Goal: Task Accomplishment & Management: Manage account settings

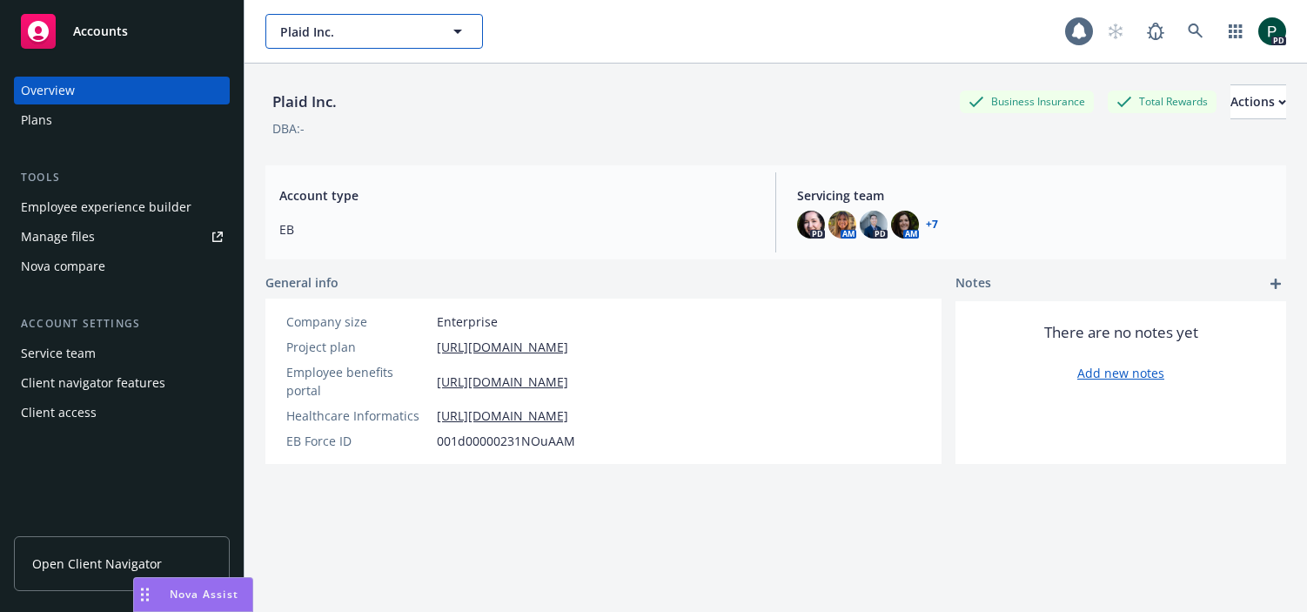
click at [314, 30] on span "Plaid Inc." at bounding box center [355, 32] width 151 height 18
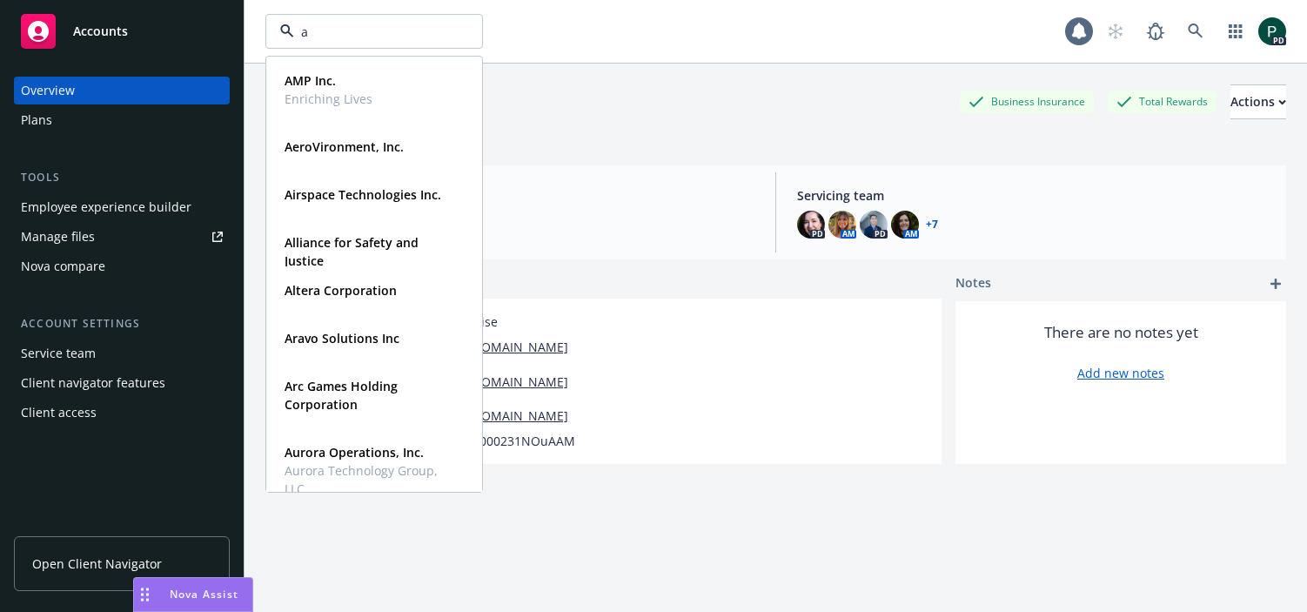
type input "au"
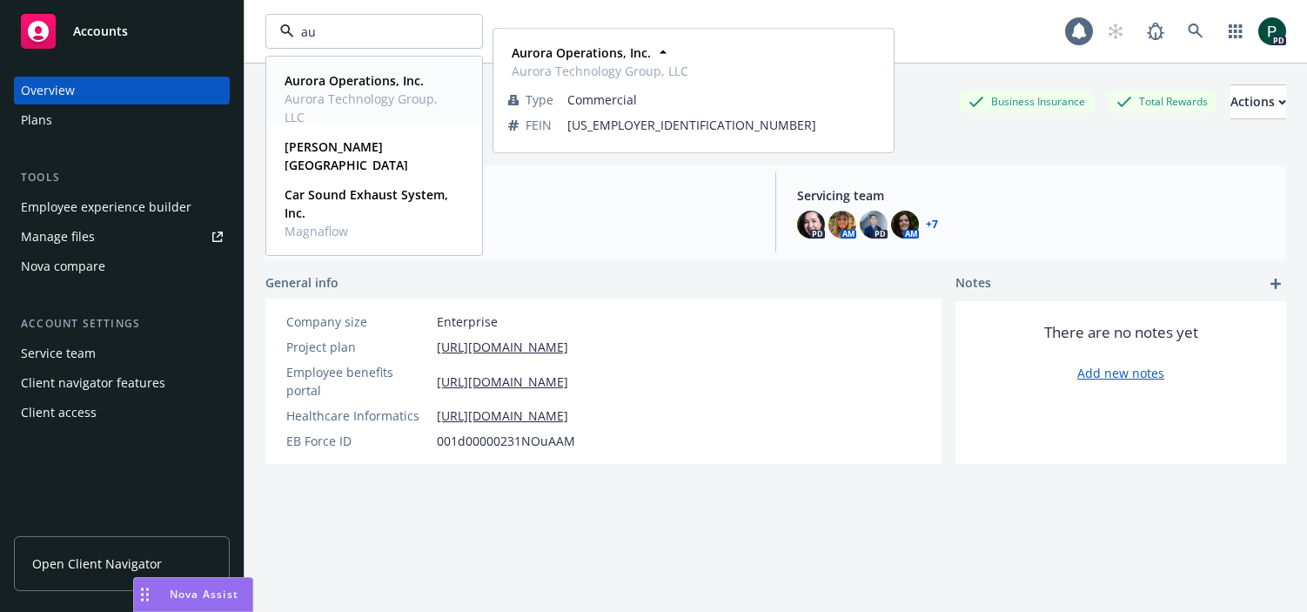
click at [310, 82] on strong "Aurora Operations, Inc." at bounding box center [353, 80] width 139 height 17
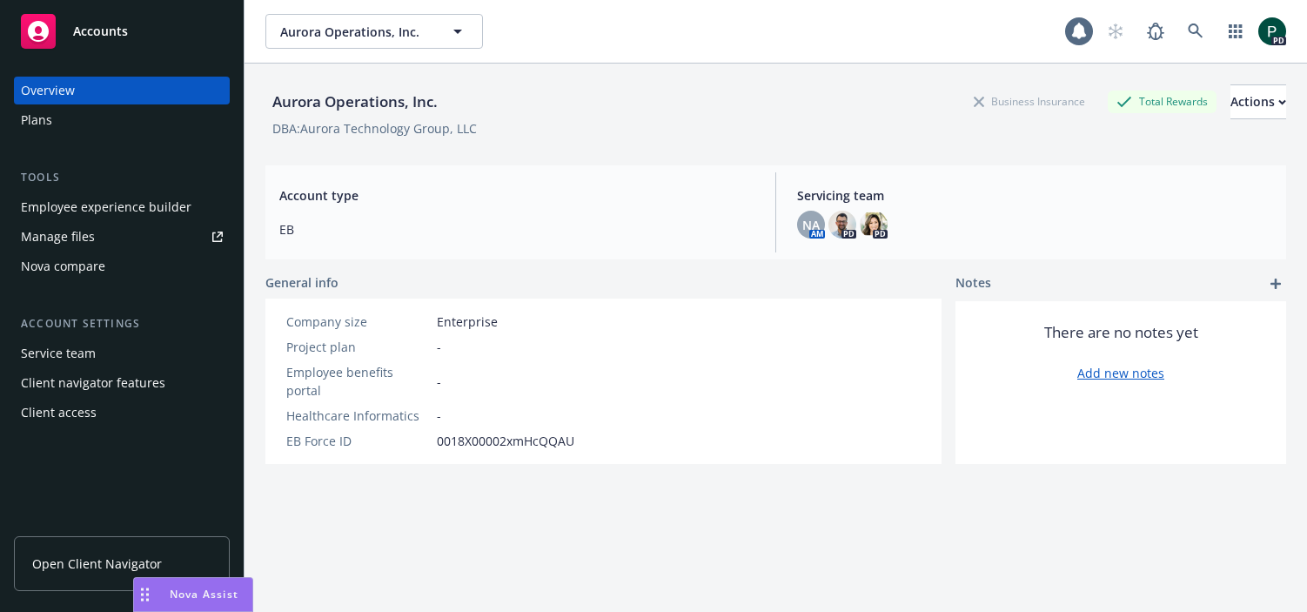
click at [85, 236] on div "Manage files" at bounding box center [58, 237] width 74 height 28
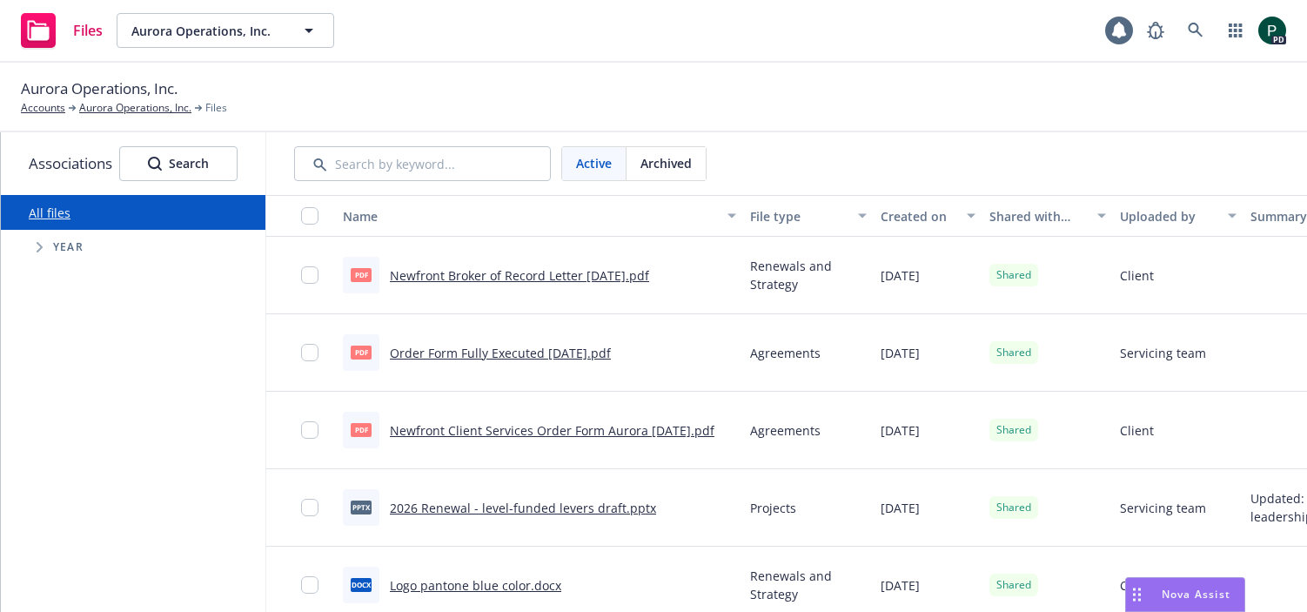
click at [513, 277] on link "Newfront Broker of Record Letter [DATE].pdf" at bounding box center [519, 275] width 259 height 17
click at [525, 277] on link "Newfront Broker of Record Letter [DATE].pdf" at bounding box center [519, 275] width 259 height 17
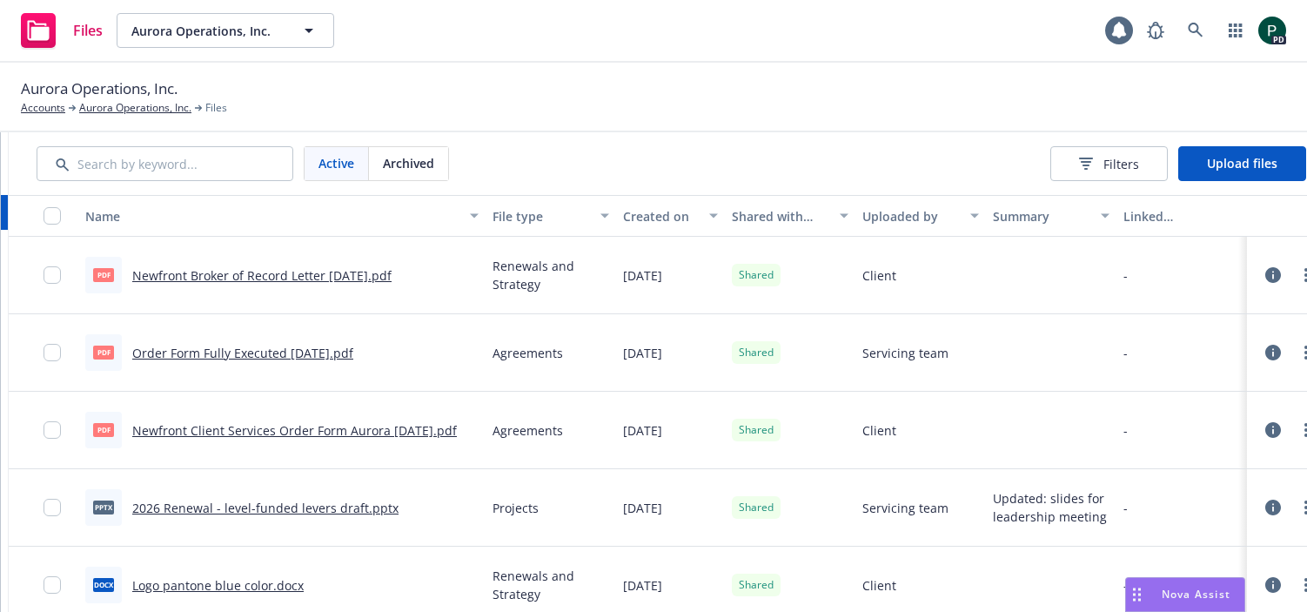
scroll to position [0, 286]
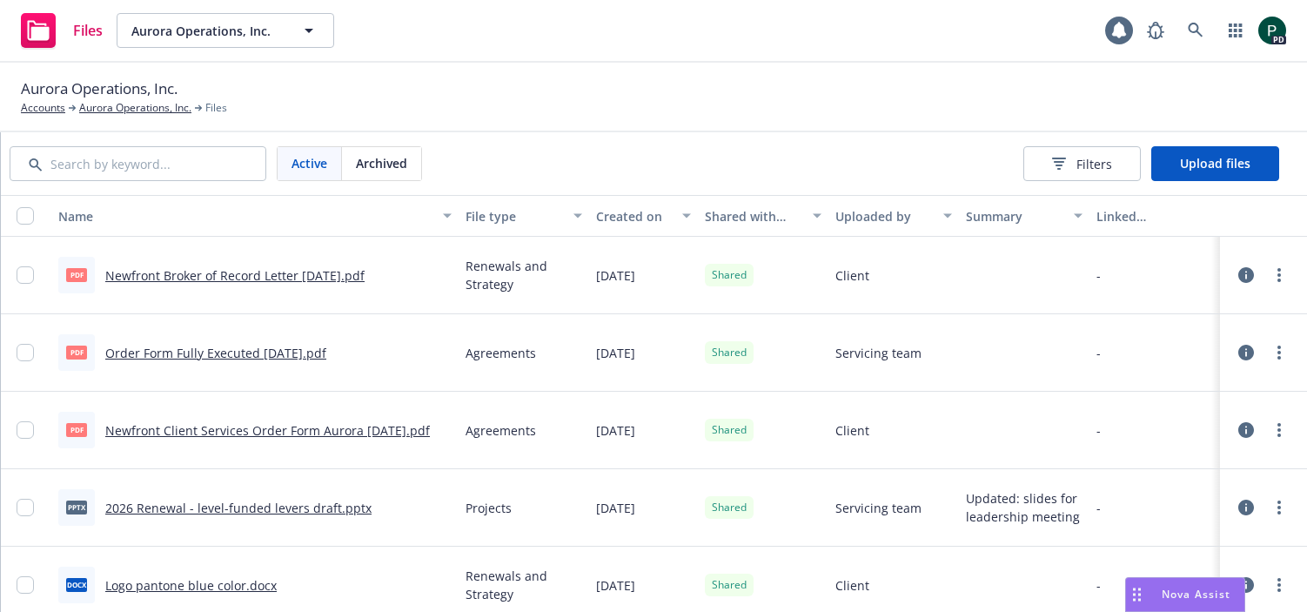
click at [1248, 275] on div at bounding box center [1263, 275] width 52 height 35
click at [1240, 272] on icon at bounding box center [1246, 275] width 16 height 16
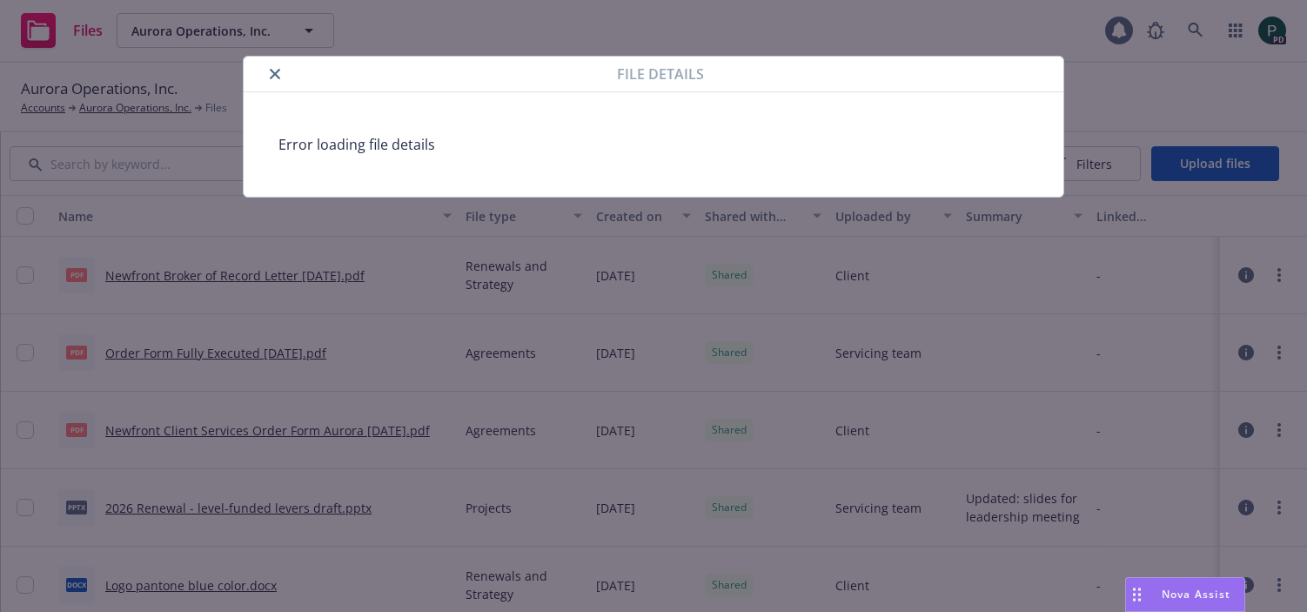
click at [283, 75] on button "close" at bounding box center [274, 74] width 21 height 21
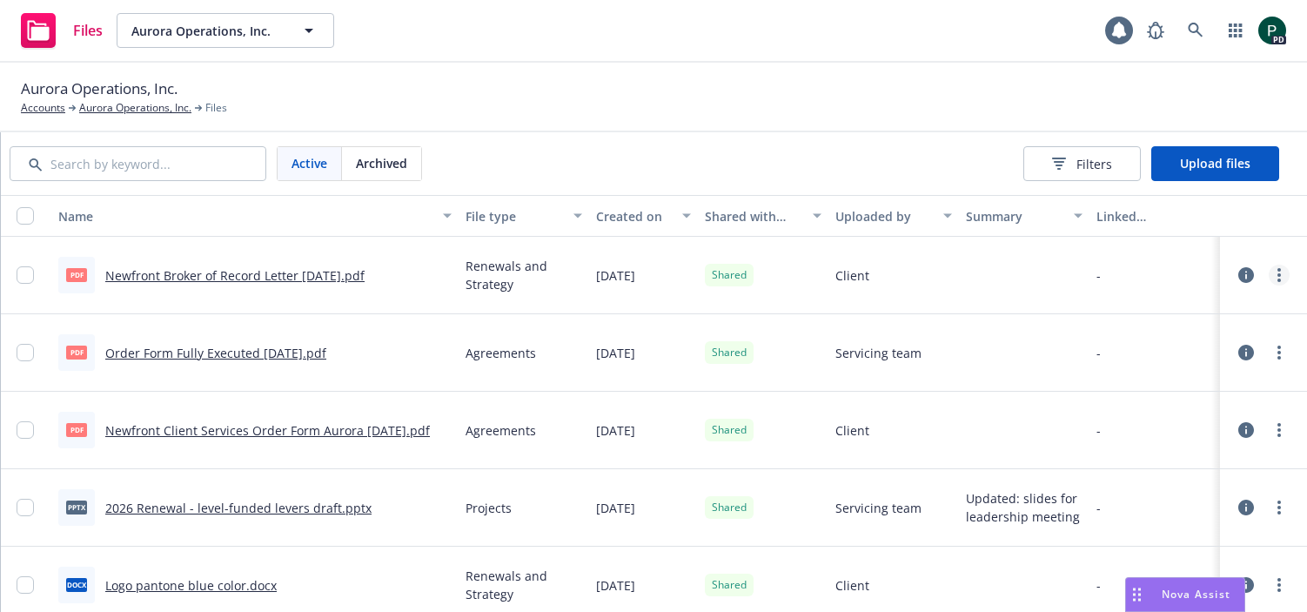
click at [1269, 266] on div at bounding box center [1263, 275] width 52 height 35
click at [1277, 271] on icon "more" at bounding box center [1278, 275] width 3 height 14
click at [1200, 458] on link "Update associations" at bounding box center [1201, 449] width 173 height 35
click at [1281, 275] on link "more" at bounding box center [1278, 274] width 21 height 21
click at [1176, 452] on link "Update associations" at bounding box center [1201, 449] width 173 height 35
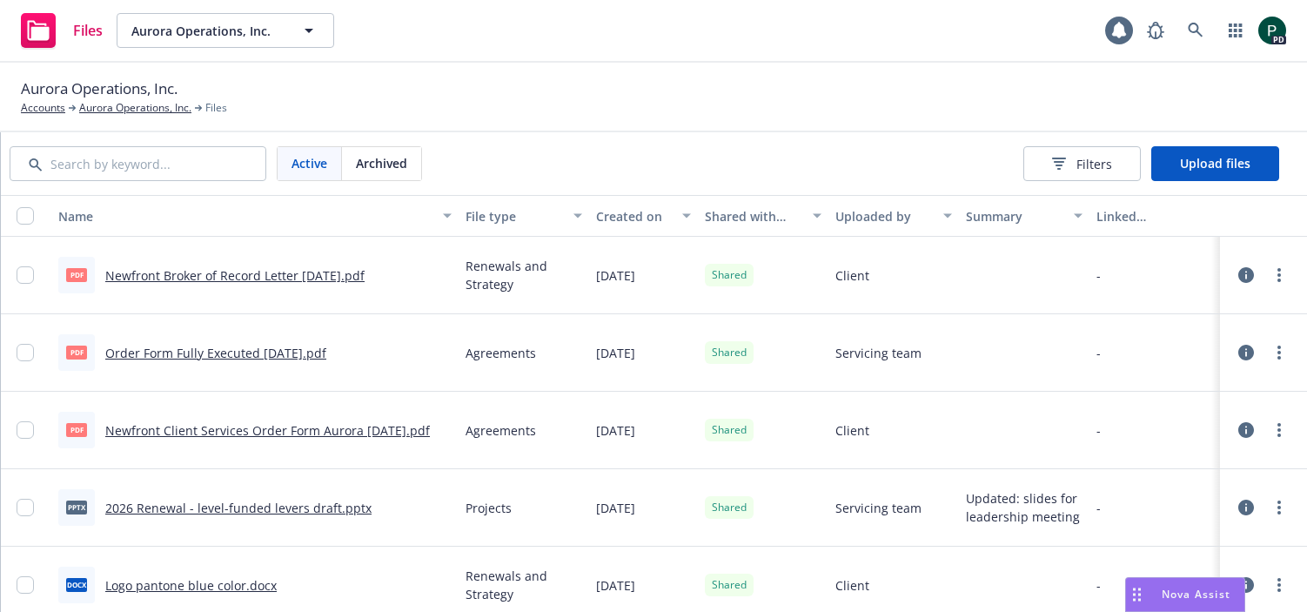
click at [1245, 272] on icon at bounding box center [1246, 275] width 16 height 16
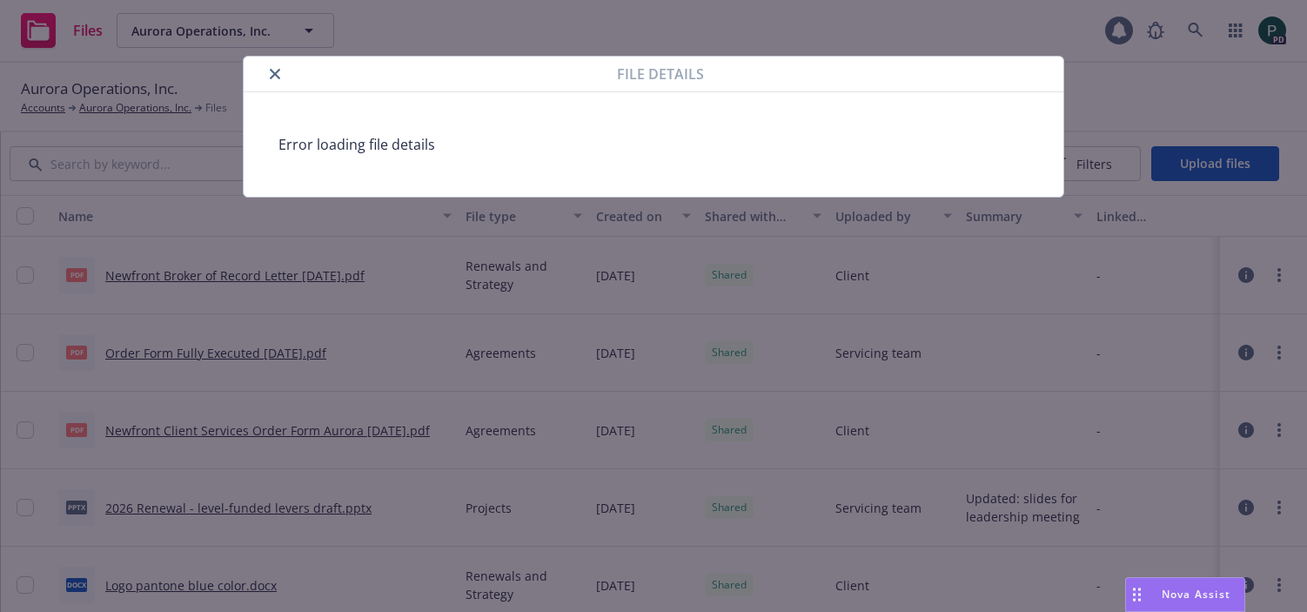
drag, startPoint x: 273, startPoint y: 78, endPoint x: 251, endPoint y: 64, distance: 26.3
click at [273, 78] on icon "close" at bounding box center [275, 74] width 10 height 10
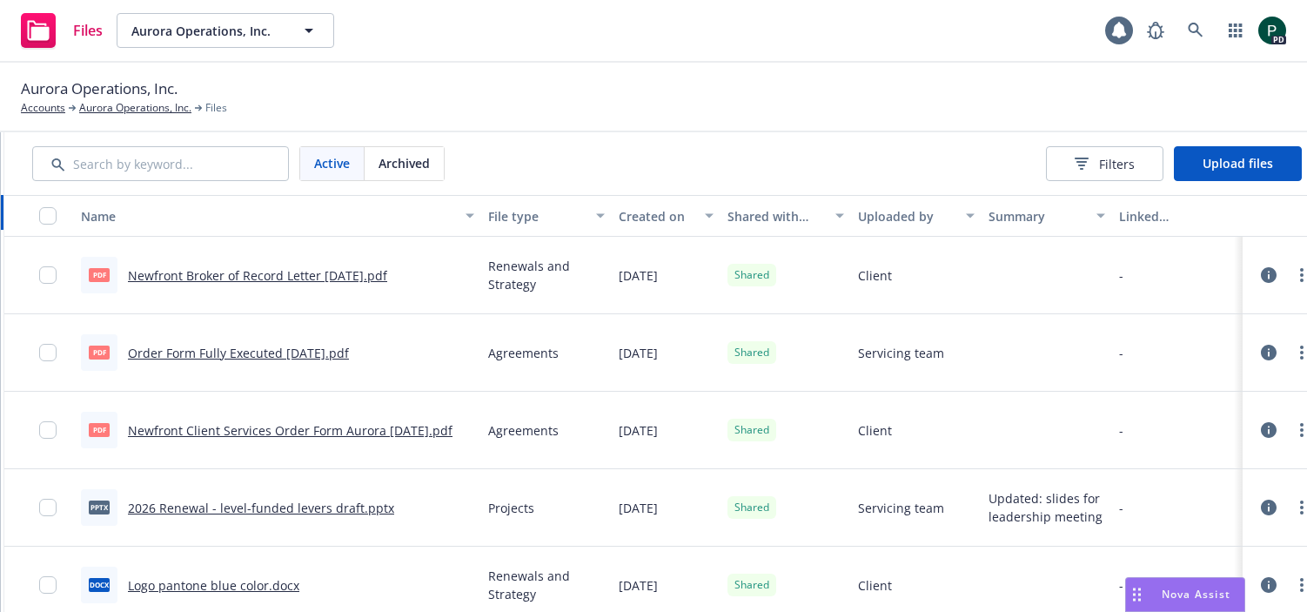
scroll to position [0, 286]
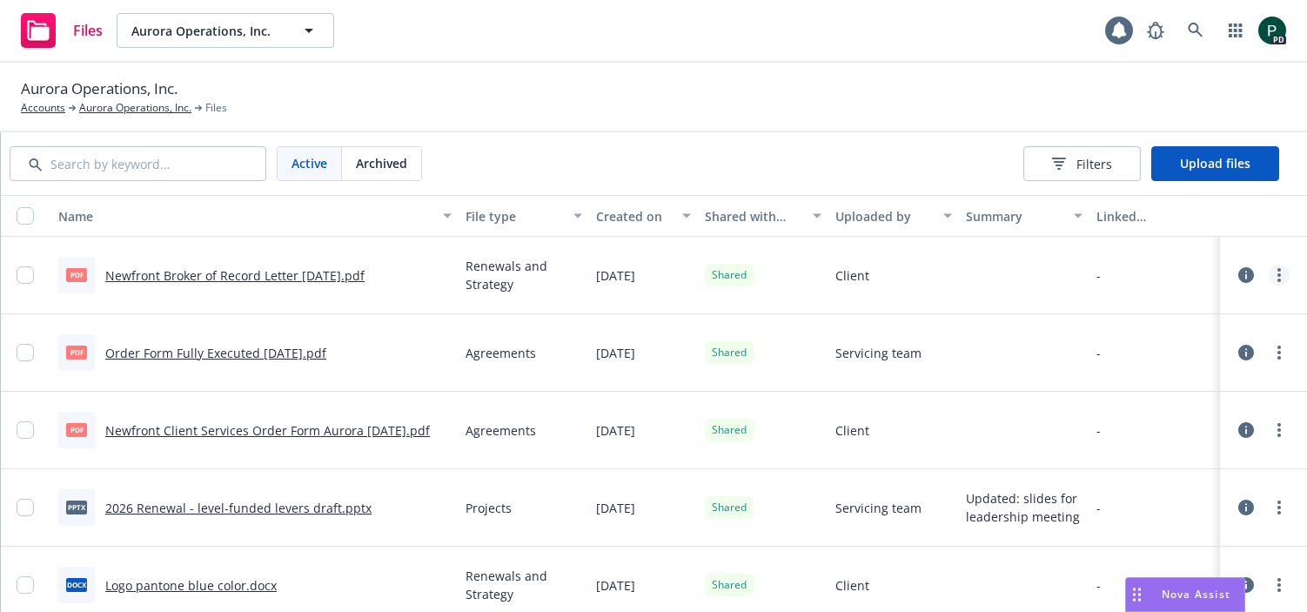
click at [1284, 277] on link "more" at bounding box center [1278, 274] width 21 height 21
click at [1174, 414] on link "Edit" at bounding box center [1201, 415] width 173 height 35
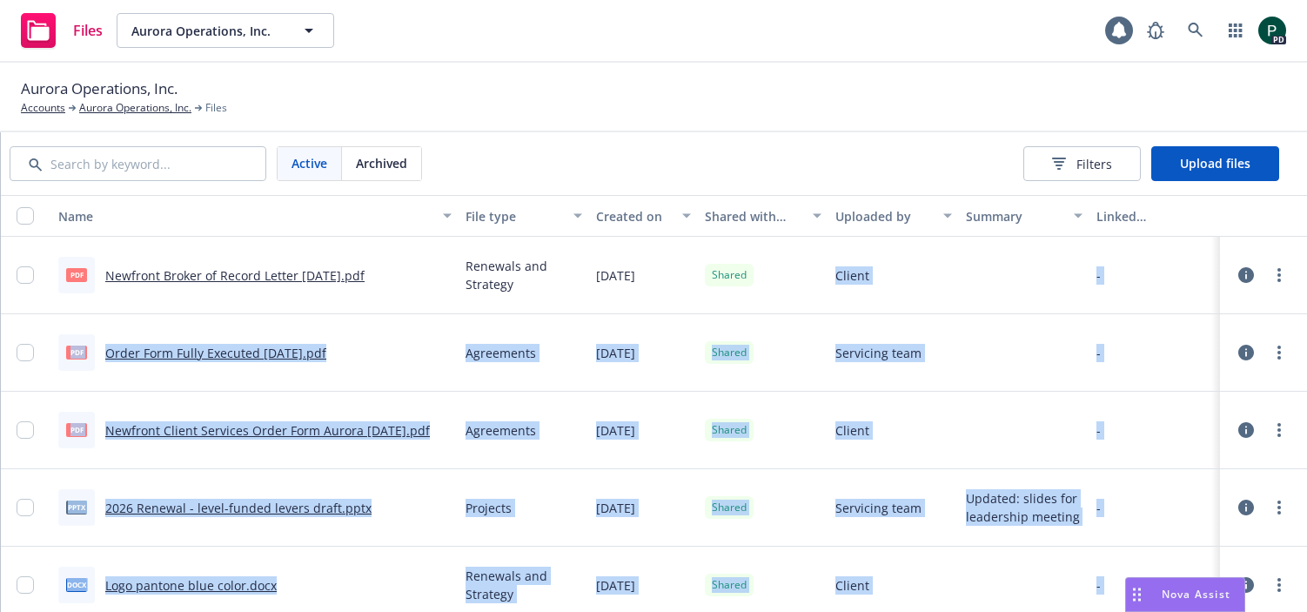
scroll to position [3, 0]
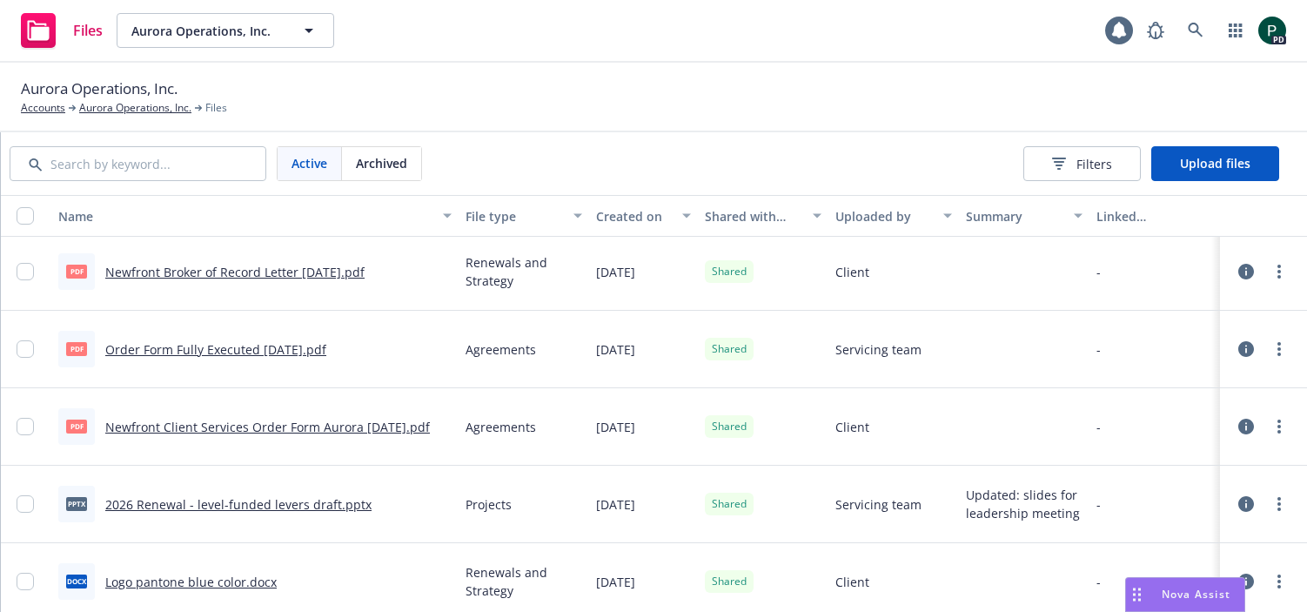
click at [872, 172] on div "Active Archived Filters Upload files" at bounding box center [644, 163] width 1269 height 35
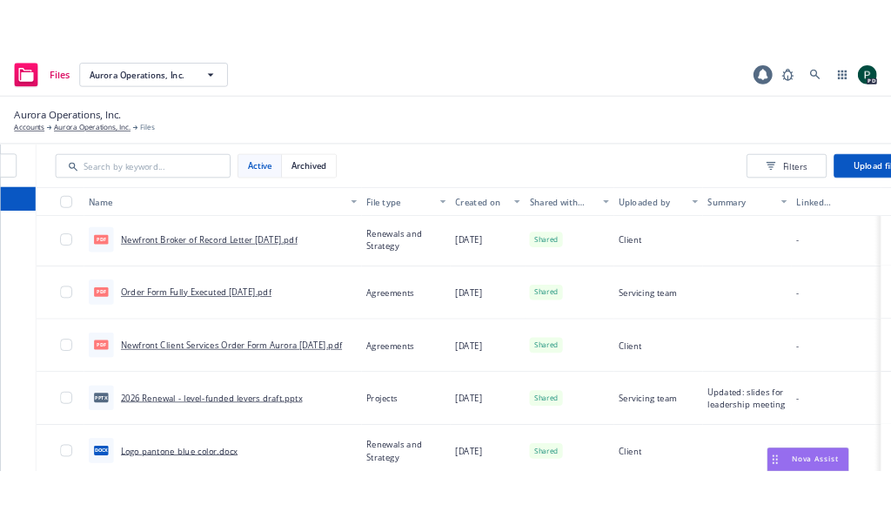
scroll to position [0, 271]
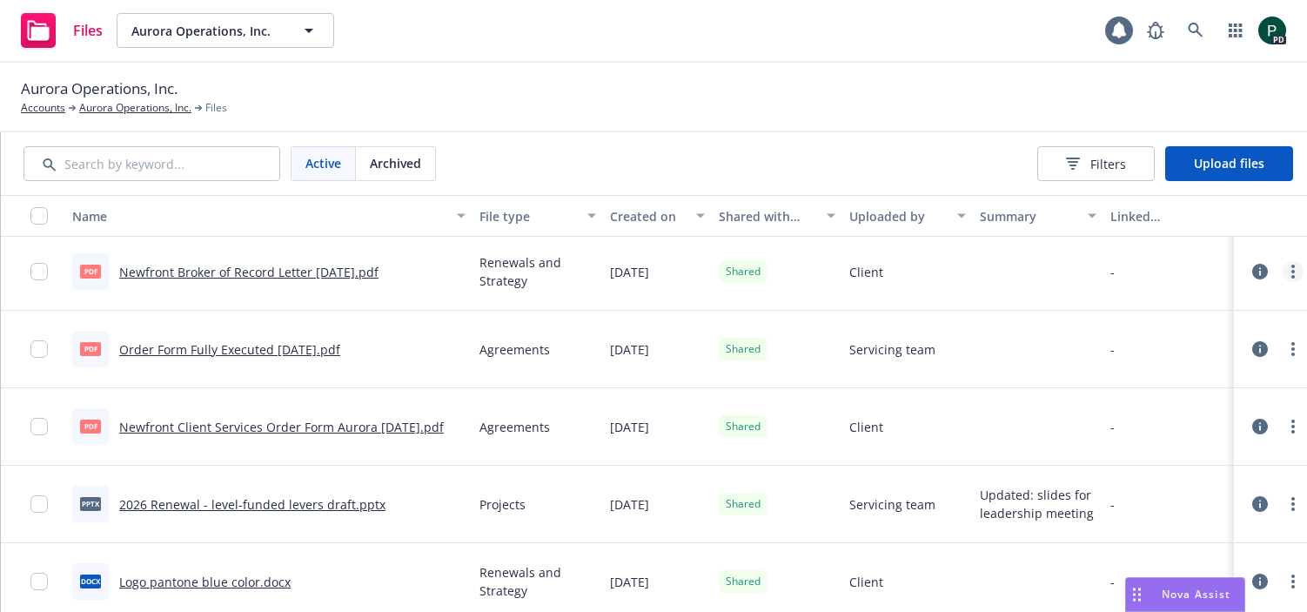
click at [1295, 273] on icon "more" at bounding box center [1292, 271] width 3 height 14
click at [1218, 402] on link "Edit" at bounding box center [1217, 411] width 173 height 35
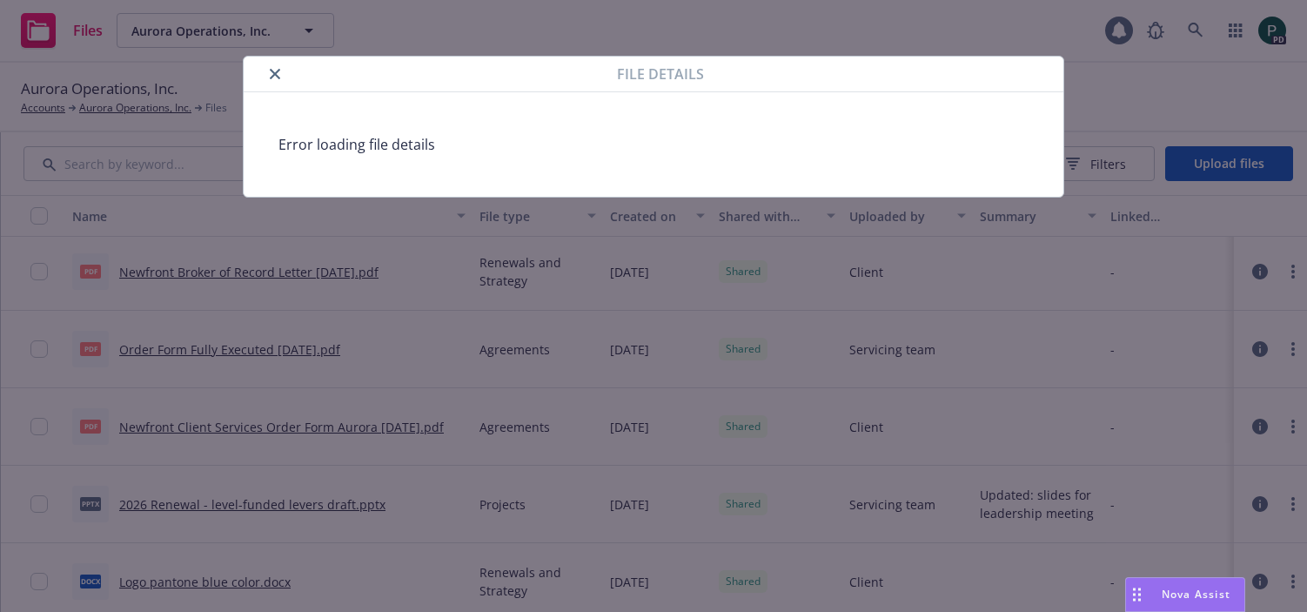
click at [623, 160] on div "Error loading file details" at bounding box center [654, 144] width 820 height 104
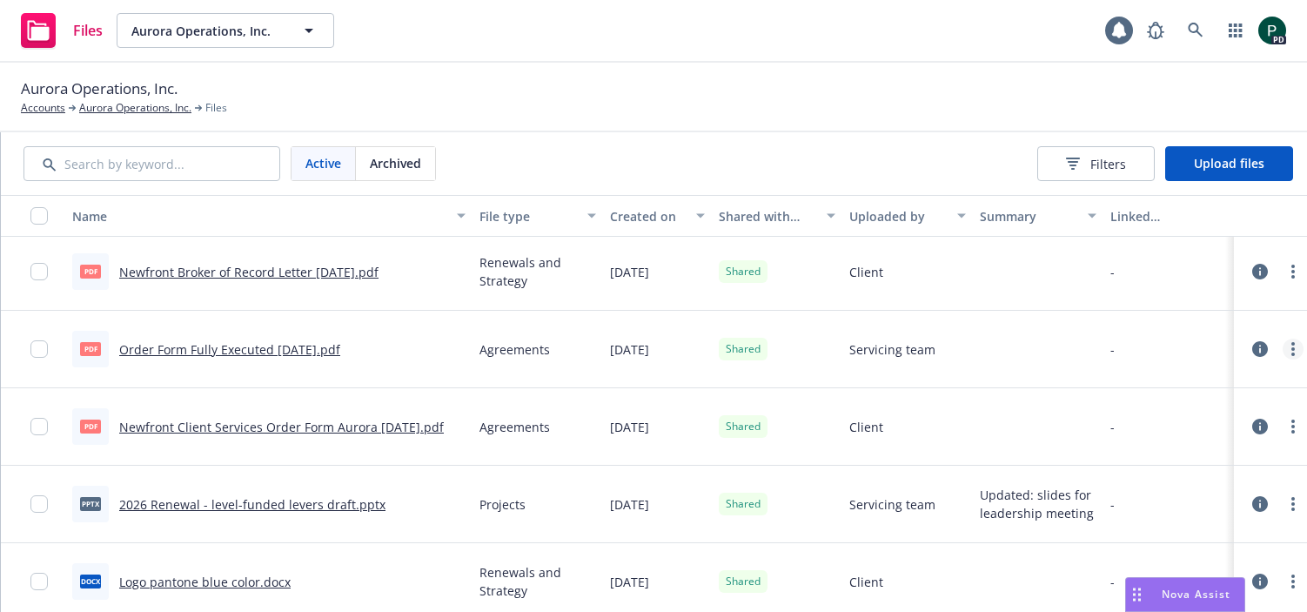
click at [1295, 351] on icon "more" at bounding box center [1292, 349] width 3 height 14
click at [1230, 496] on link "Edit" at bounding box center [1217, 489] width 173 height 35
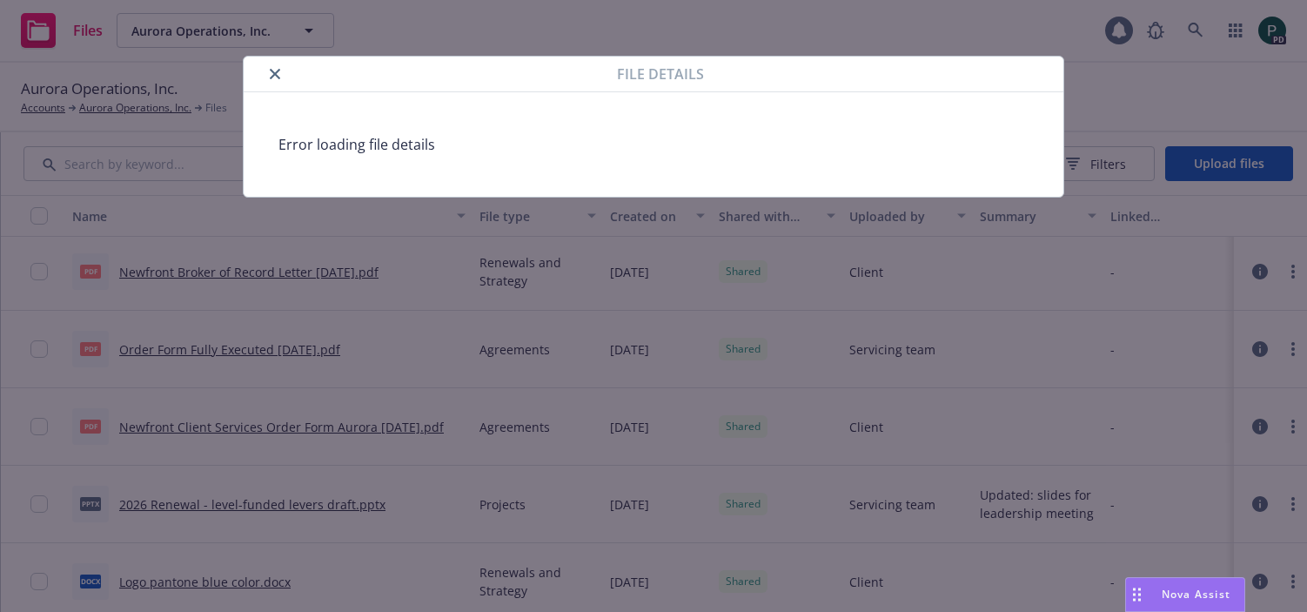
drag, startPoint x: 278, startPoint y: 70, endPoint x: 293, endPoint y: 72, distance: 15.9
click at [278, 70] on icon "close" at bounding box center [275, 74] width 10 height 10
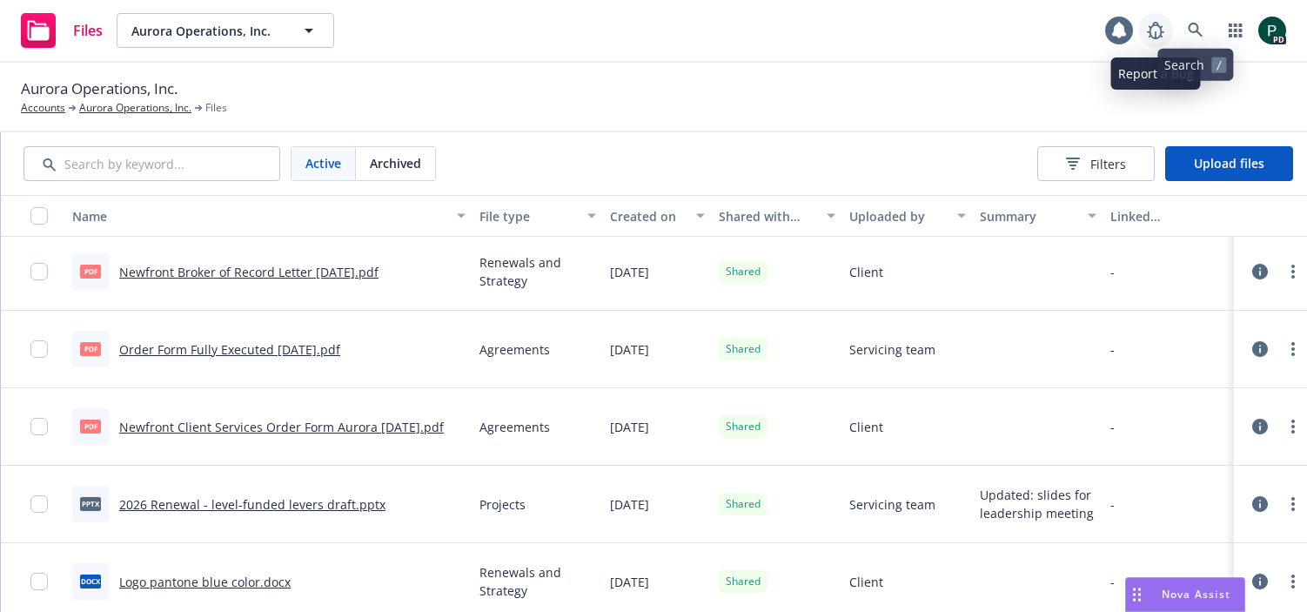
click at [1155, 26] on icon at bounding box center [1155, 30] width 21 height 21
drag, startPoint x: 433, startPoint y: 165, endPoint x: 409, endPoint y: 165, distance: 24.4
click at [432, 165] on div "Archived" at bounding box center [395, 163] width 79 height 33
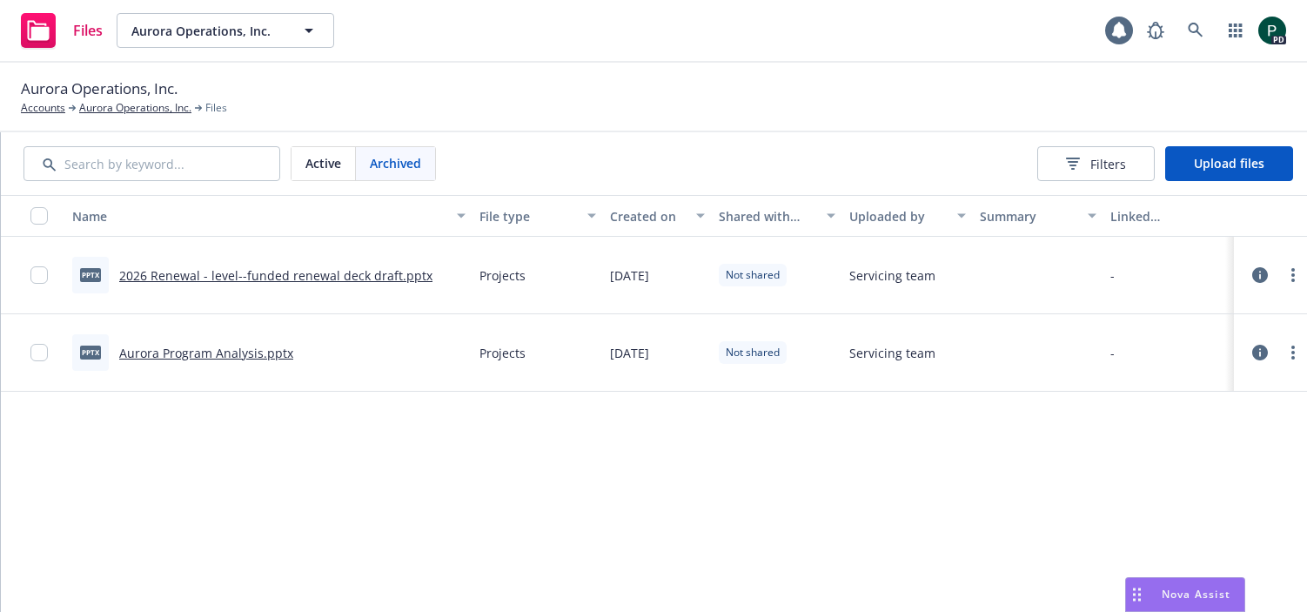
click at [327, 166] on span "Active" at bounding box center [323, 163] width 36 height 18
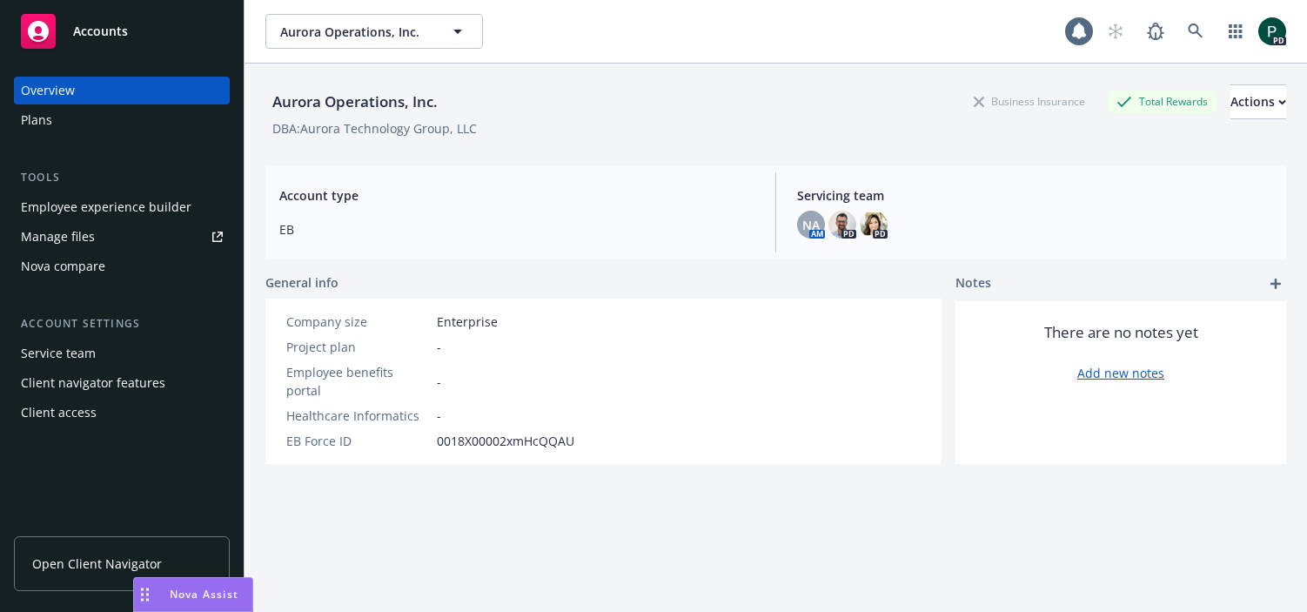
click at [56, 124] on div "Plans" at bounding box center [122, 120] width 202 height 28
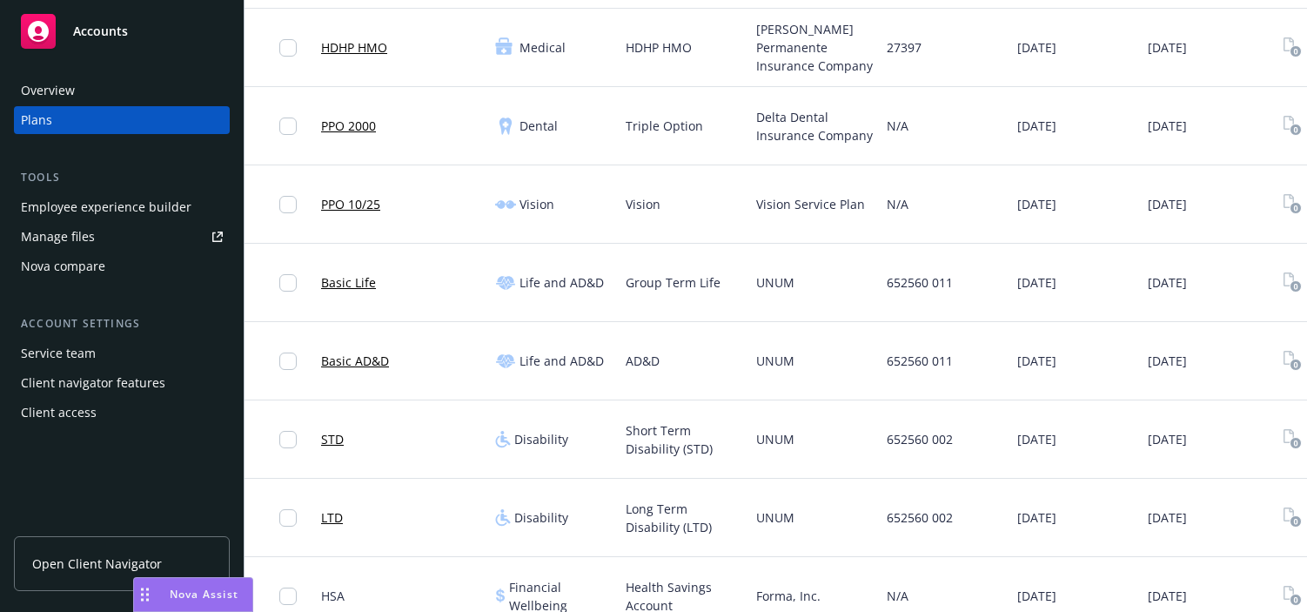
scroll to position [498, 0]
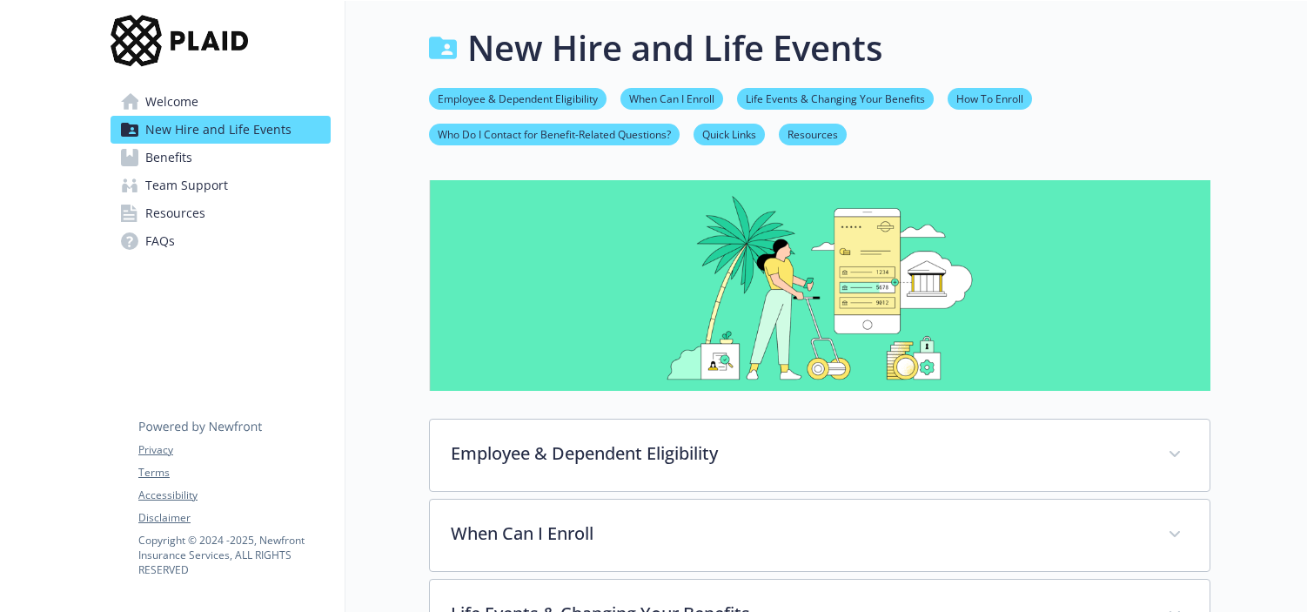
scroll to position [810, 0]
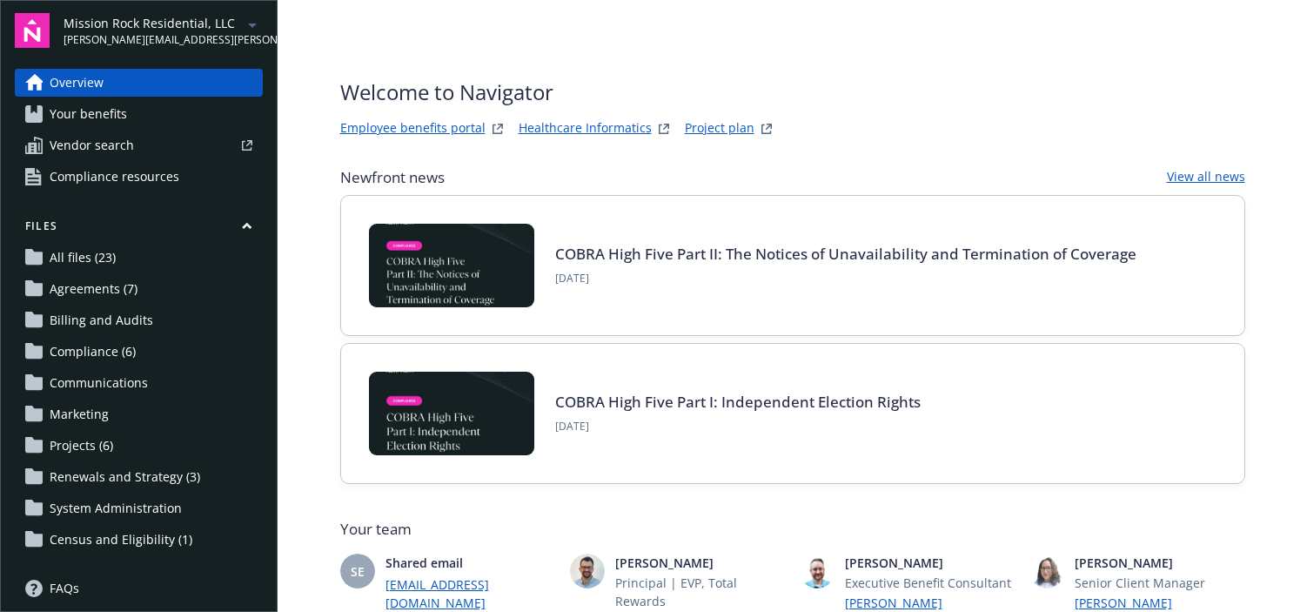
scroll to position [3, 0]
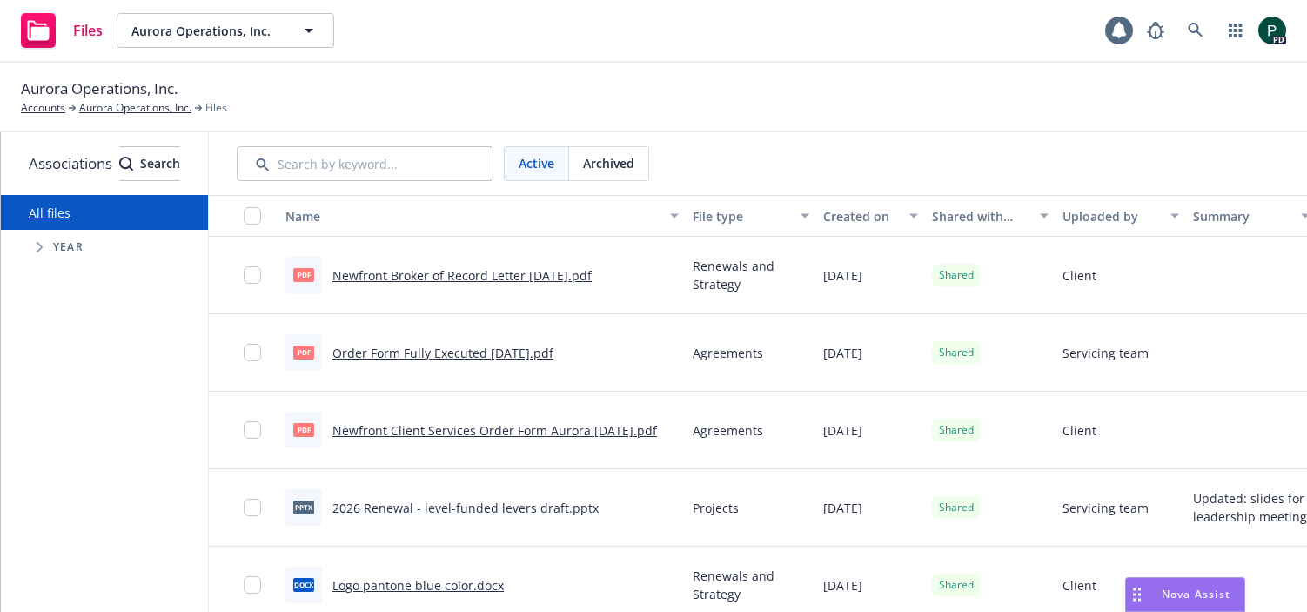
scroll to position [0, 271]
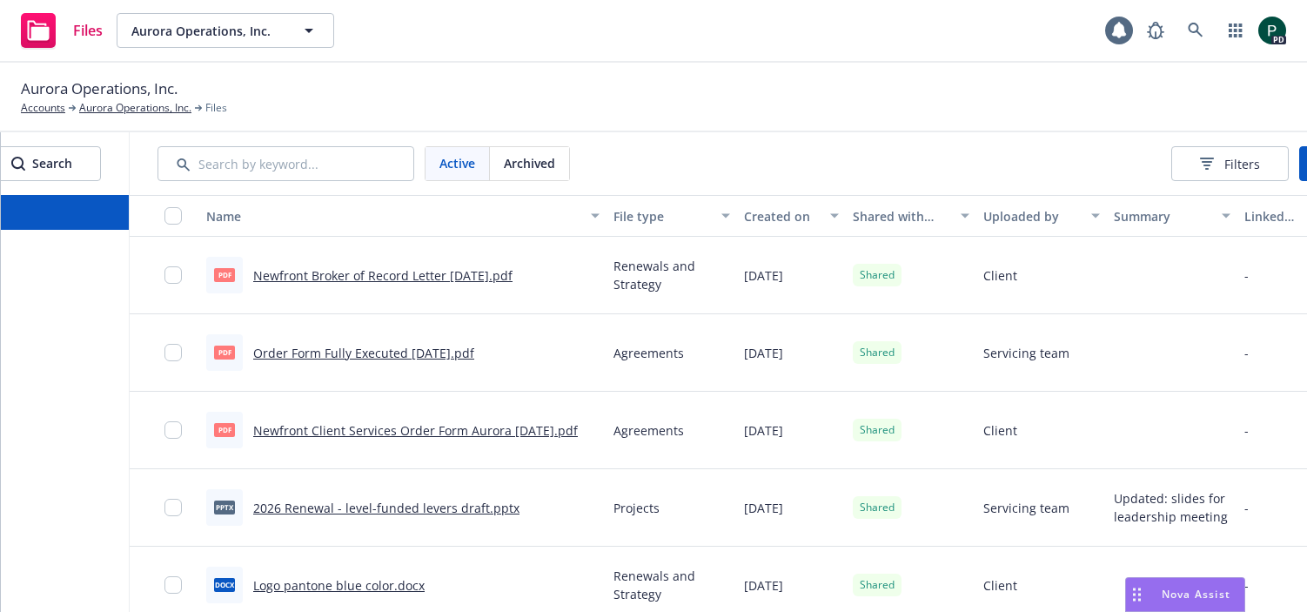
scroll to position [0, 286]
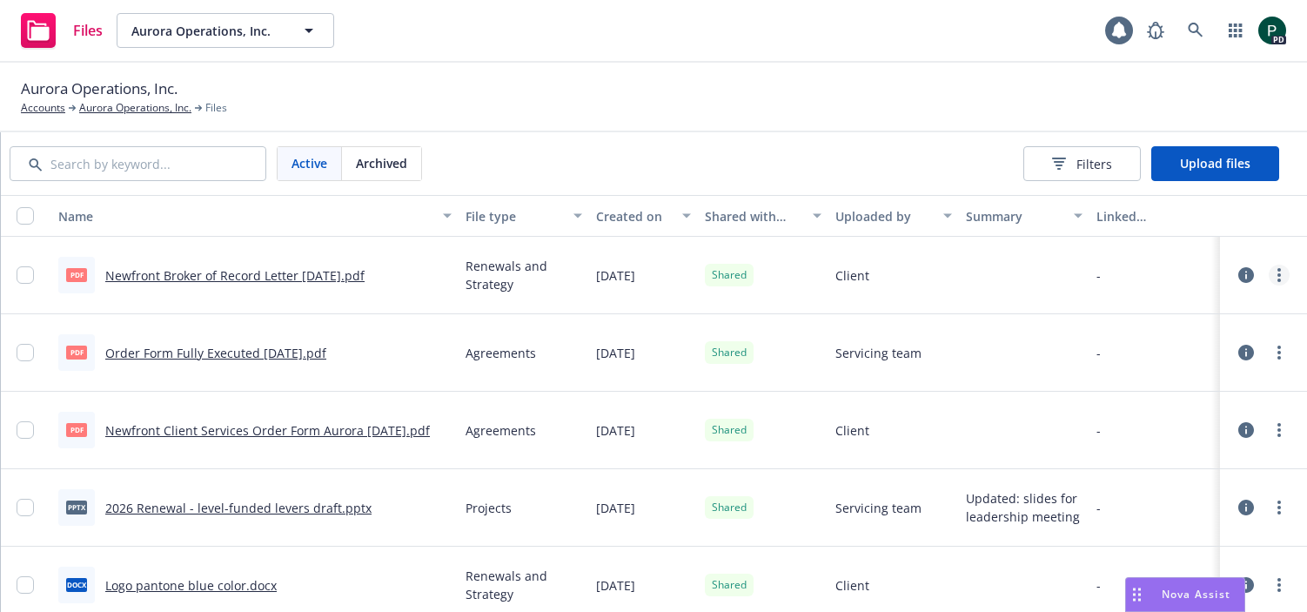
click at [1277, 277] on icon "more" at bounding box center [1278, 275] width 3 height 14
click at [1176, 418] on link "Edit" at bounding box center [1201, 415] width 173 height 35
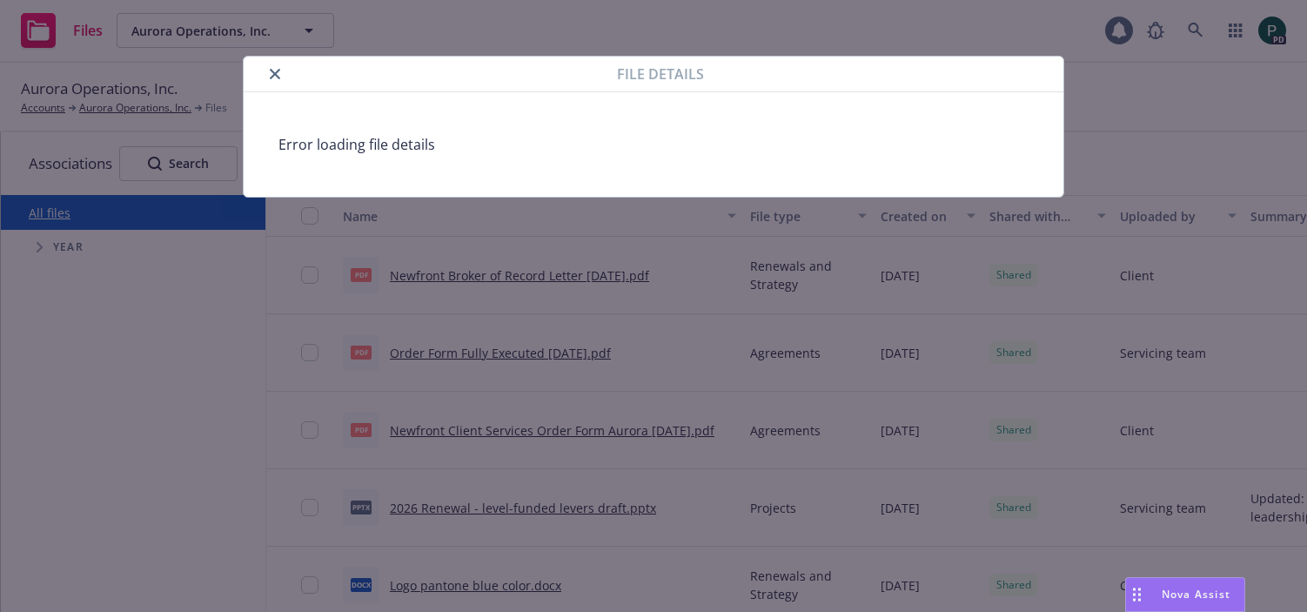
drag, startPoint x: 280, startPoint y: 81, endPoint x: 311, endPoint y: 115, distance: 45.6
click at [280, 81] on button "close" at bounding box center [274, 74] width 21 height 21
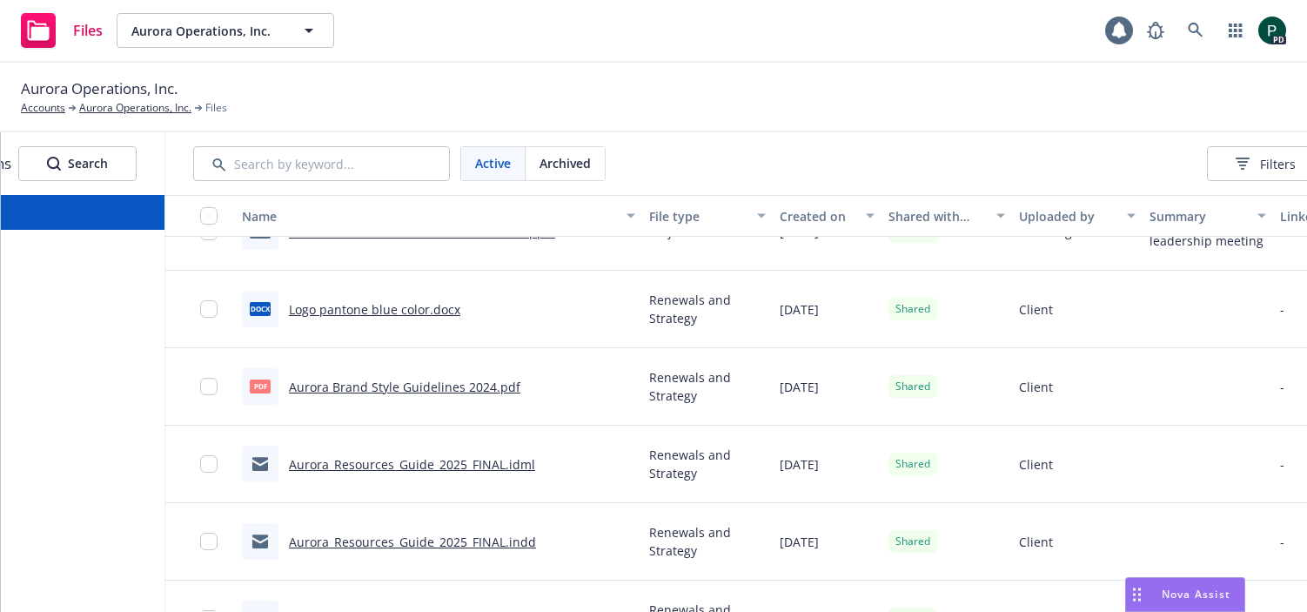
scroll to position [0, 286]
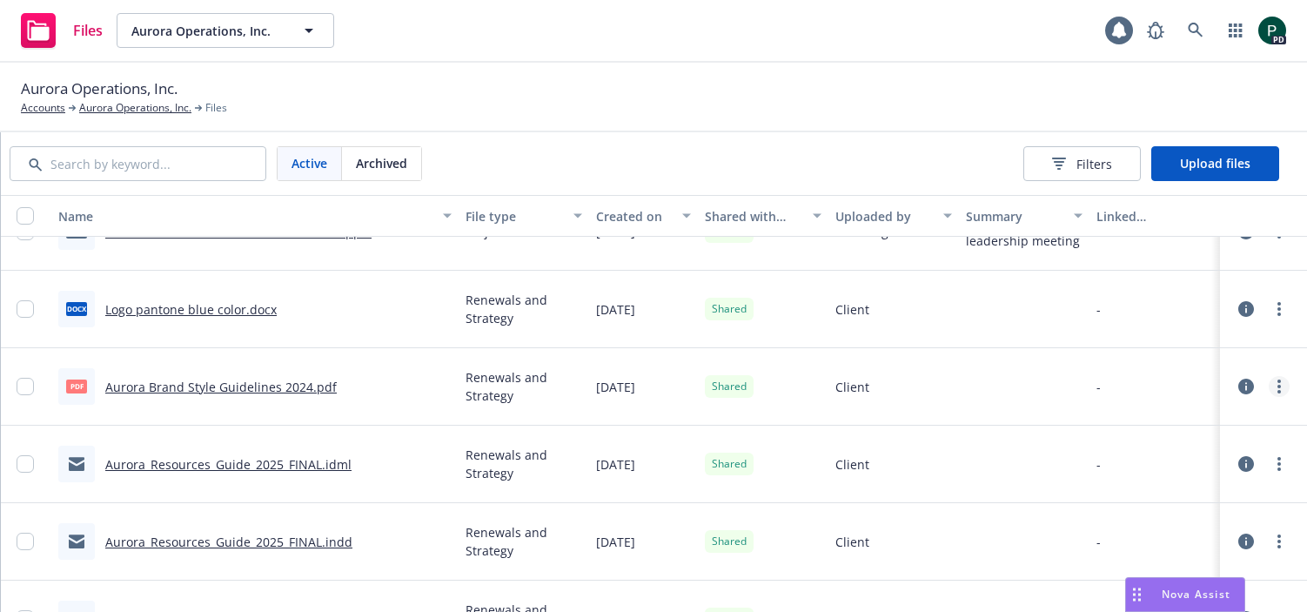
click at [1275, 390] on link "more" at bounding box center [1278, 386] width 21 height 21
click at [1173, 532] on link "Edit" at bounding box center [1201, 526] width 173 height 35
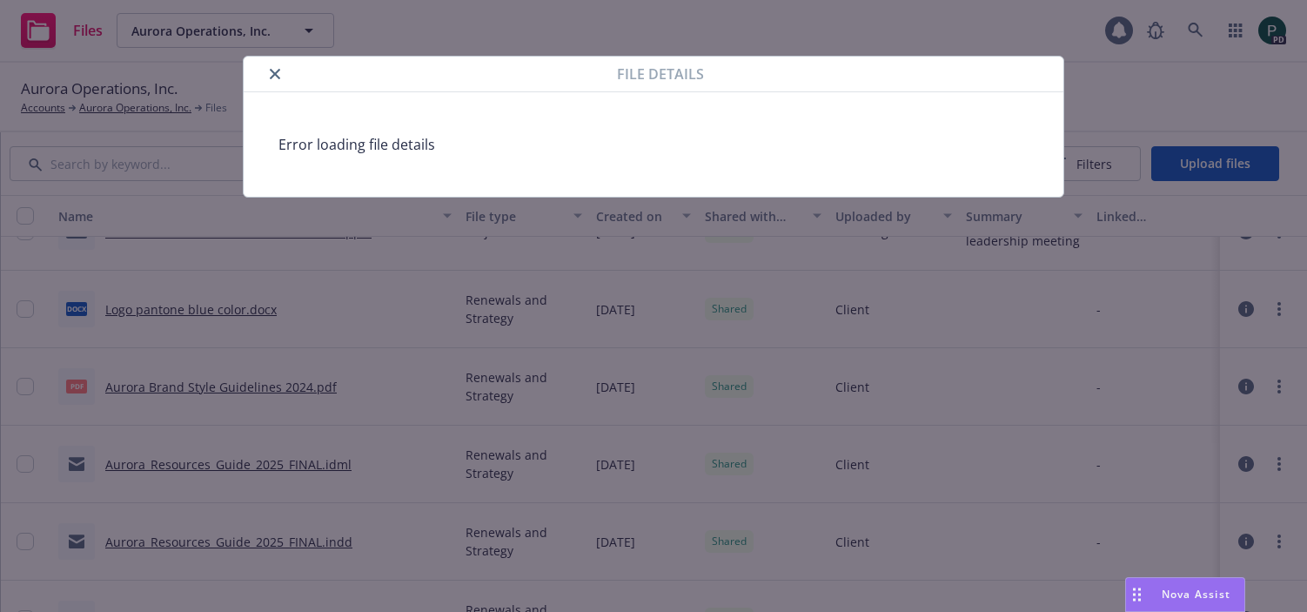
click at [276, 73] on icon "close" at bounding box center [275, 74] width 10 height 10
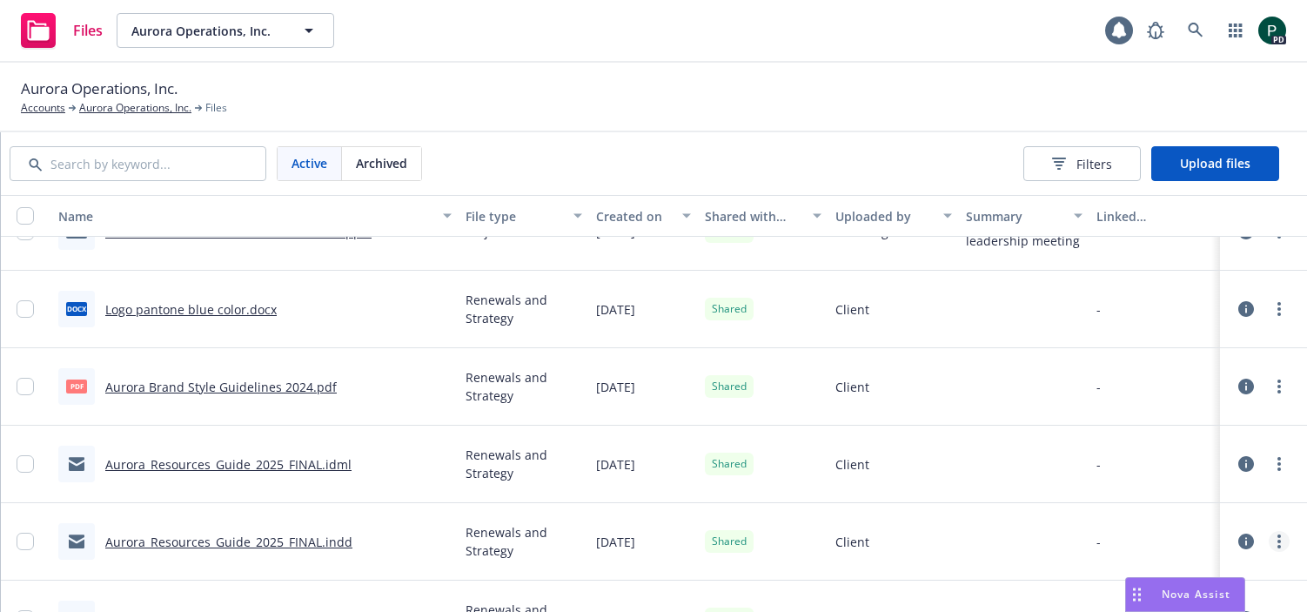
click at [1277, 546] on circle "more" at bounding box center [1278, 546] width 3 height 3
click at [1163, 512] on link "Update associations" at bounding box center [1201, 505] width 173 height 35
click at [1278, 539] on circle "more" at bounding box center [1278, 540] width 3 height 3
click at [1213, 502] on link "Update associations" at bounding box center [1201, 505] width 173 height 35
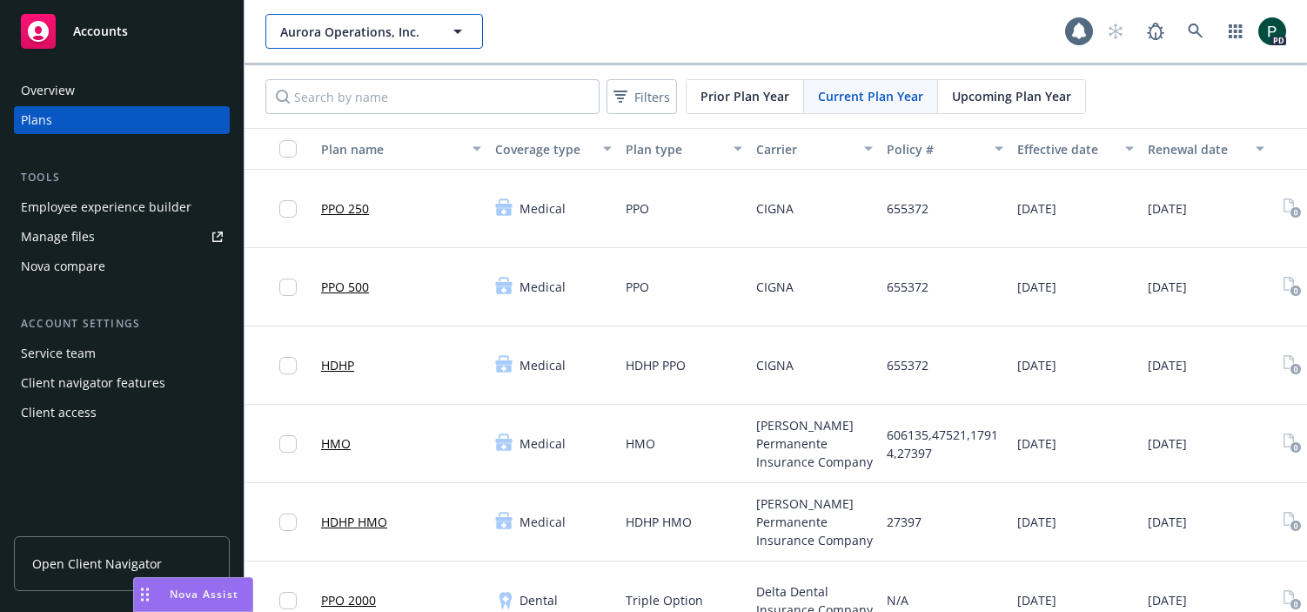
drag, startPoint x: 365, startPoint y: 23, endPoint x: 365, endPoint y: 31, distance: 8.7
click at [365, 27] on span "Aurora Operations, Inc." at bounding box center [355, 32] width 151 height 18
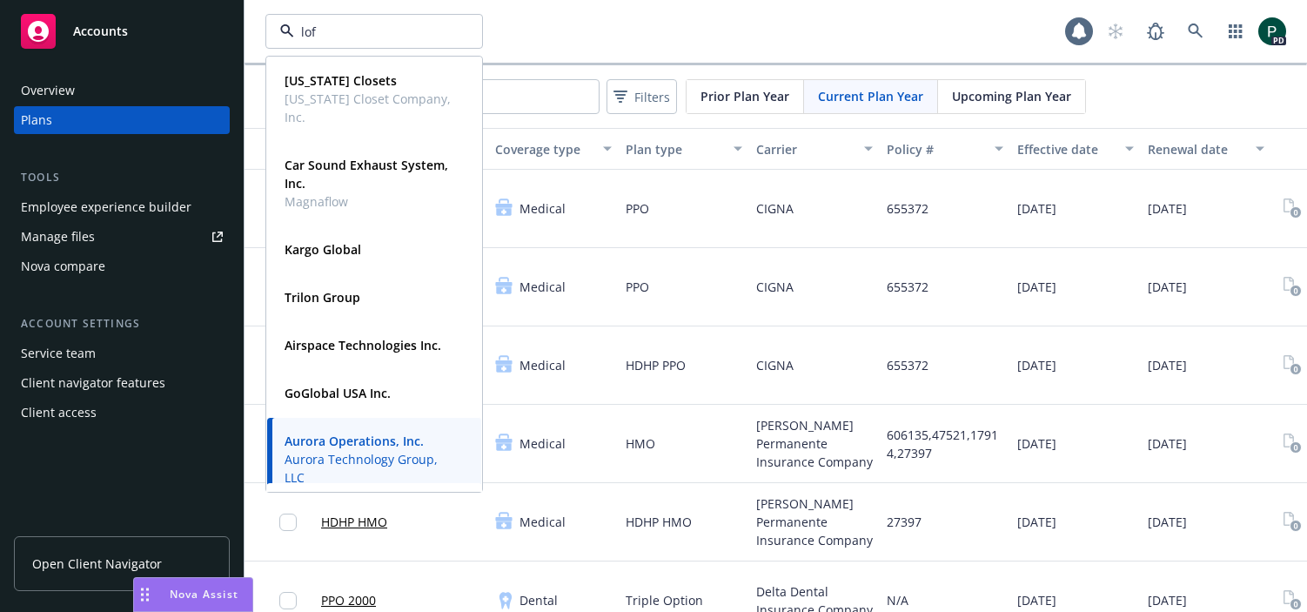
type input "loft"
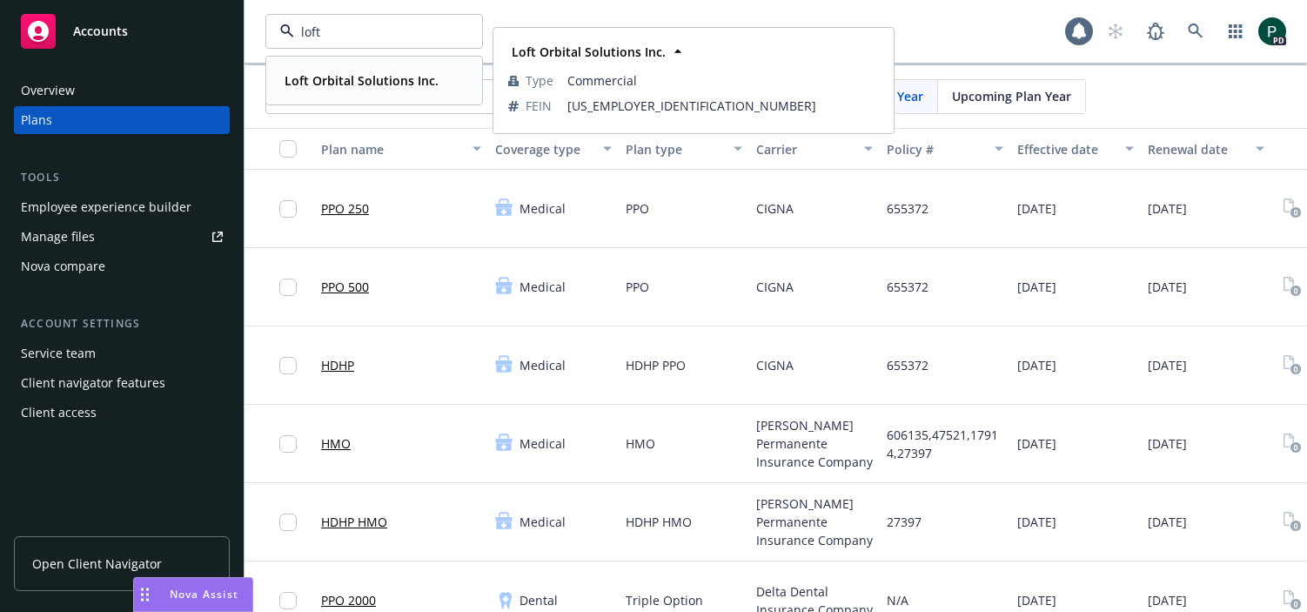
click at [365, 82] on strong "Loft Orbital Solutions Inc." at bounding box center [361, 80] width 154 height 17
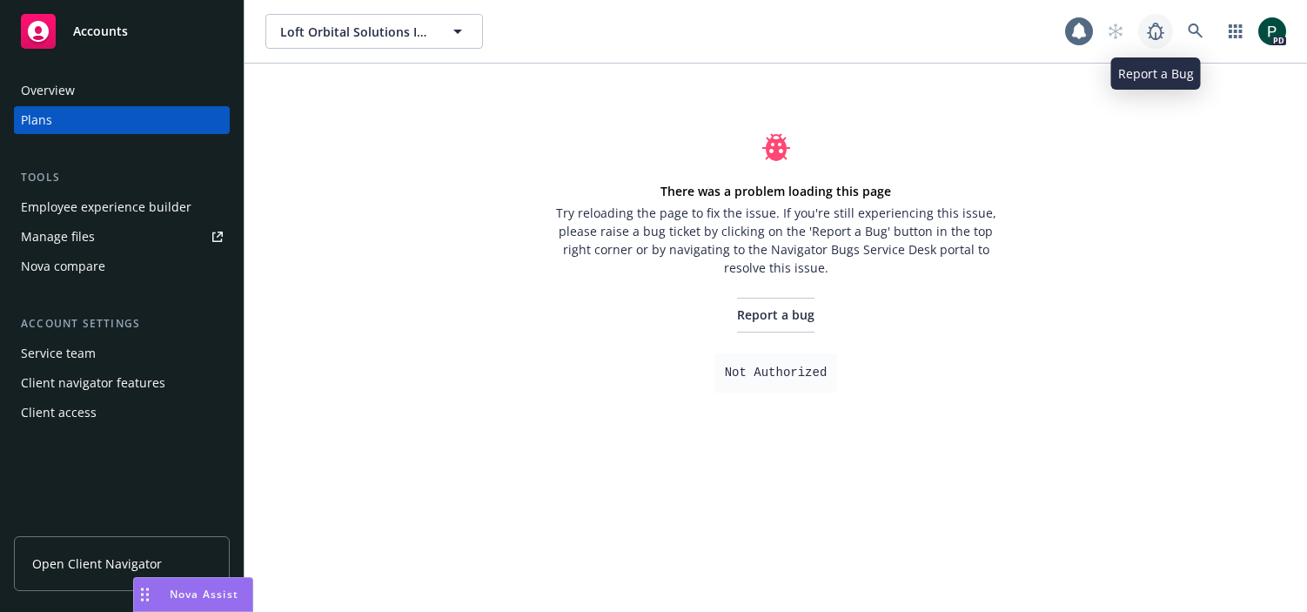
click at [1160, 35] on icon at bounding box center [1155, 31] width 17 height 17
click at [49, 90] on div "Overview" at bounding box center [48, 91] width 54 height 28
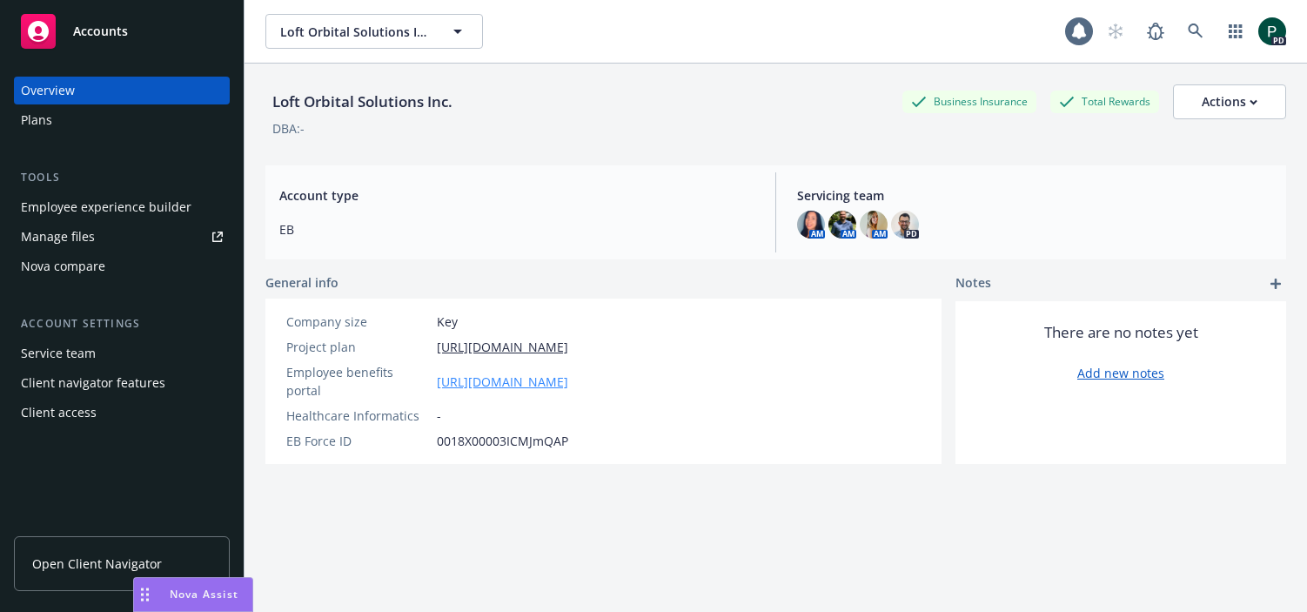
click at [568, 372] on link "https://app.newfront.com/employee/6e14844e-16fa-499a-8164-f9a4bc2dc18a/overview" at bounding box center [502, 381] width 131 height 18
click at [92, 121] on div "Plans" at bounding box center [122, 120] width 202 height 28
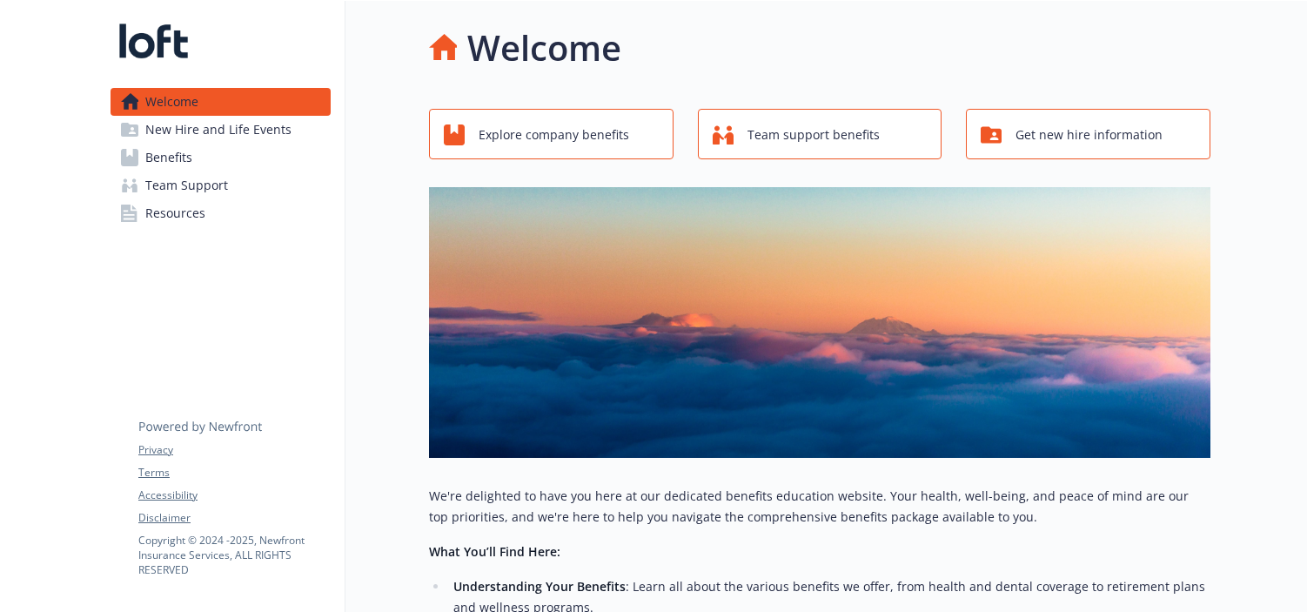
click at [179, 157] on span "Benefits" at bounding box center [168, 158] width 47 height 28
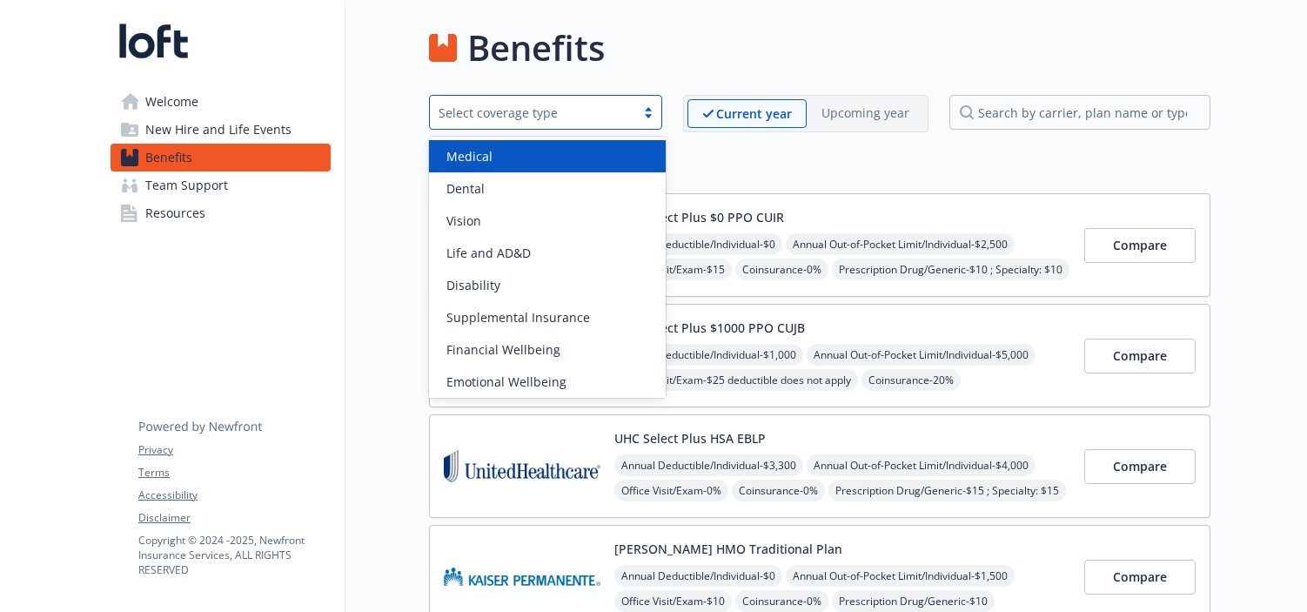
click at [599, 109] on div "Select coverage type" at bounding box center [532, 113] width 188 height 18
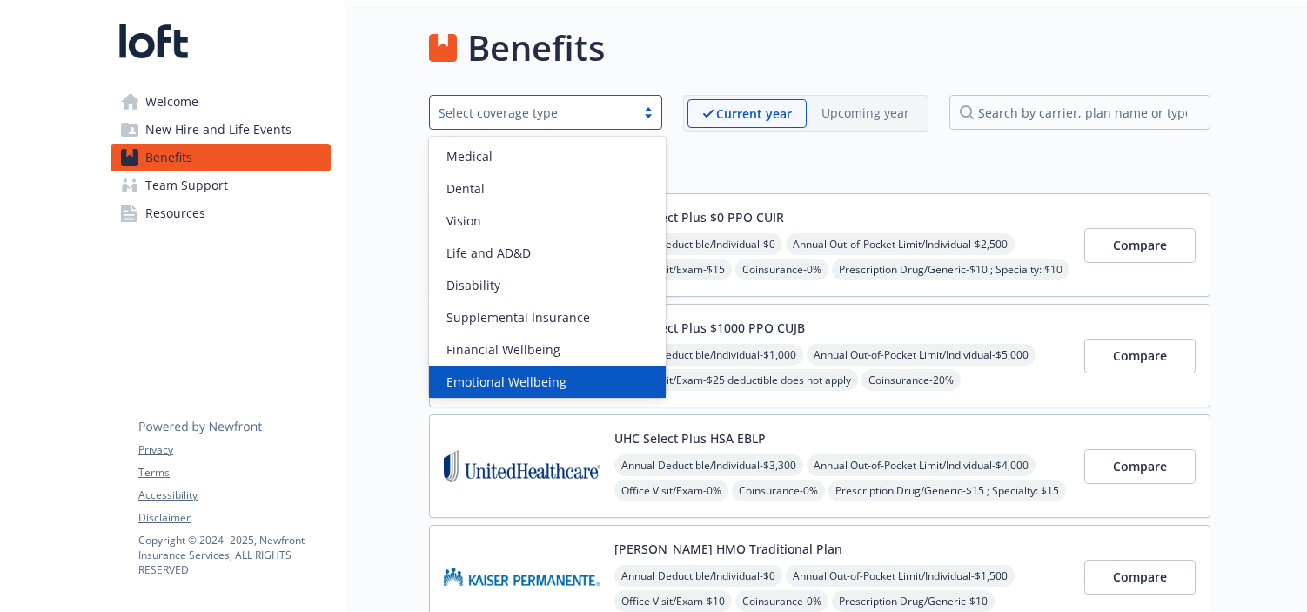
click at [605, 378] on div "Emotional Wellbeing" at bounding box center [547, 381] width 216 height 18
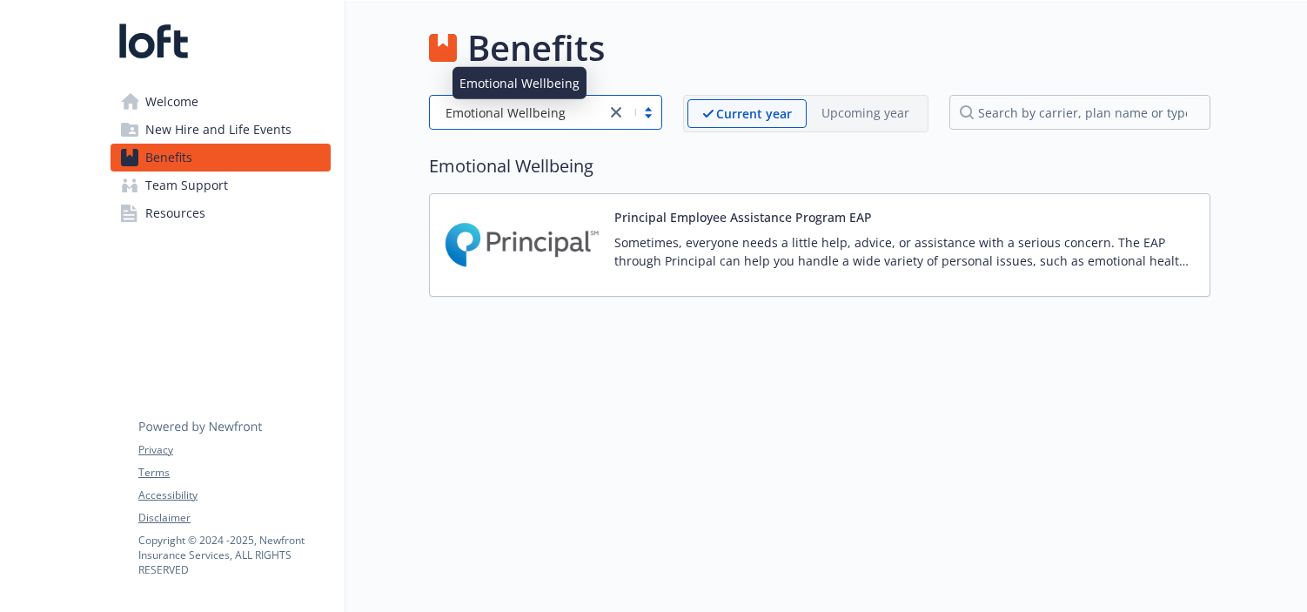
scroll to position [1, 0]
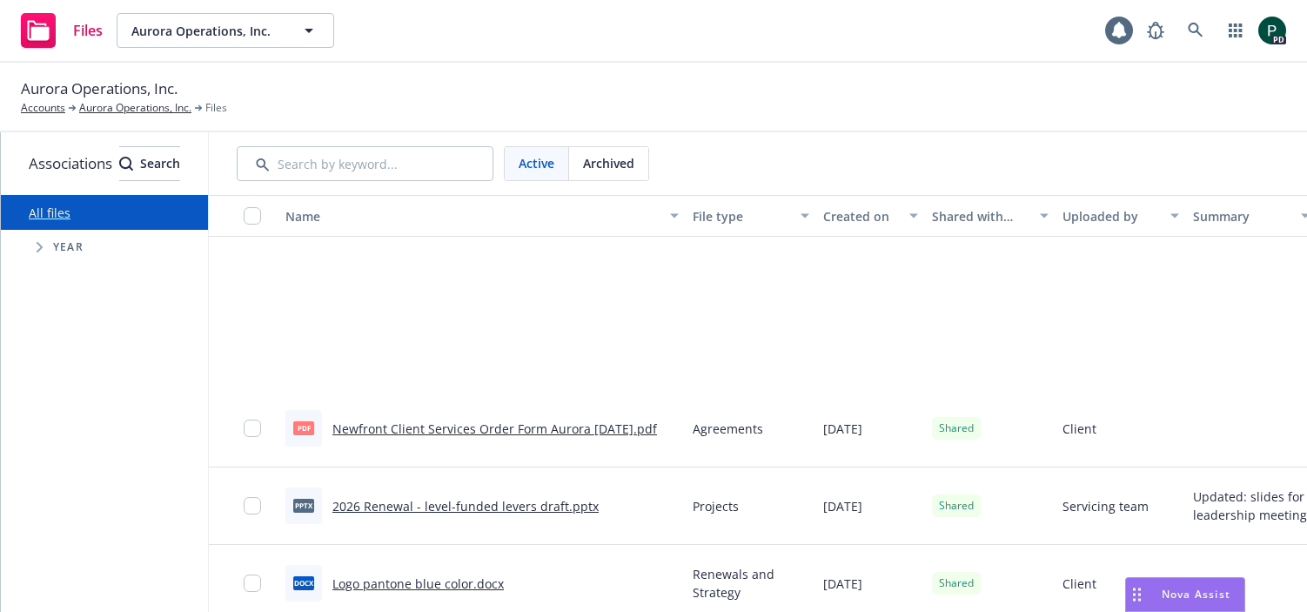
scroll to position [274, 0]
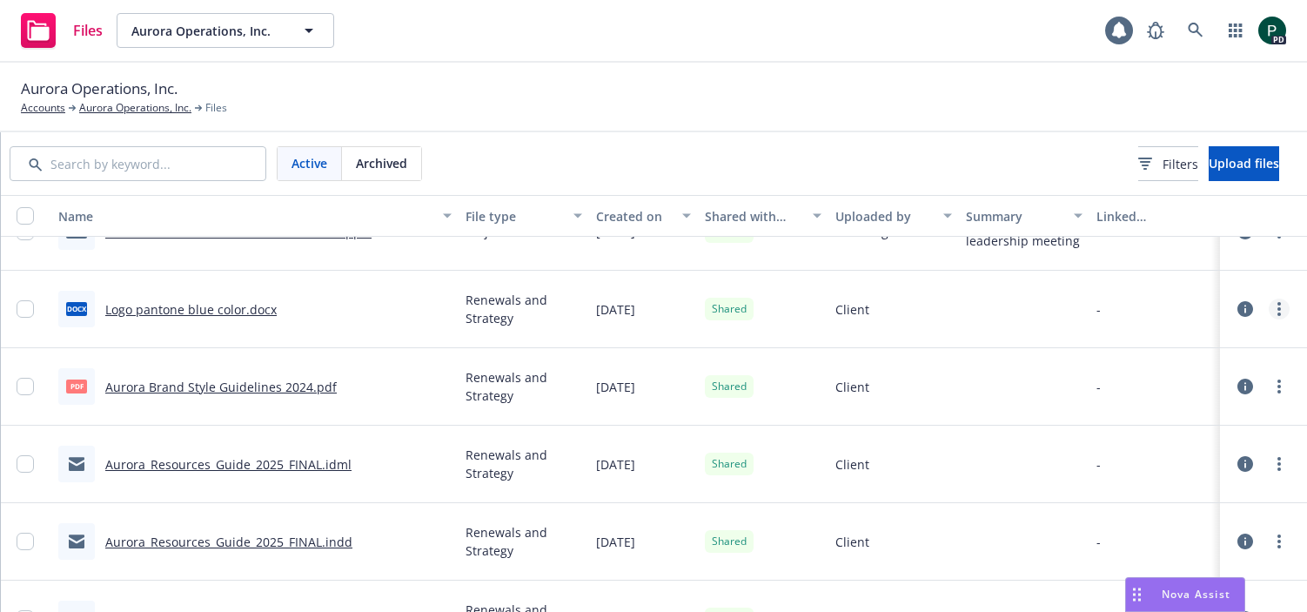
click at [1279, 308] on circle "more" at bounding box center [1278, 308] width 3 height 3
click at [1207, 481] on link "Update associations" at bounding box center [1201, 483] width 173 height 35
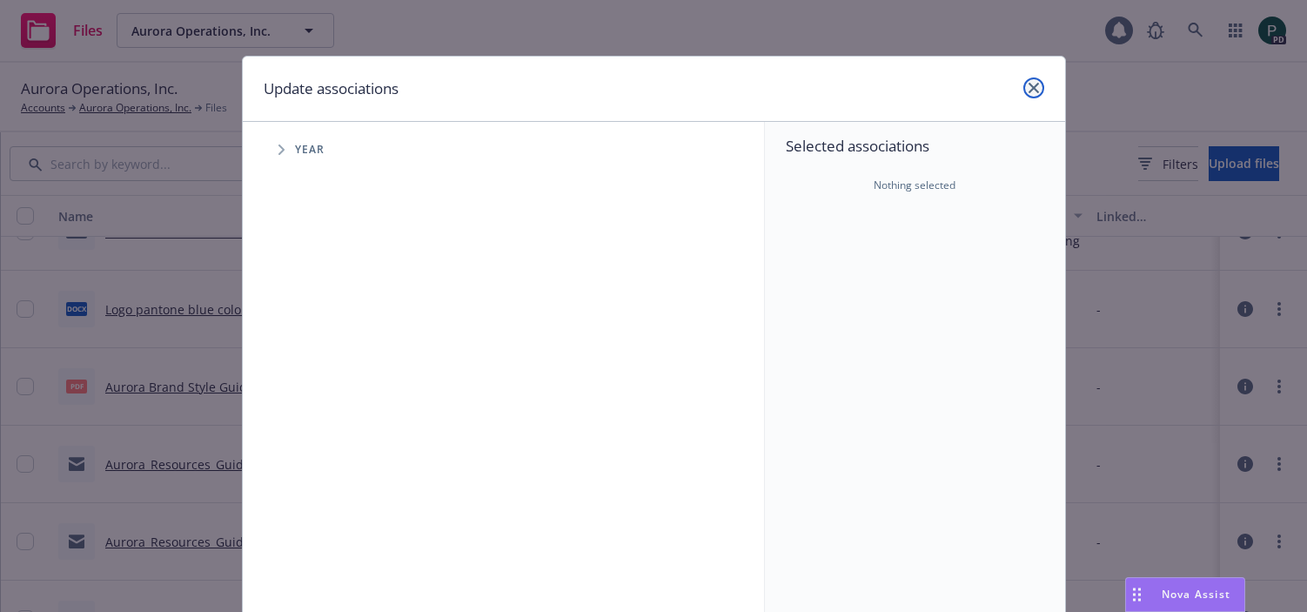
click at [1032, 90] on icon "close" at bounding box center [1033, 88] width 10 height 10
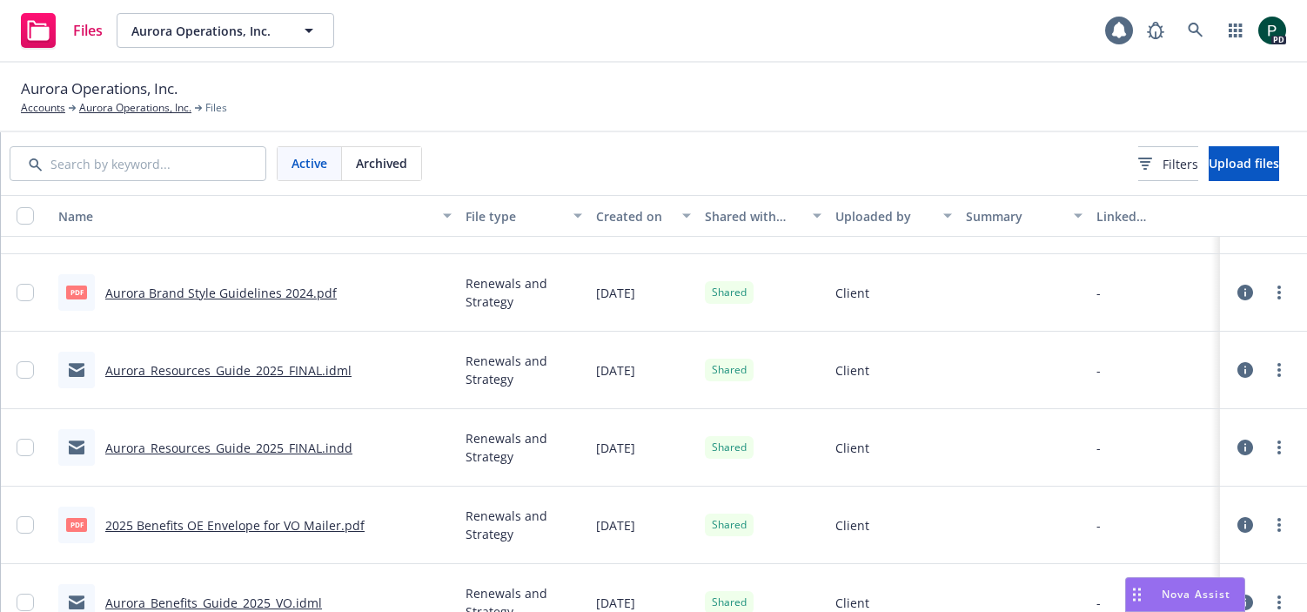
scroll to position [0, 0]
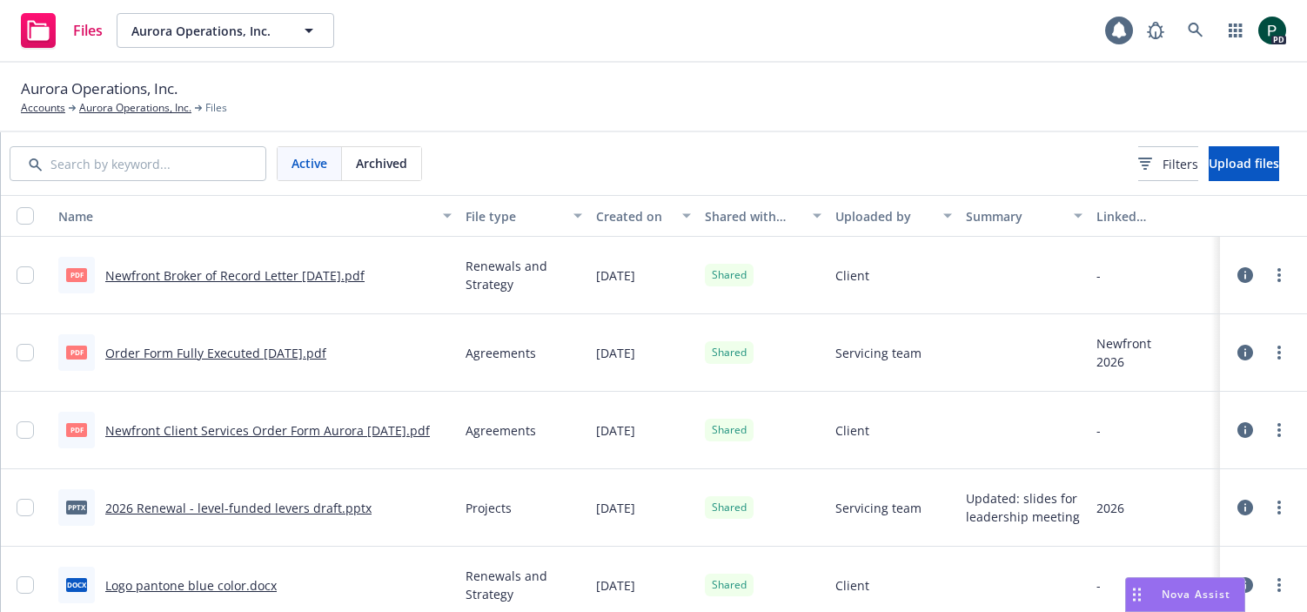
click at [1248, 275] on icon at bounding box center [1245, 275] width 16 height 16
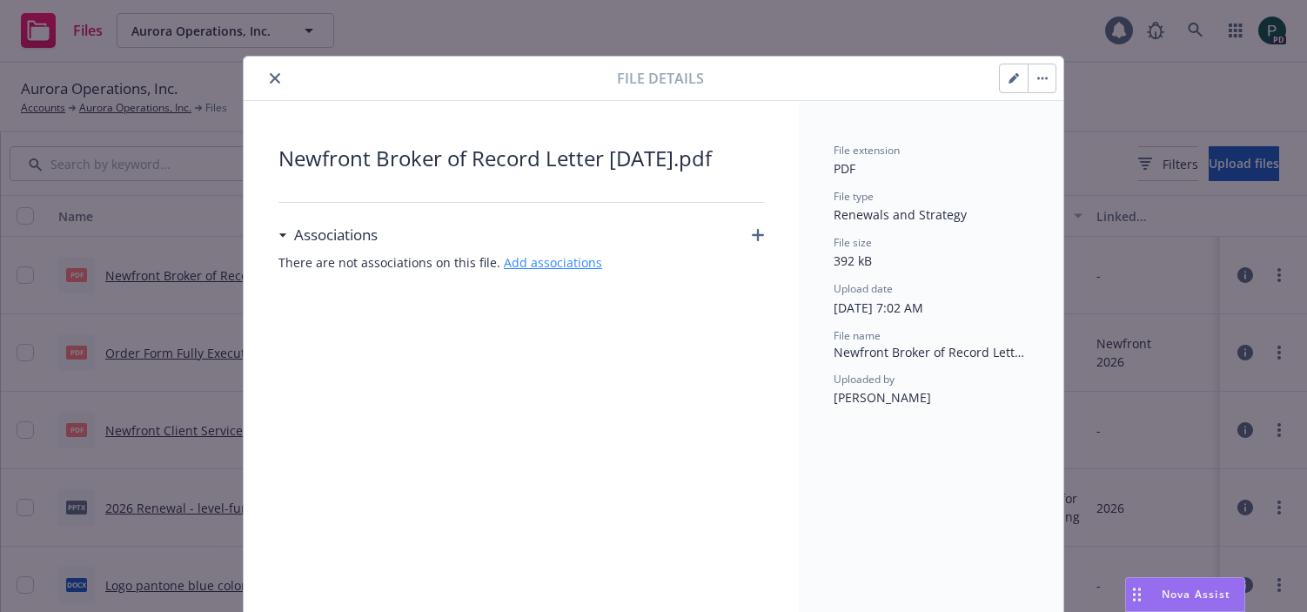
click at [531, 261] on link "Add associations" at bounding box center [553, 262] width 98 height 17
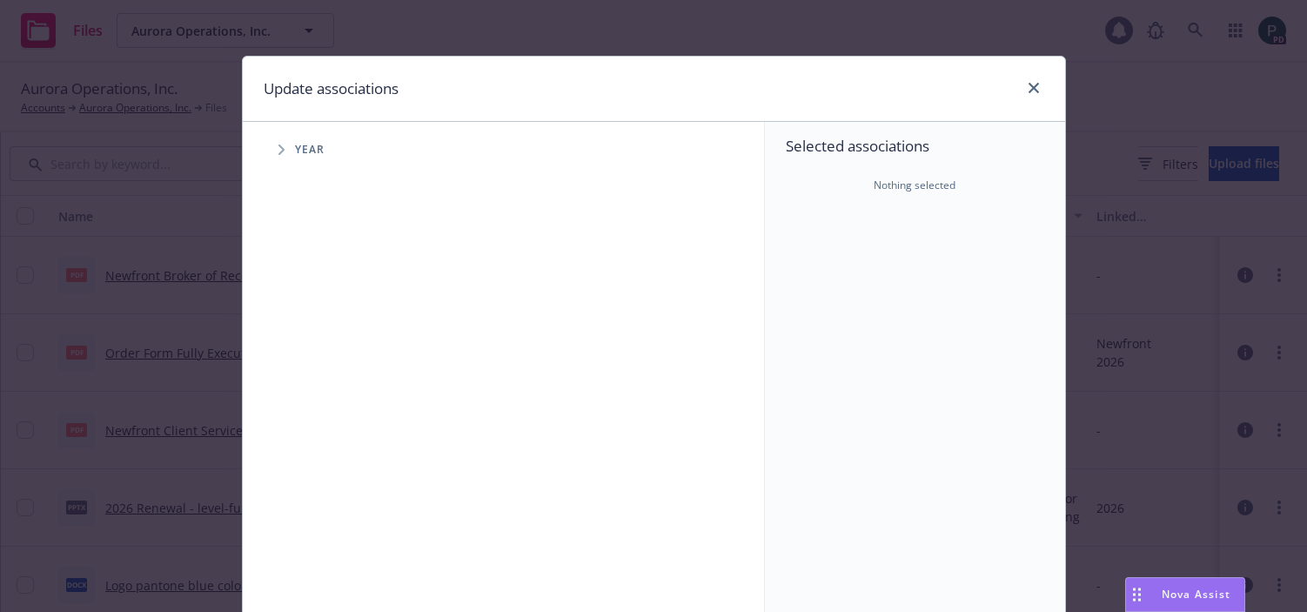
click at [278, 149] on icon "Tree Example" at bounding box center [281, 149] width 7 height 10
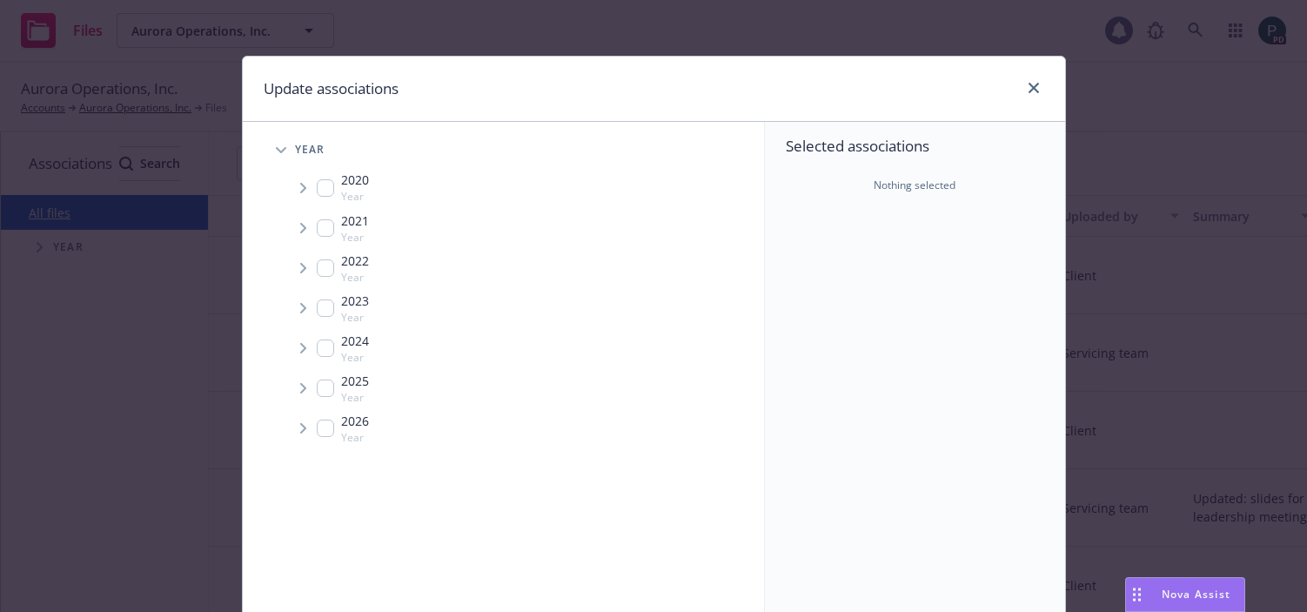
click at [324, 430] on input "Tree Example" at bounding box center [325, 427] width 17 height 17
checkbox input "true"
click at [298, 426] on span "Tree Example" at bounding box center [303, 428] width 28 height 28
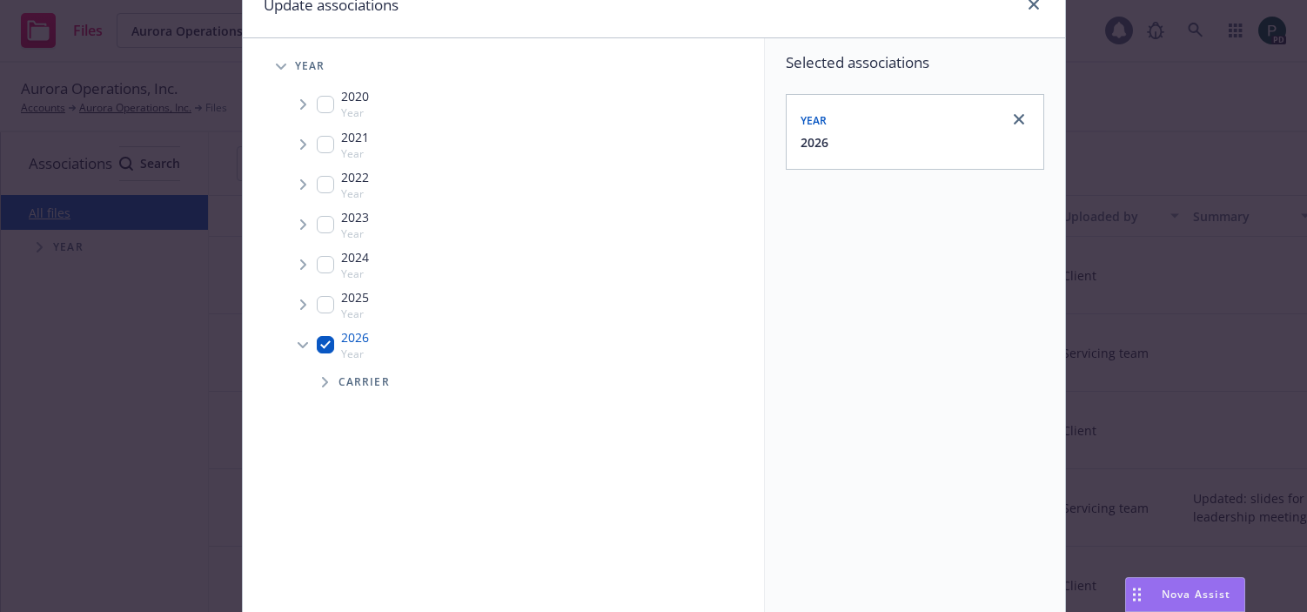
scroll to position [84, 0]
click at [329, 388] on span "Tree Example" at bounding box center [325, 381] width 28 height 28
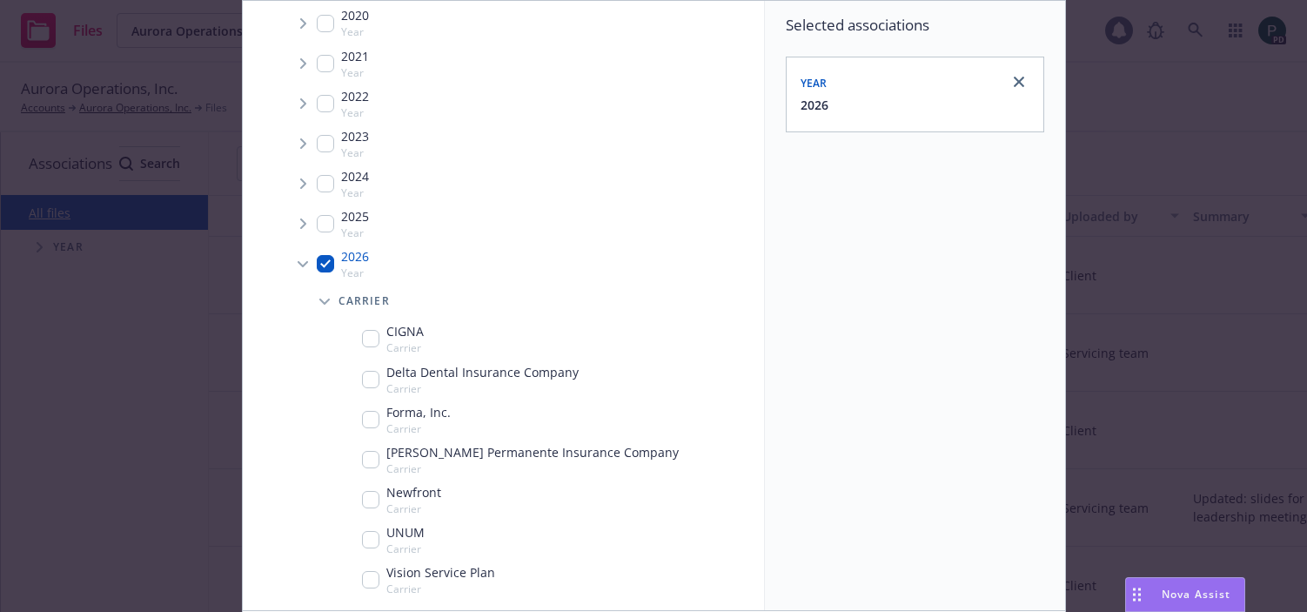
scroll to position [122, 0]
click at [365, 499] on input "Tree Example" at bounding box center [370, 498] width 17 height 17
checkbox input "true"
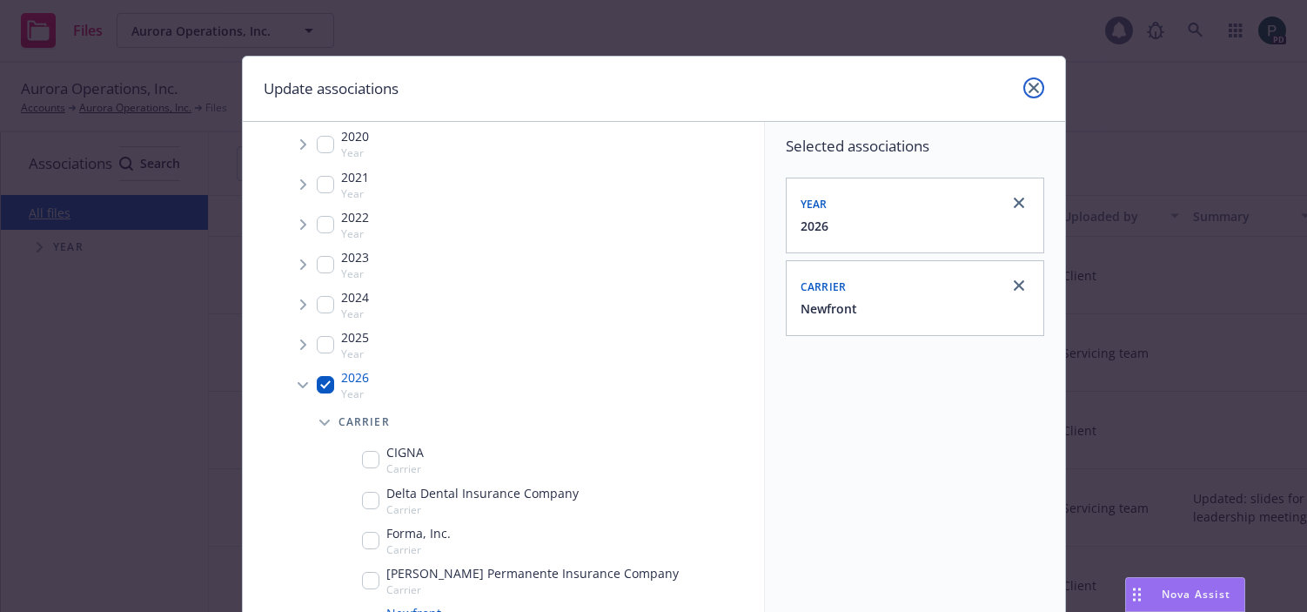
click at [1034, 89] on icon "close" at bounding box center [1033, 88] width 10 height 10
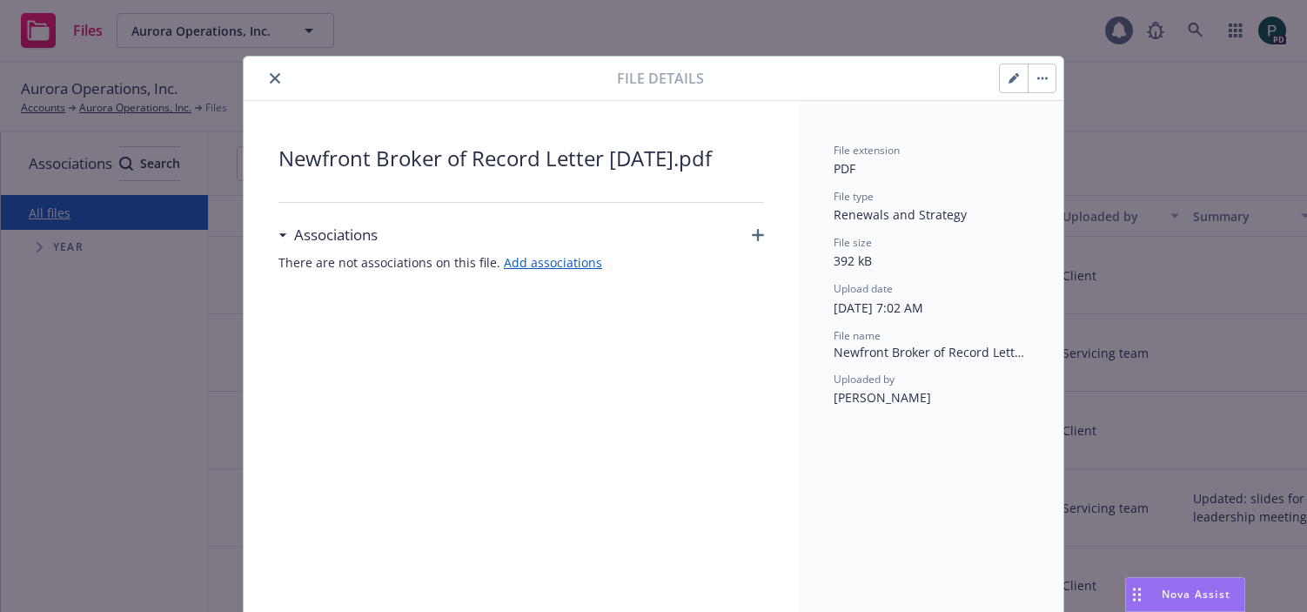
click at [1005, 78] on button "button" at bounding box center [1014, 78] width 28 height 28
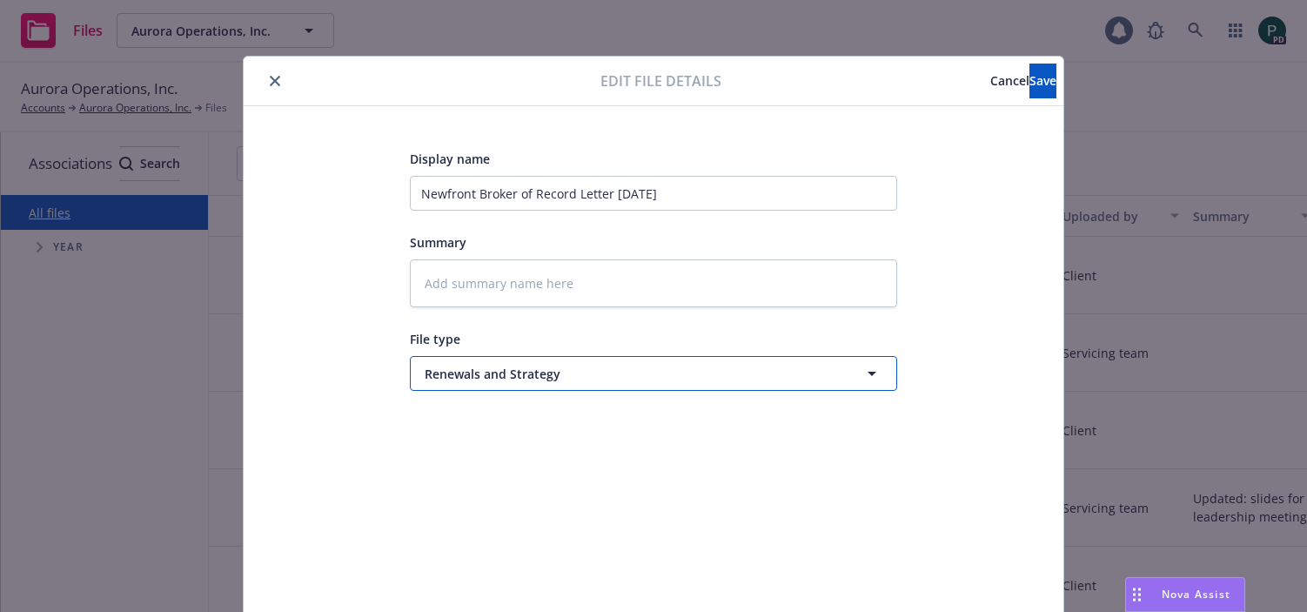
click at [571, 380] on span "Renewals and Strategy" at bounding box center [621, 374] width 393 height 18
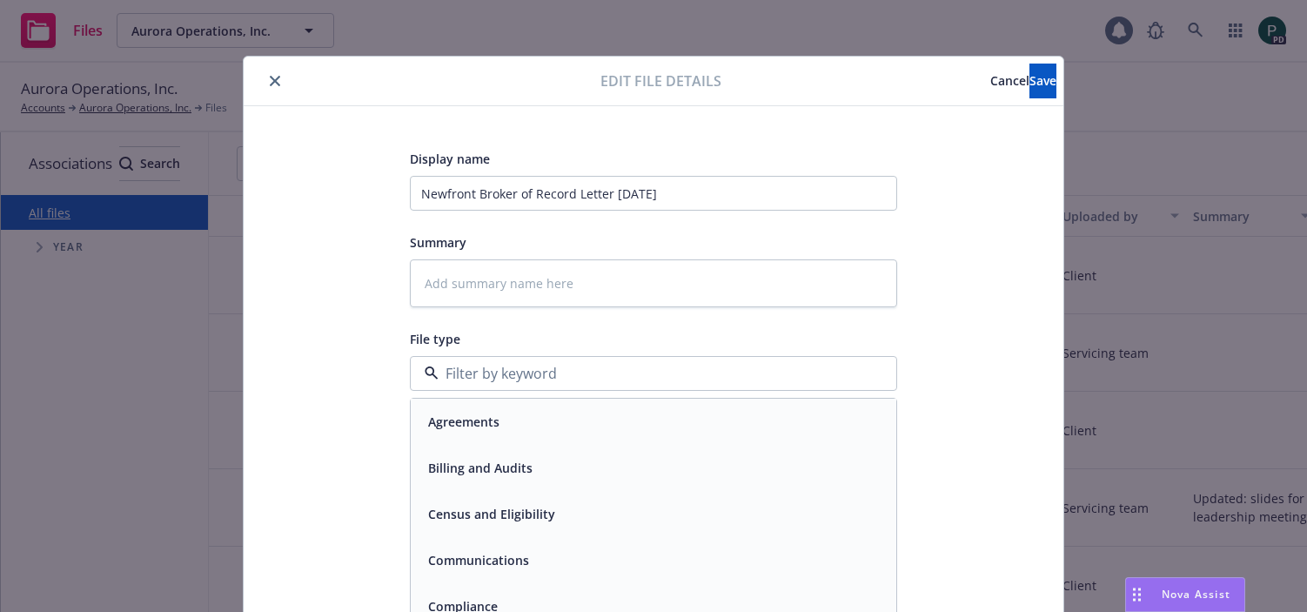
click at [532, 438] on div "Agreements" at bounding box center [653, 421] width 485 height 46
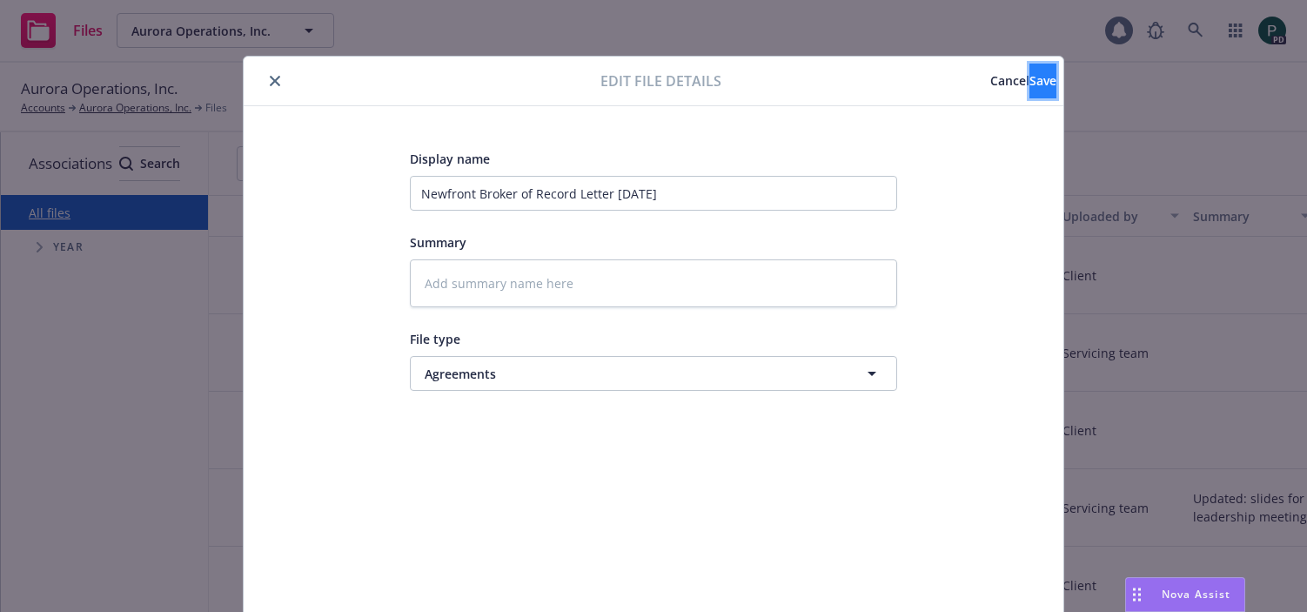
click at [1029, 90] on button "Save" at bounding box center [1042, 81] width 27 height 35
type textarea "x"
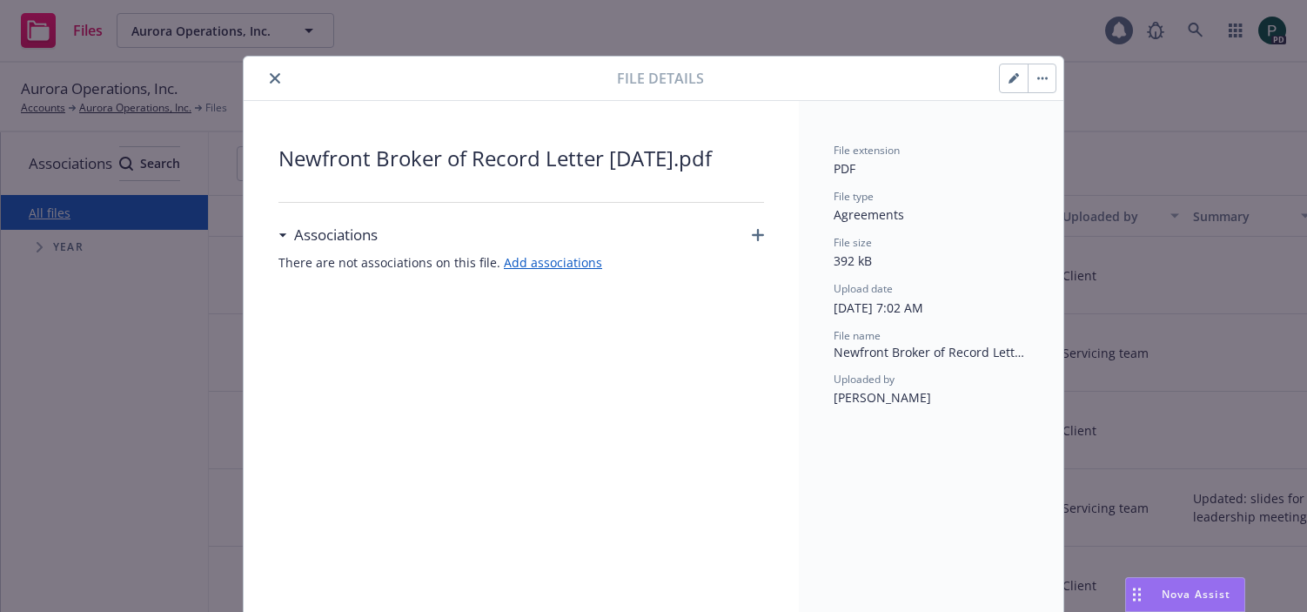
click at [278, 80] on icon "close" at bounding box center [275, 78] width 10 height 10
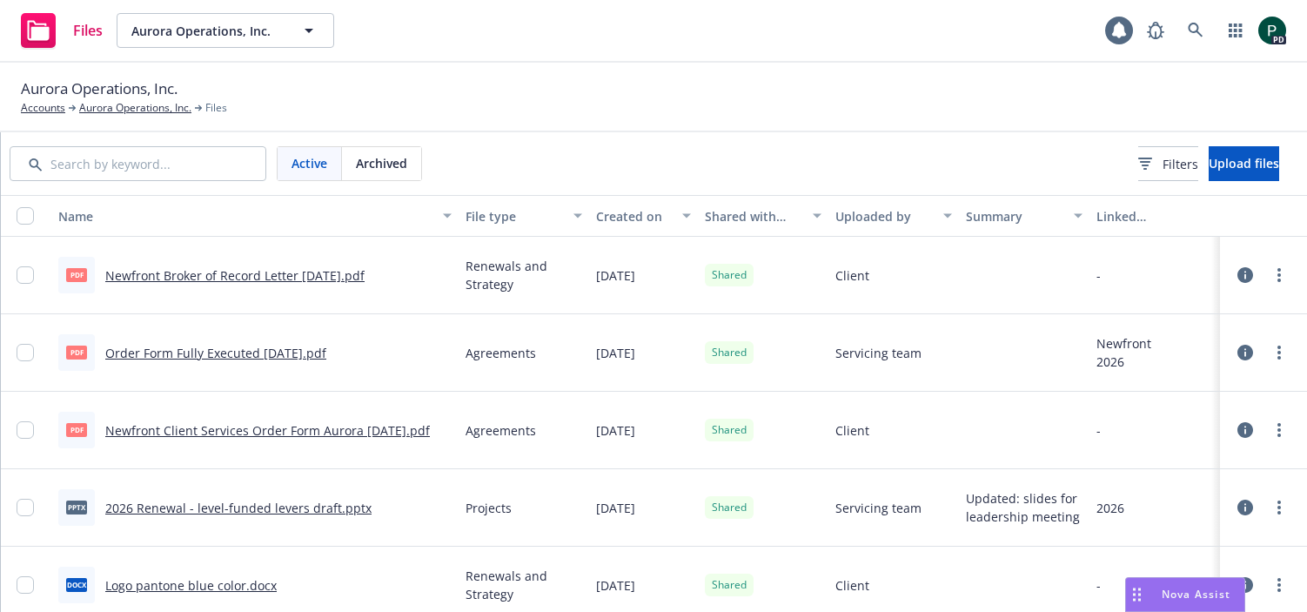
scroll to position [0, 248]
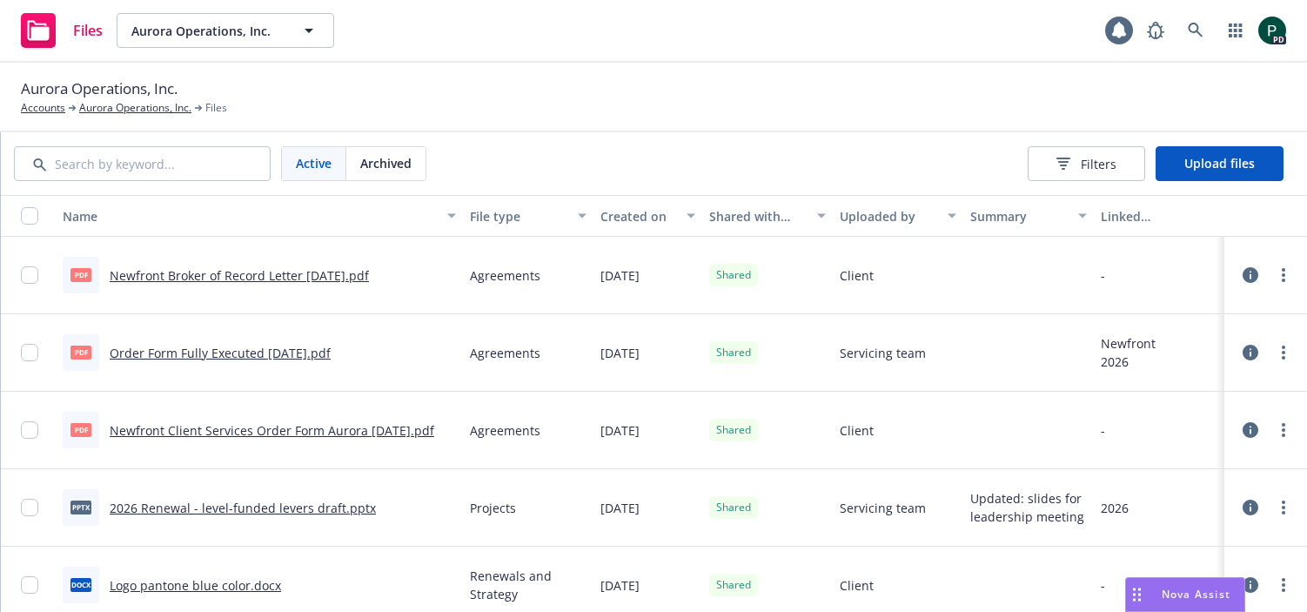
scroll to position [0, 286]
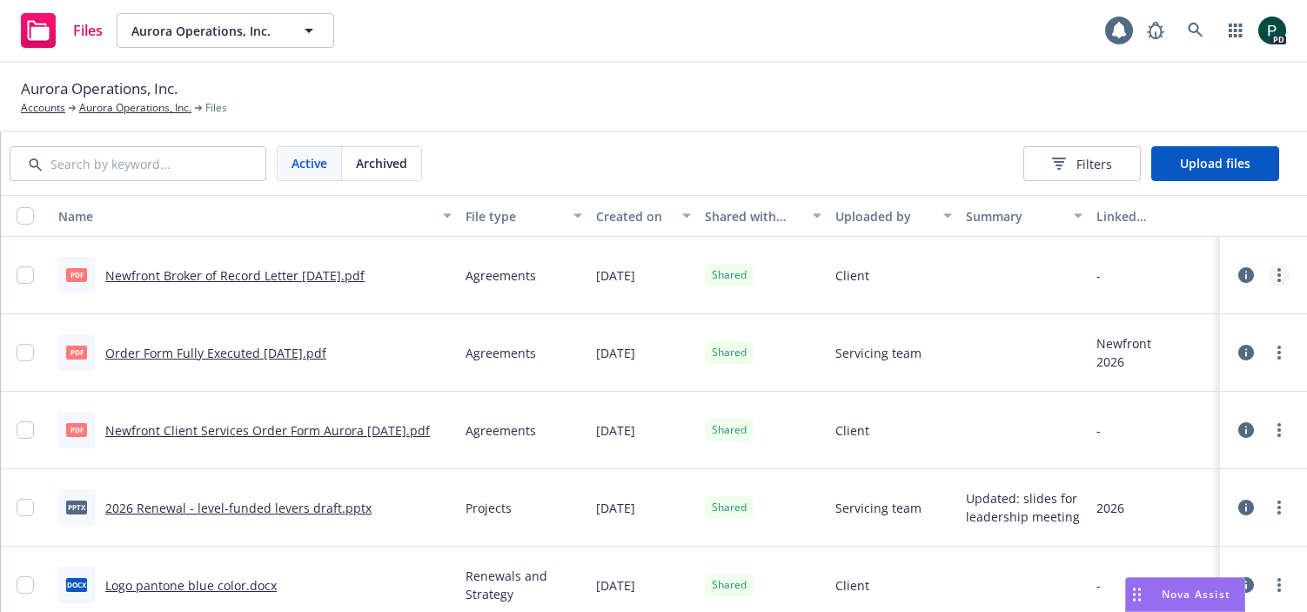
click at [1281, 274] on link "more" at bounding box center [1278, 274] width 21 height 21
click at [1174, 415] on link "Edit" at bounding box center [1201, 415] width 173 height 35
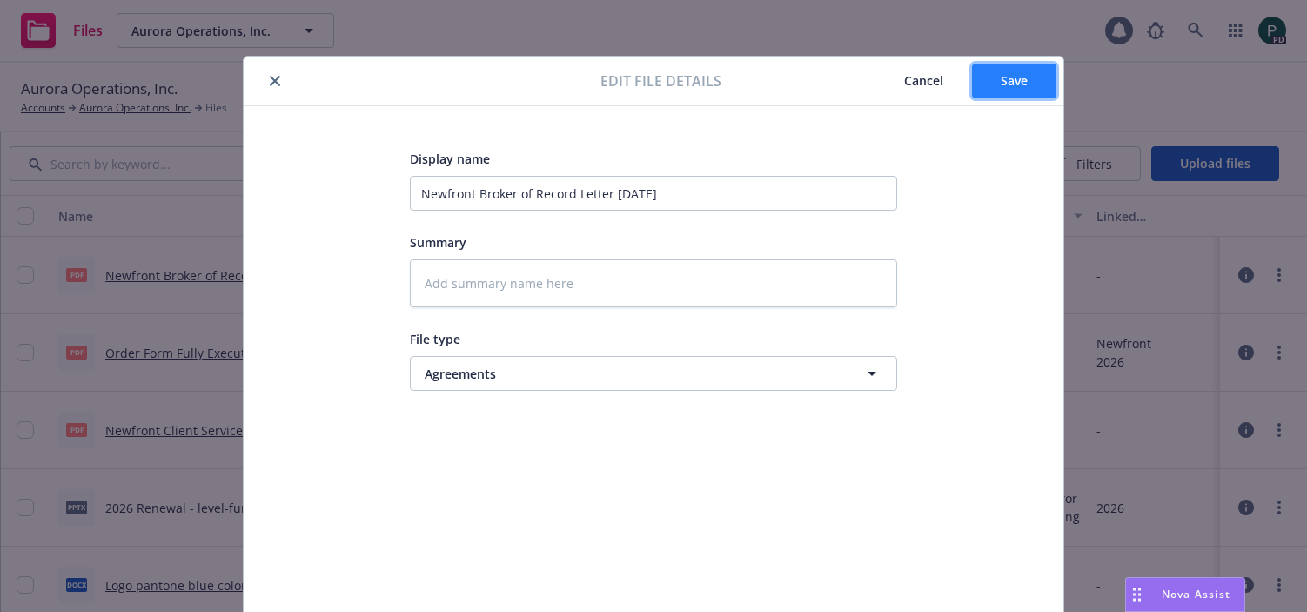
click at [1004, 84] on span "Save" at bounding box center [1013, 80] width 27 height 17
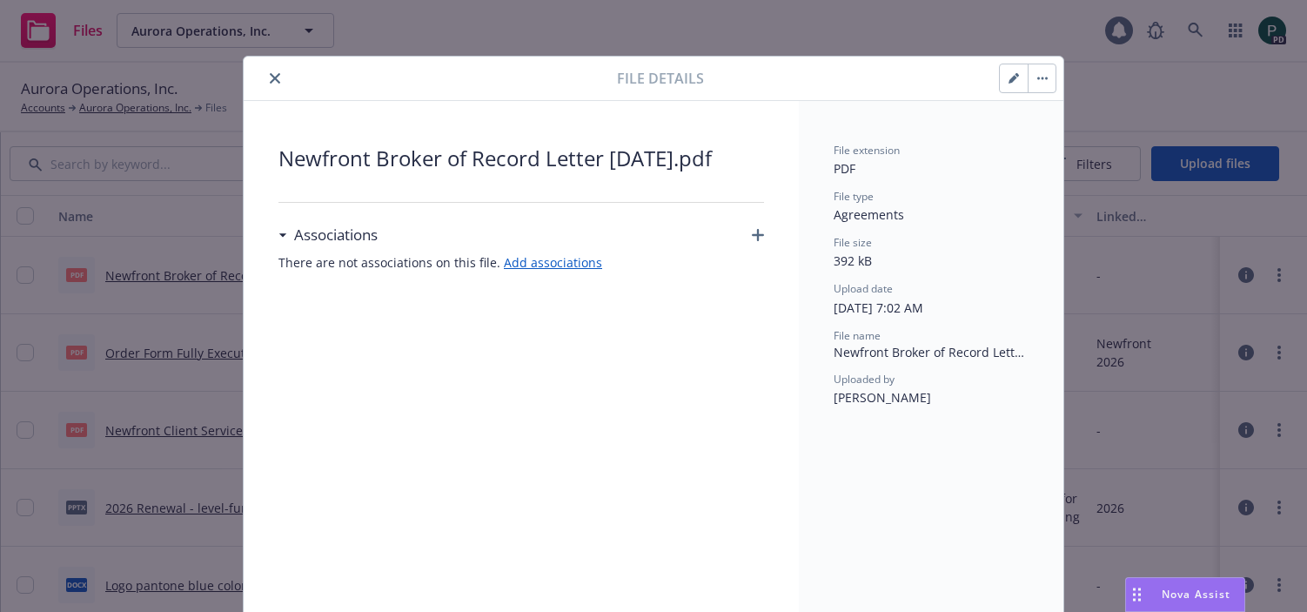
drag, startPoint x: 278, startPoint y: 79, endPoint x: 410, endPoint y: 186, distance: 170.1
click at [278, 79] on icon "close" at bounding box center [275, 78] width 10 height 10
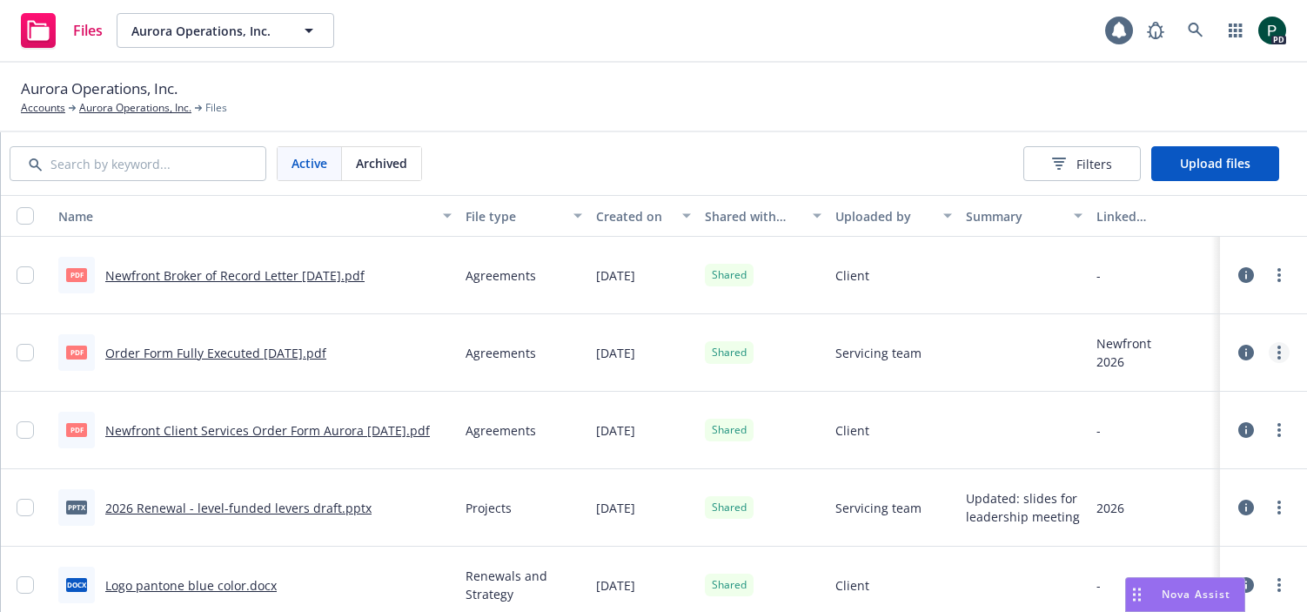
click at [1283, 352] on link "more" at bounding box center [1278, 352] width 21 height 21
click at [1200, 492] on link "Edit" at bounding box center [1201, 492] width 173 height 35
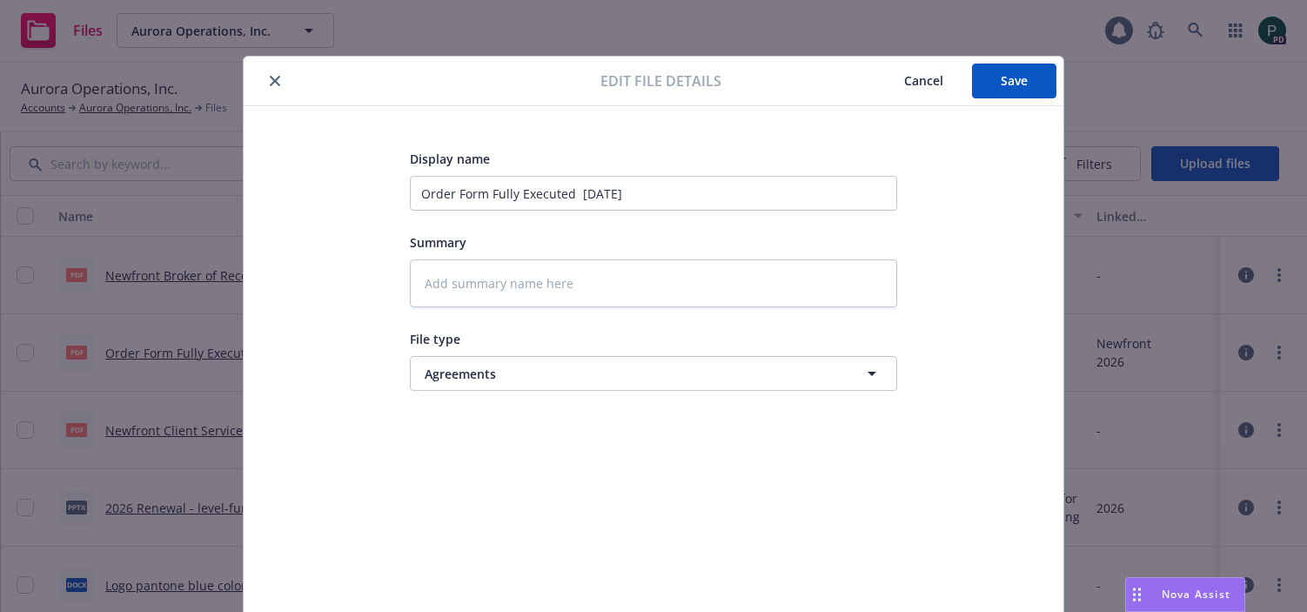
click at [926, 84] on span "Cancel" at bounding box center [923, 80] width 39 height 17
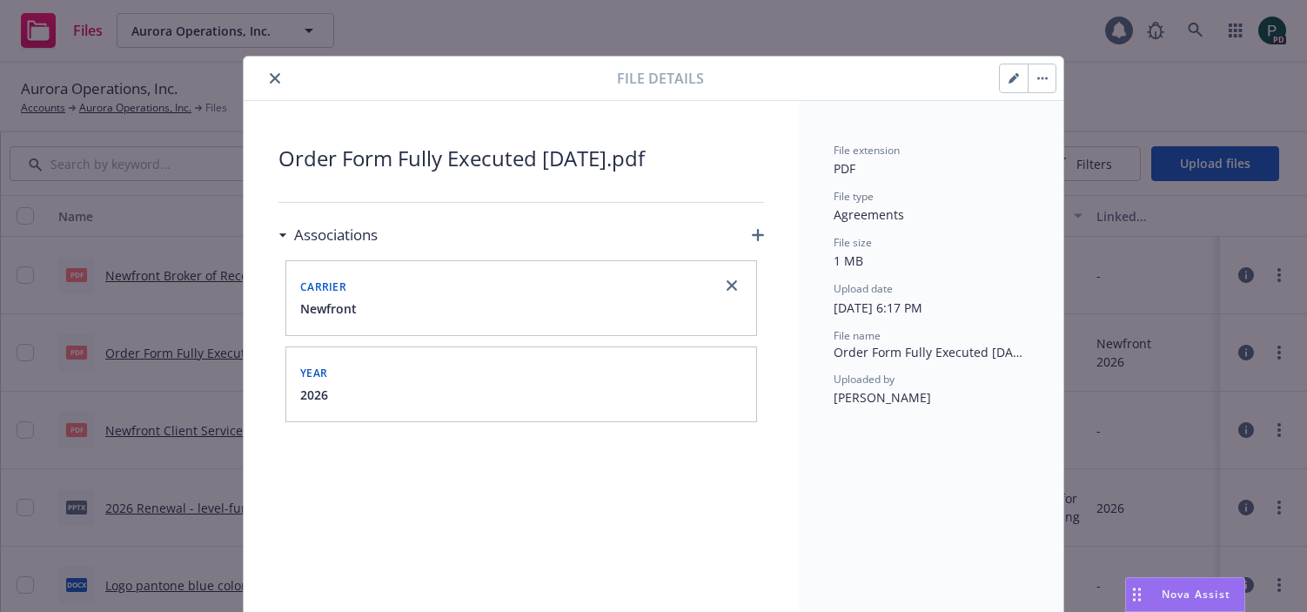
click at [275, 81] on icon "close" at bounding box center [275, 78] width 10 height 10
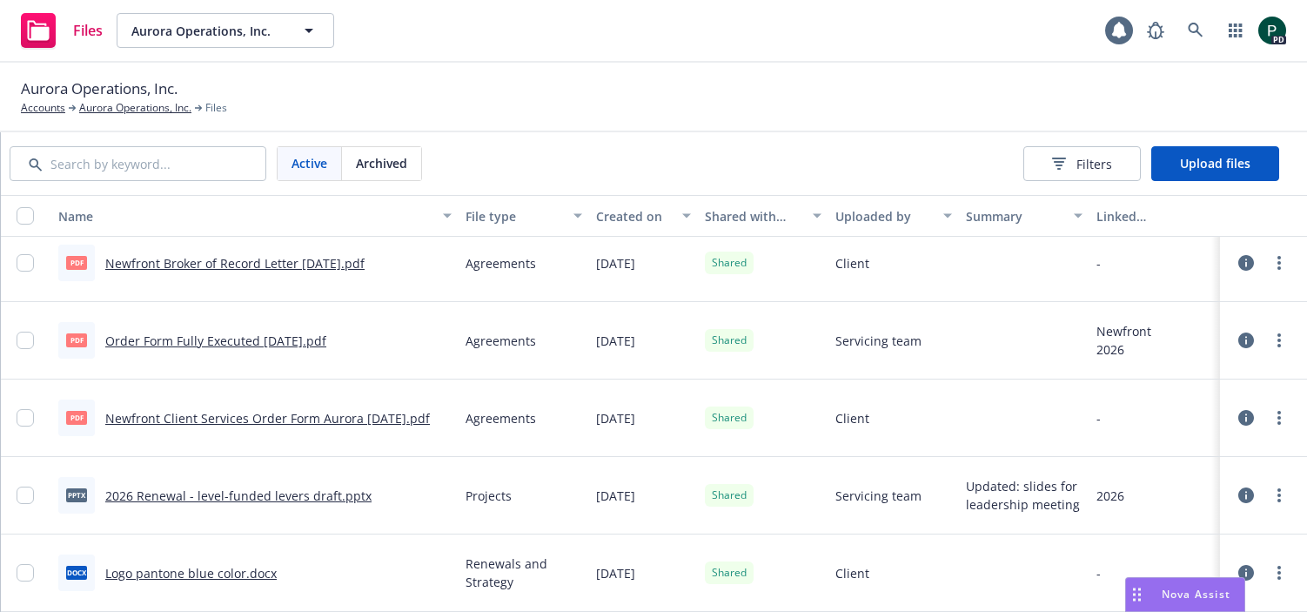
scroll to position [11, 0]
click at [1281, 416] on link "more" at bounding box center [1278, 418] width 21 height 21
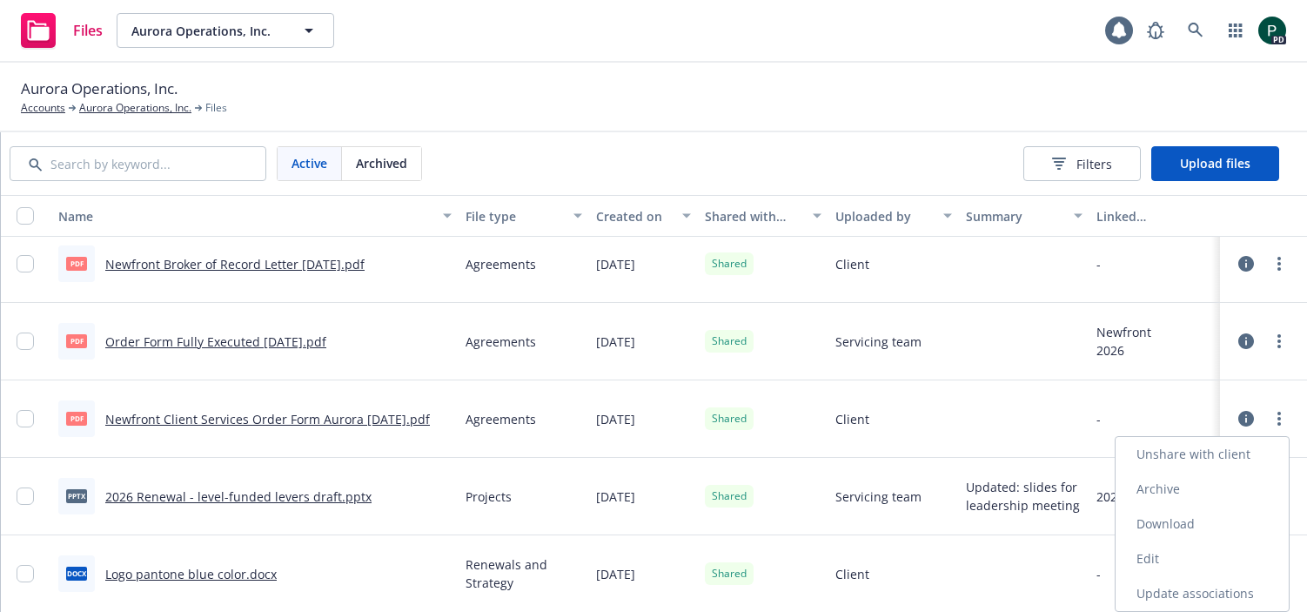
click at [1180, 569] on link "Edit" at bounding box center [1201, 558] width 173 height 35
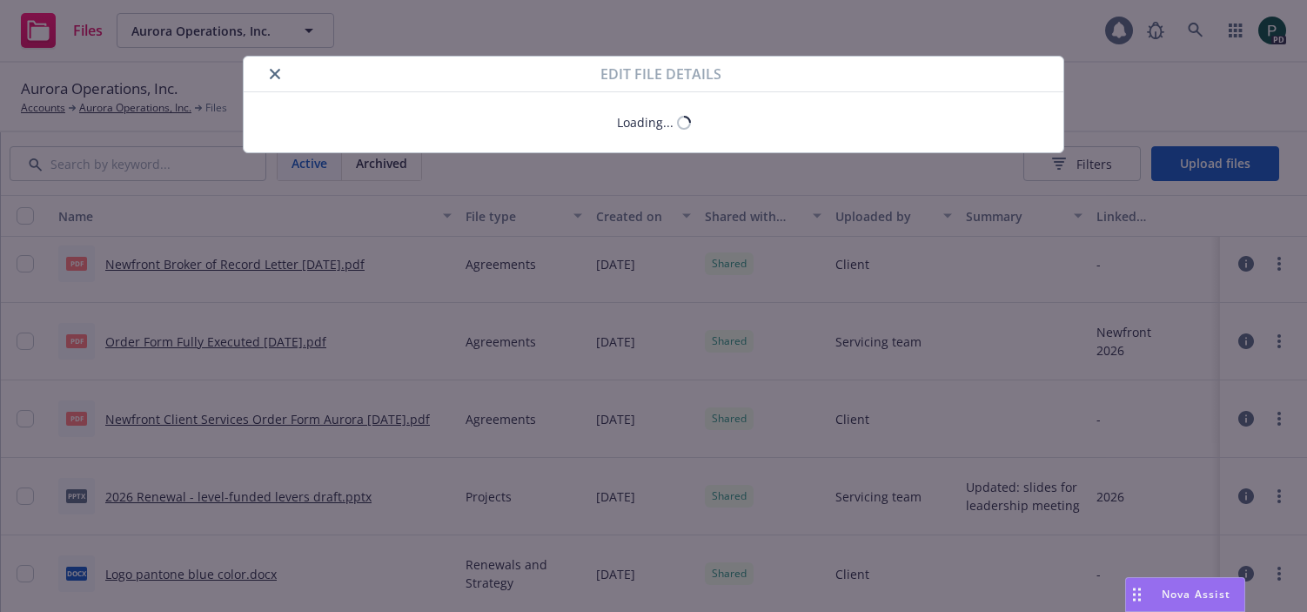
type textarea "x"
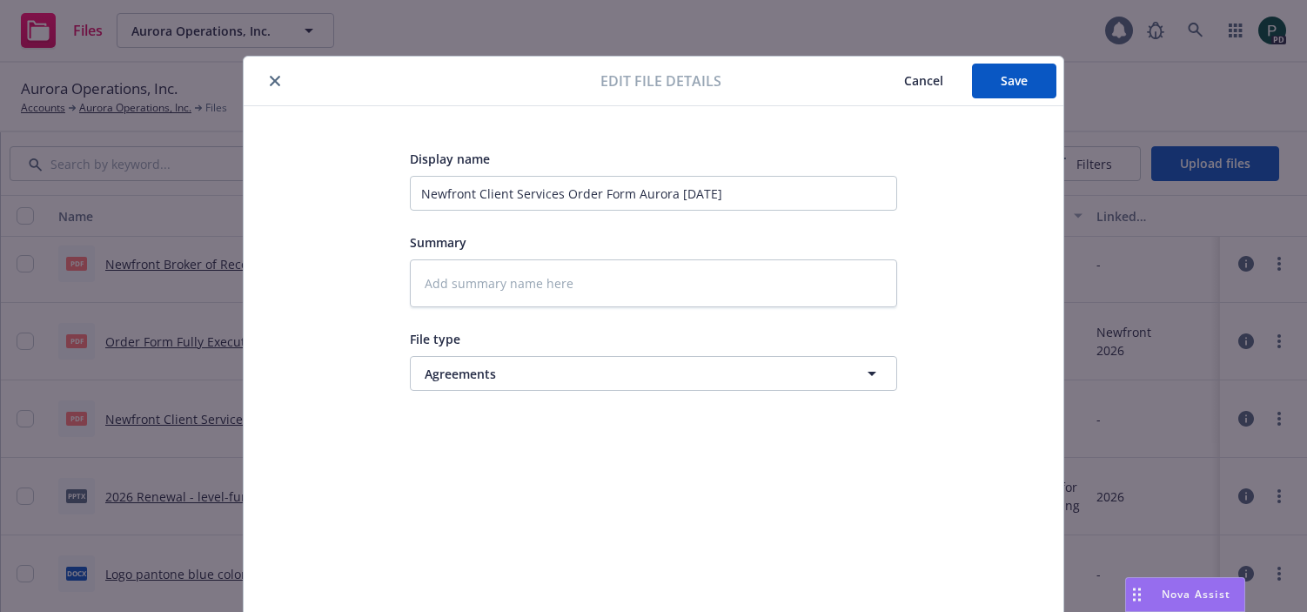
drag, startPoint x: 908, startPoint y: 77, endPoint x: 913, endPoint y: 96, distance: 18.8
click at [908, 79] on span "Cancel" at bounding box center [923, 80] width 39 height 17
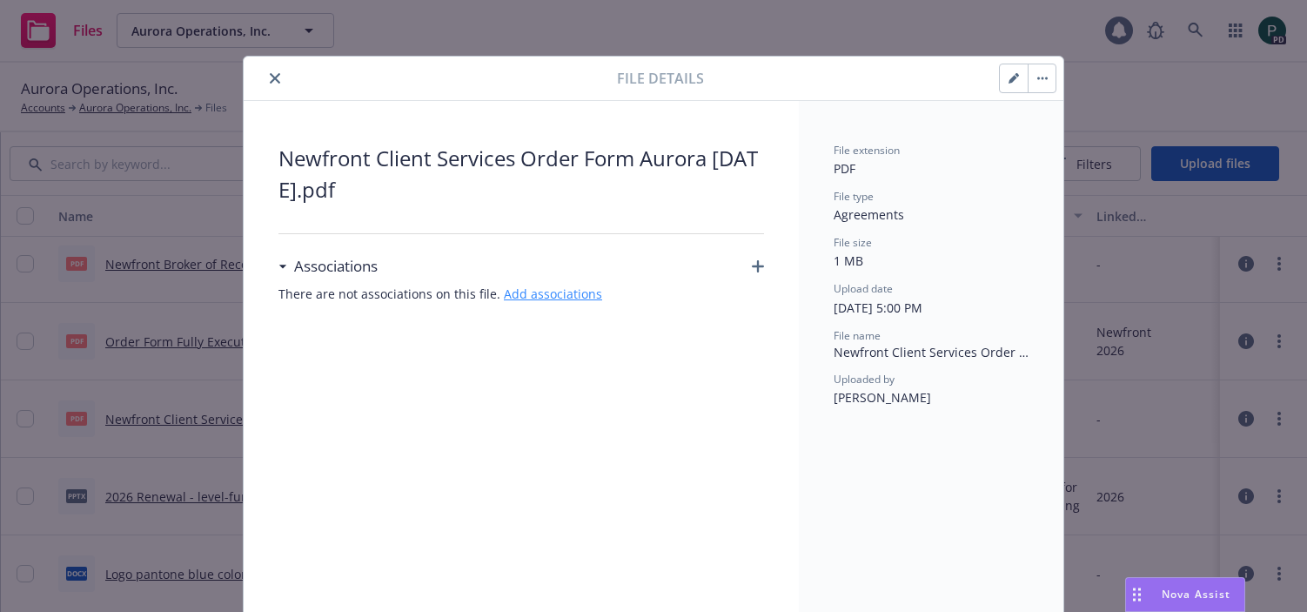
click at [548, 299] on link "Add associations" at bounding box center [553, 293] width 98 height 17
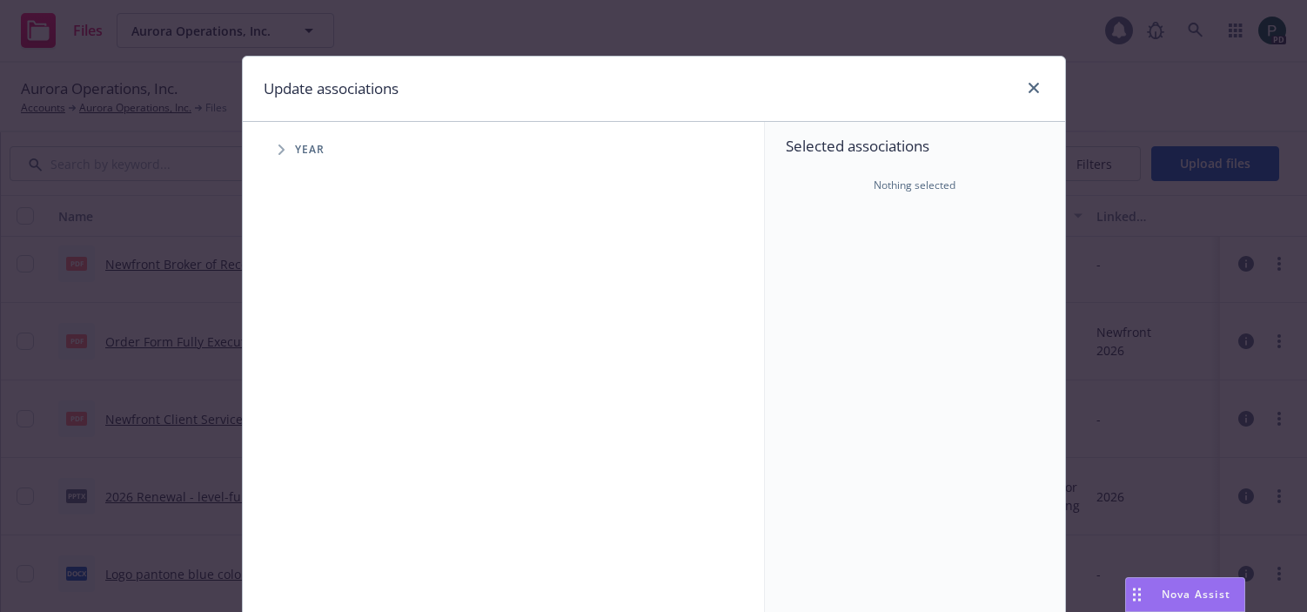
click at [277, 145] on span "Tree Example" at bounding box center [281, 150] width 28 height 28
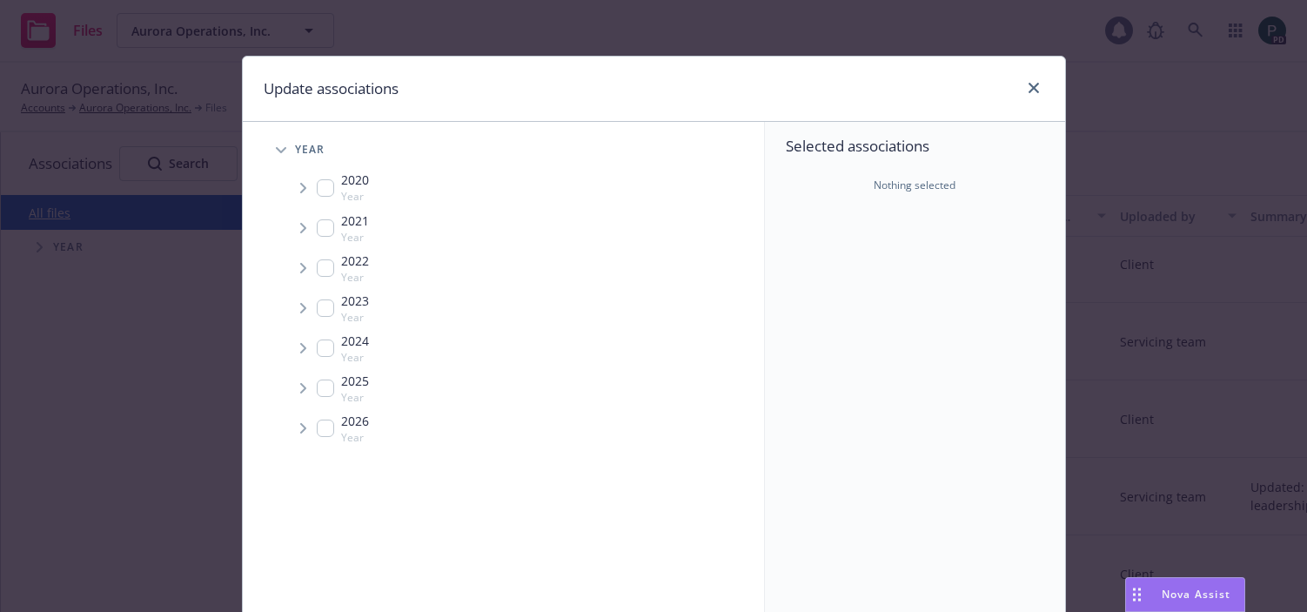
drag, startPoint x: 304, startPoint y: 423, endPoint x: 315, endPoint y: 438, distance: 18.6
click at [304, 424] on icon "Tree Example" at bounding box center [303, 428] width 7 height 10
drag, startPoint x: 331, startPoint y: 433, endPoint x: 311, endPoint y: 481, distance: 51.9
click at [331, 433] on input "Tree Example" at bounding box center [325, 427] width 17 height 17
checkbox input "true"
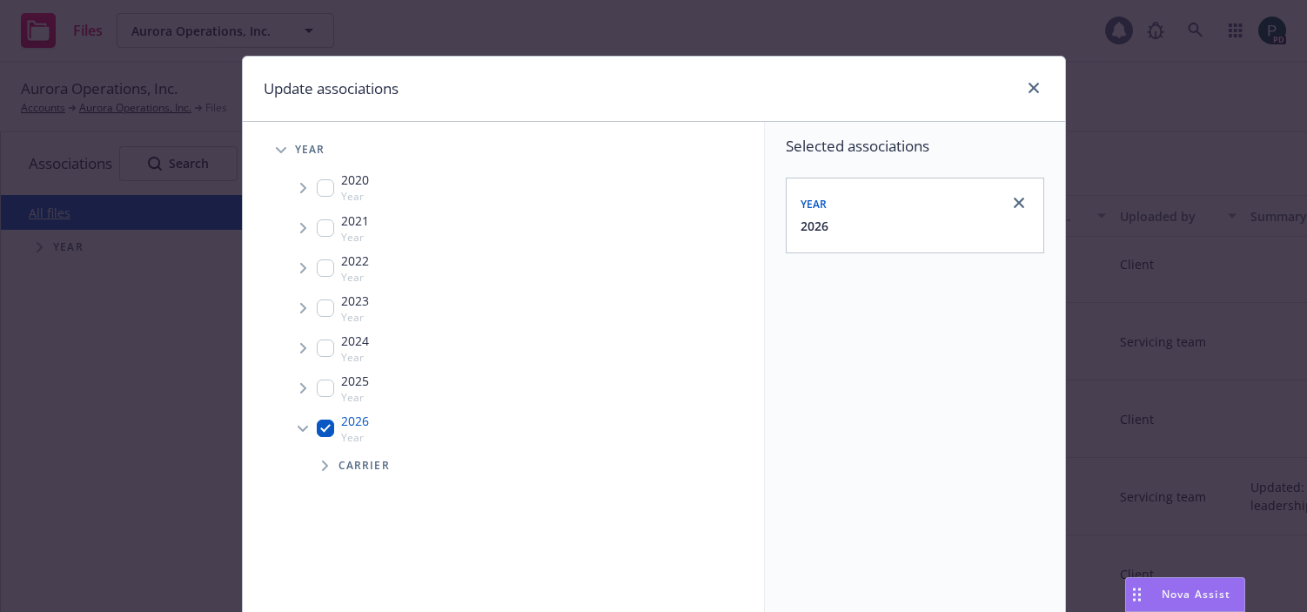
drag, startPoint x: 323, startPoint y: 468, endPoint x: 332, endPoint y: 479, distance: 14.8
click at [323, 468] on icon "Tree Example" at bounding box center [325, 465] width 6 height 10
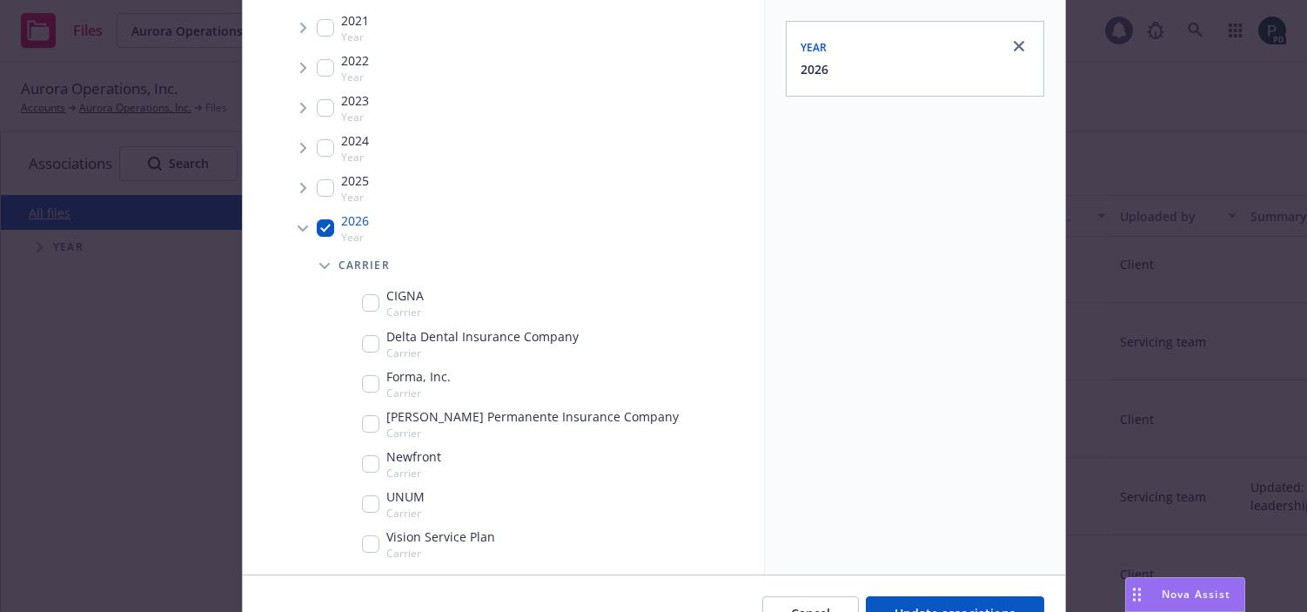
scroll to position [162, 0]
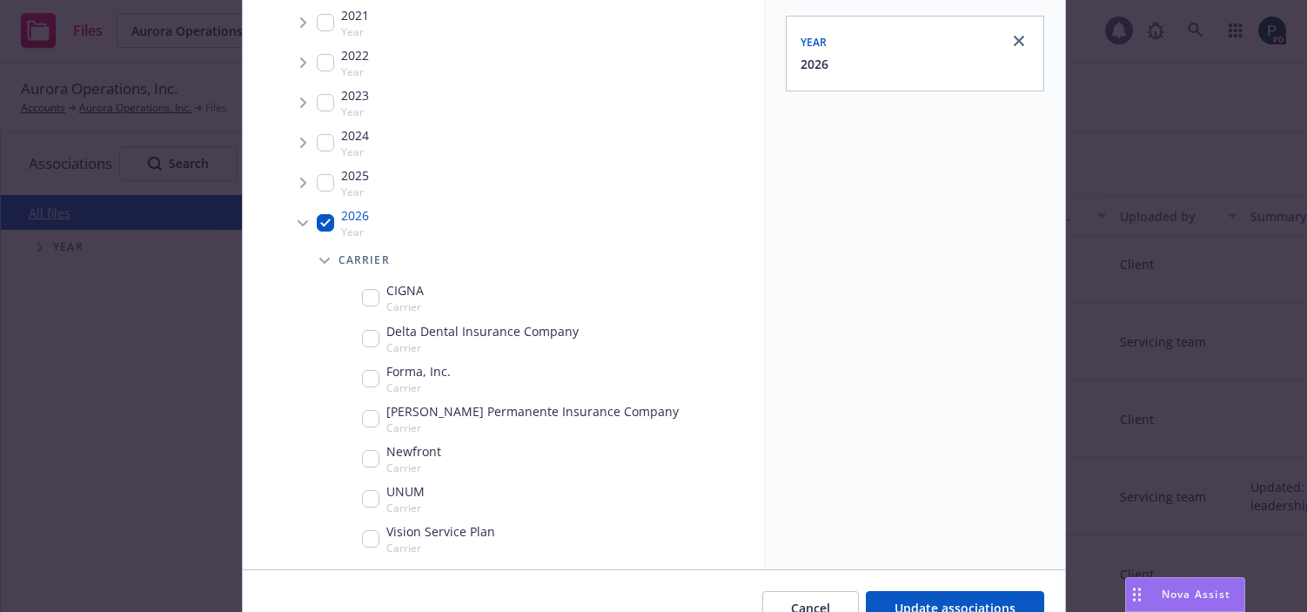
drag, startPoint x: 372, startPoint y: 458, endPoint x: 512, endPoint y: 479, distance: 140.8
click at [372, 458] on input "Tree Example" at bounding box center [370, 458] width 17 height 17
checkbox input "true"
click at [1010, 605] on span "Update associations" at bounding box center [954, 607] width 121 height 17
click at [929, 595] on button "Update associations" at bounding box center [955, 608] width 178 height 35
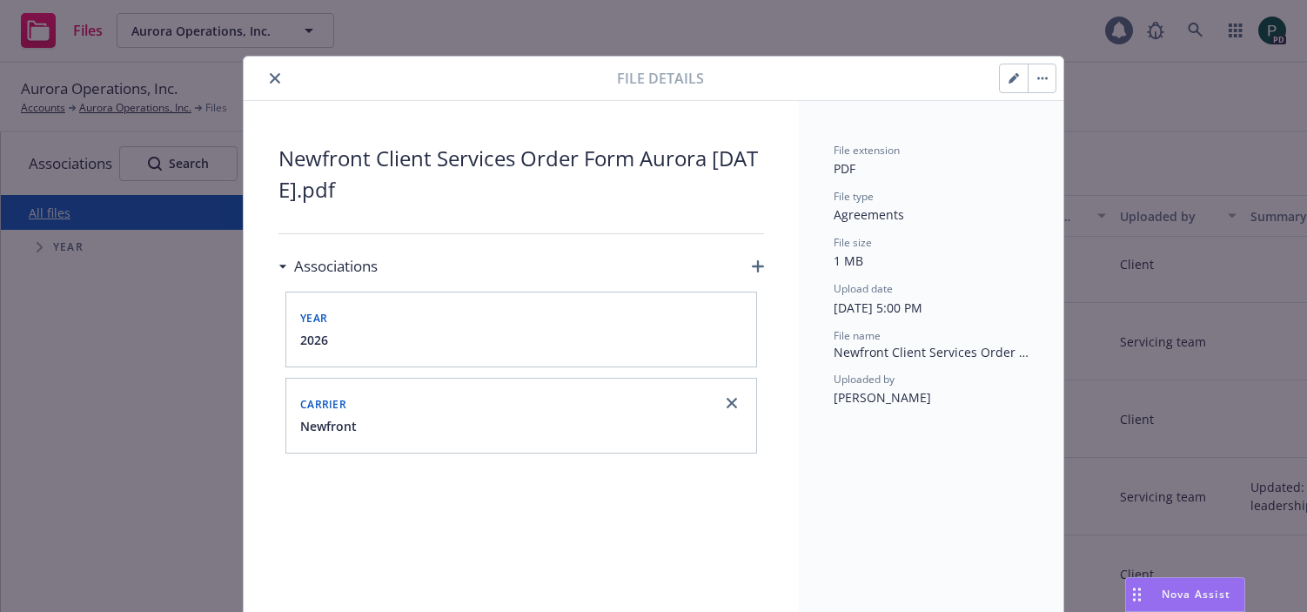
click at [279, 80] on icon "close" at bounding box center [275, 78] width 10 height 10
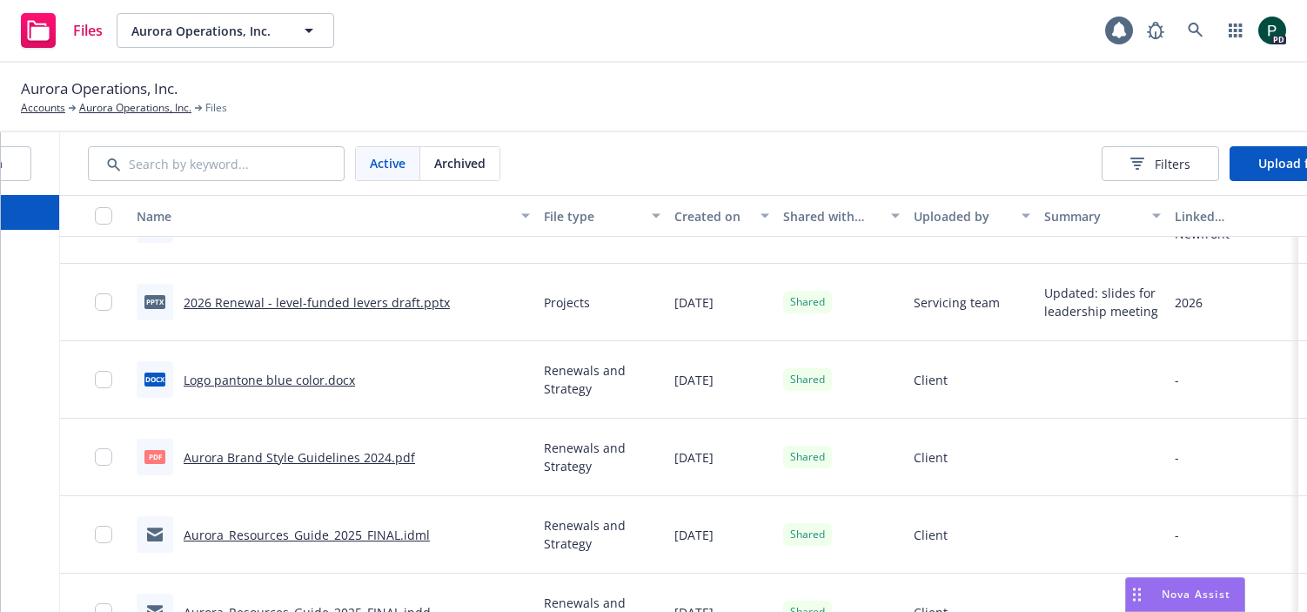
scroll to position [0, 205]
click at [103, 380] on input "checkbox" at bounding box center [104, 379] width 17 height 17
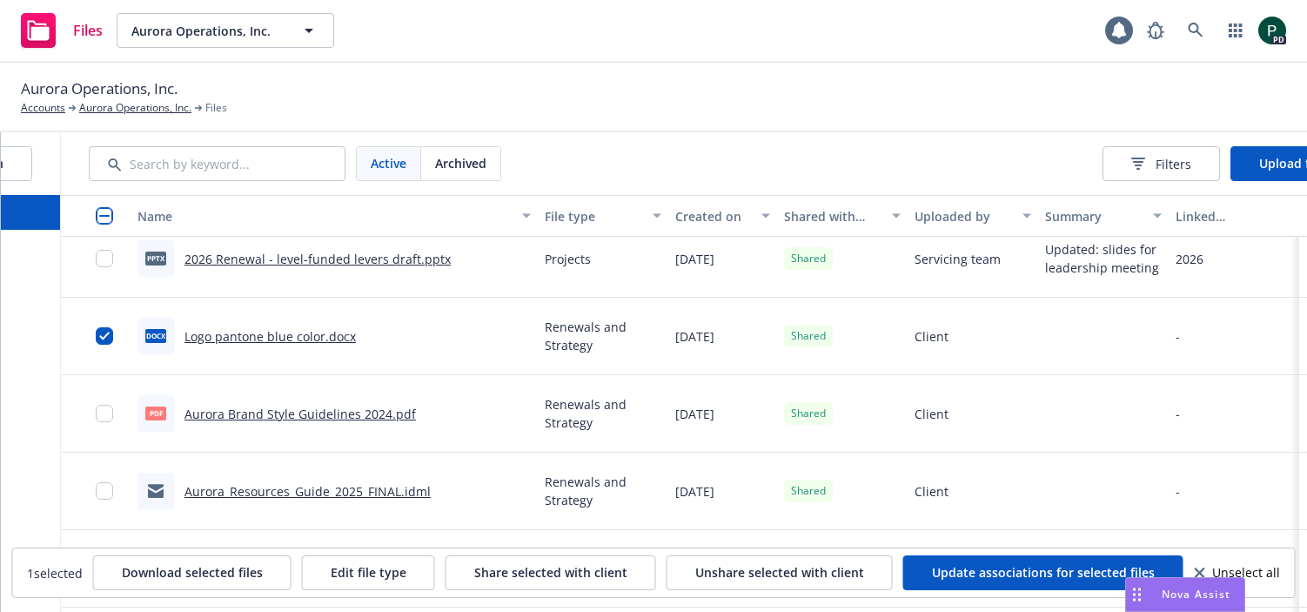
scroll to position [250, 0]
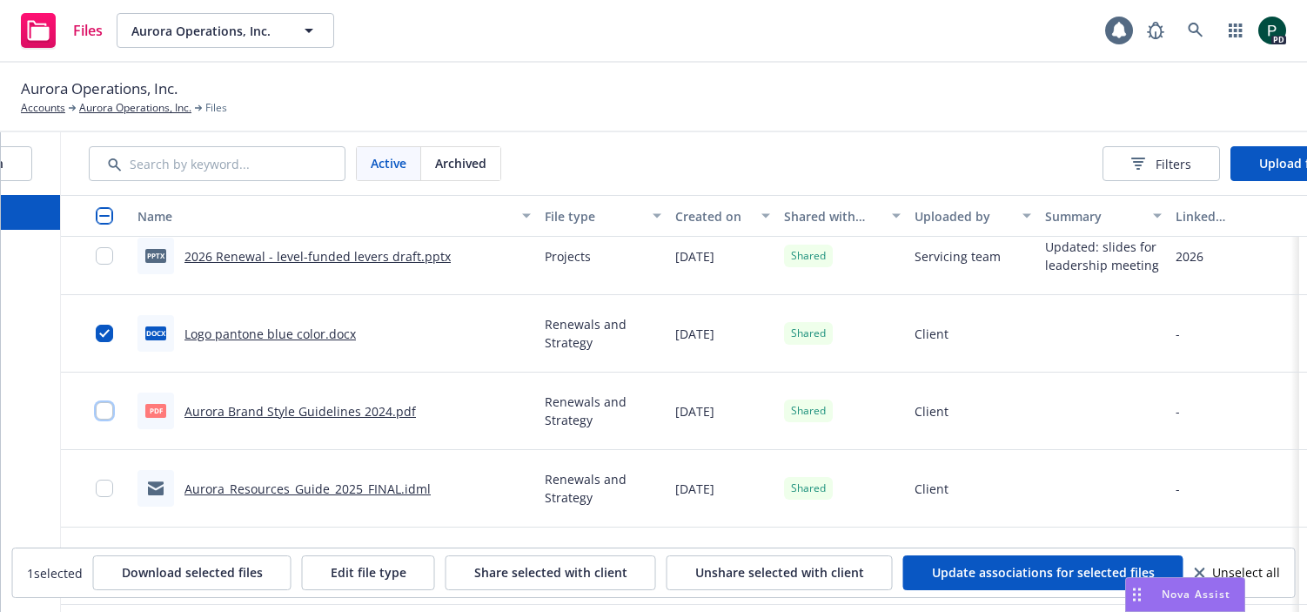
click at [105, 410] on input "checkbox" at bounding box center [104, 410] width 17 height 17
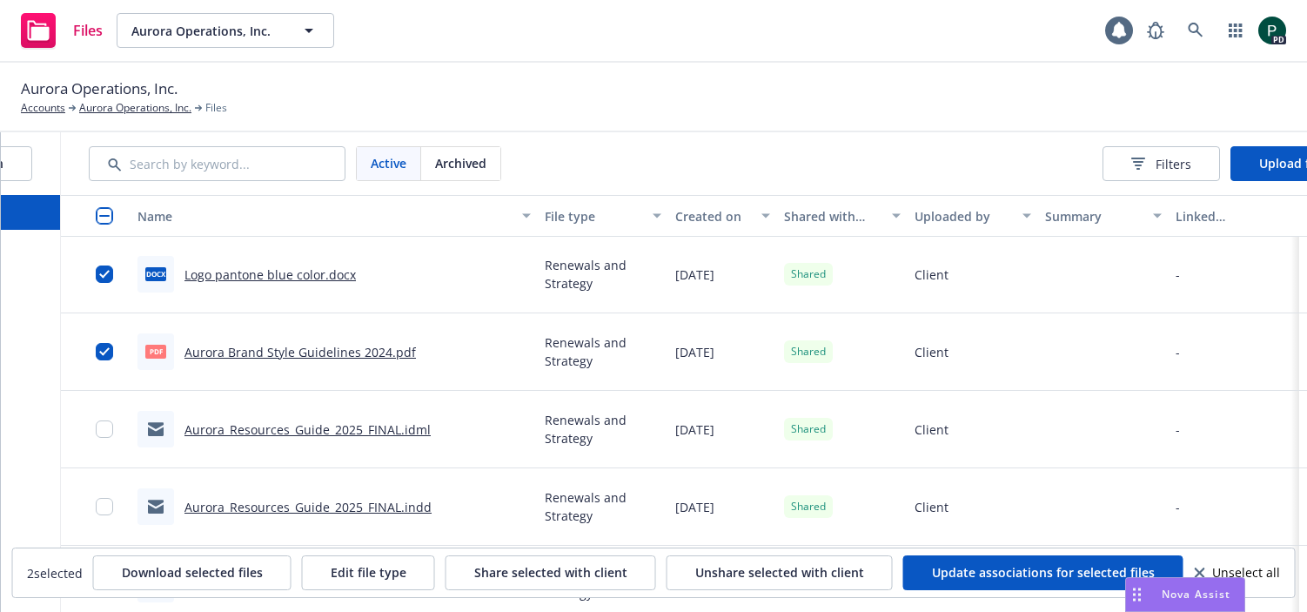
scroll to position [309, 0]
click at [98, 430] on input "checkbox" at bounding box center [104, 427] width 17 height 17
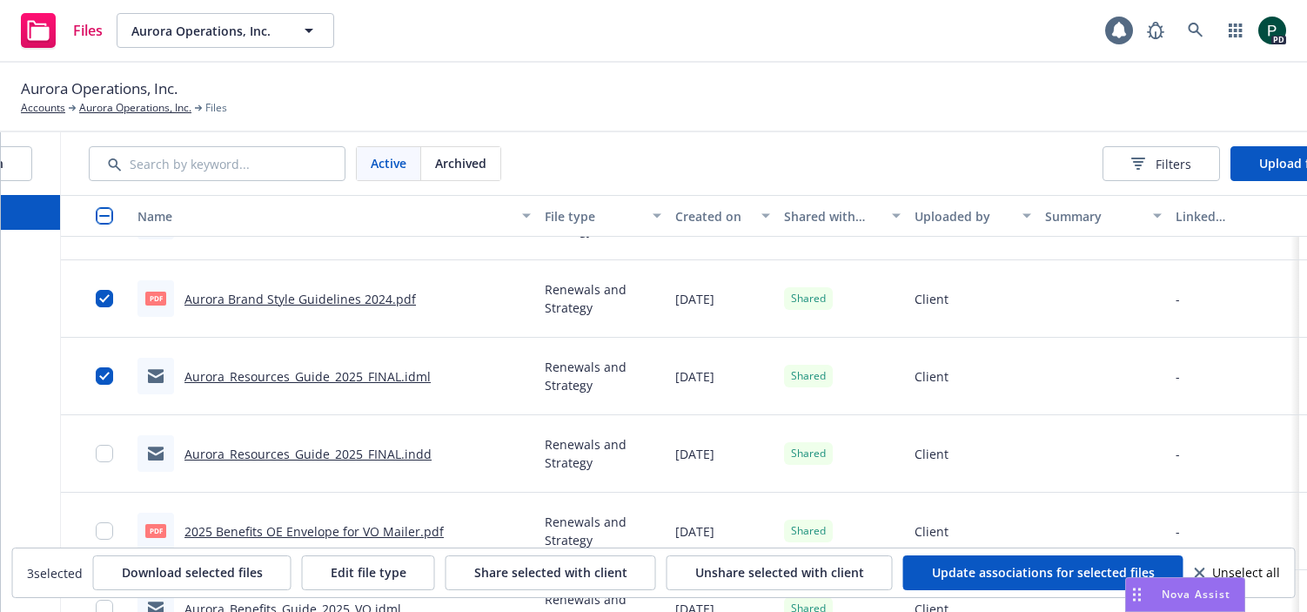
scroll to position [368, 0]
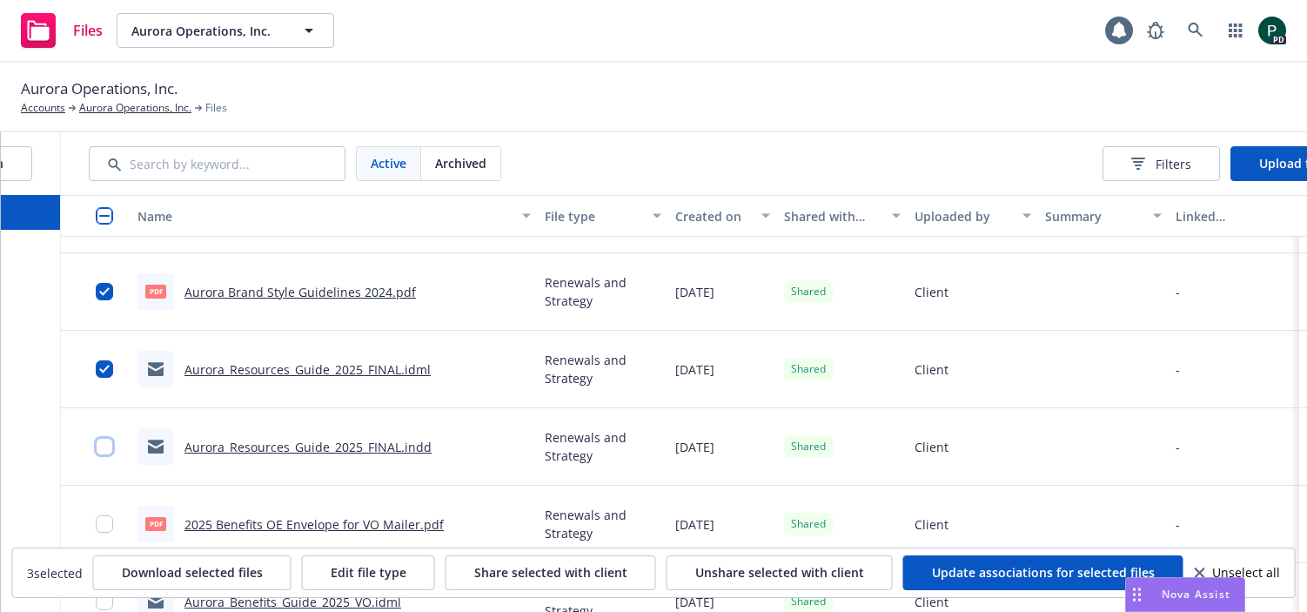
click at [97, 444] on input "checkbox" at bounding box center [104, 446] width 17 height 17
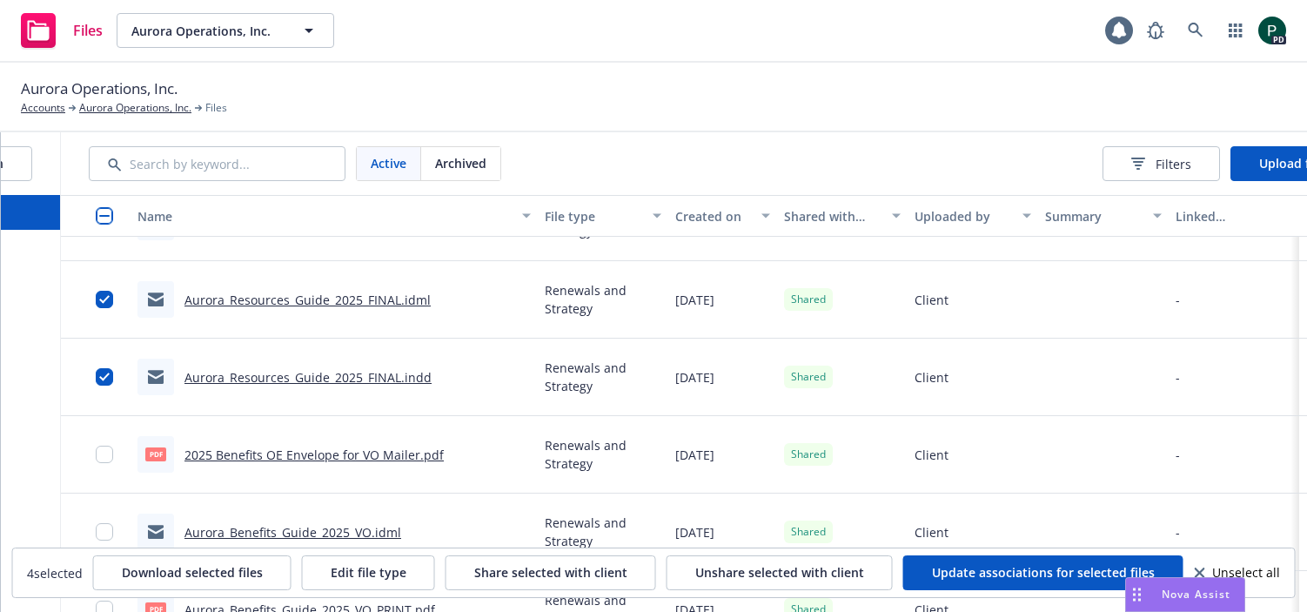
scroll to position [438, 0]
click at [108, 452] on input "checkbox" at bounding box center [104, 452] width 17 height 17
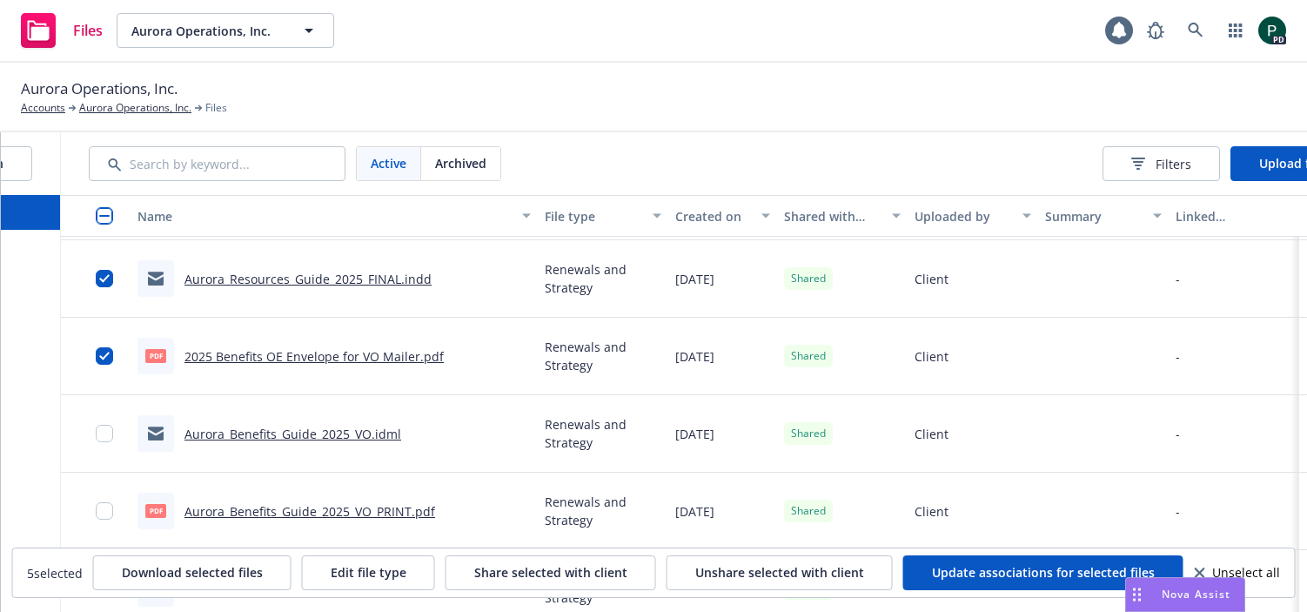
scroll to position [548, 0]
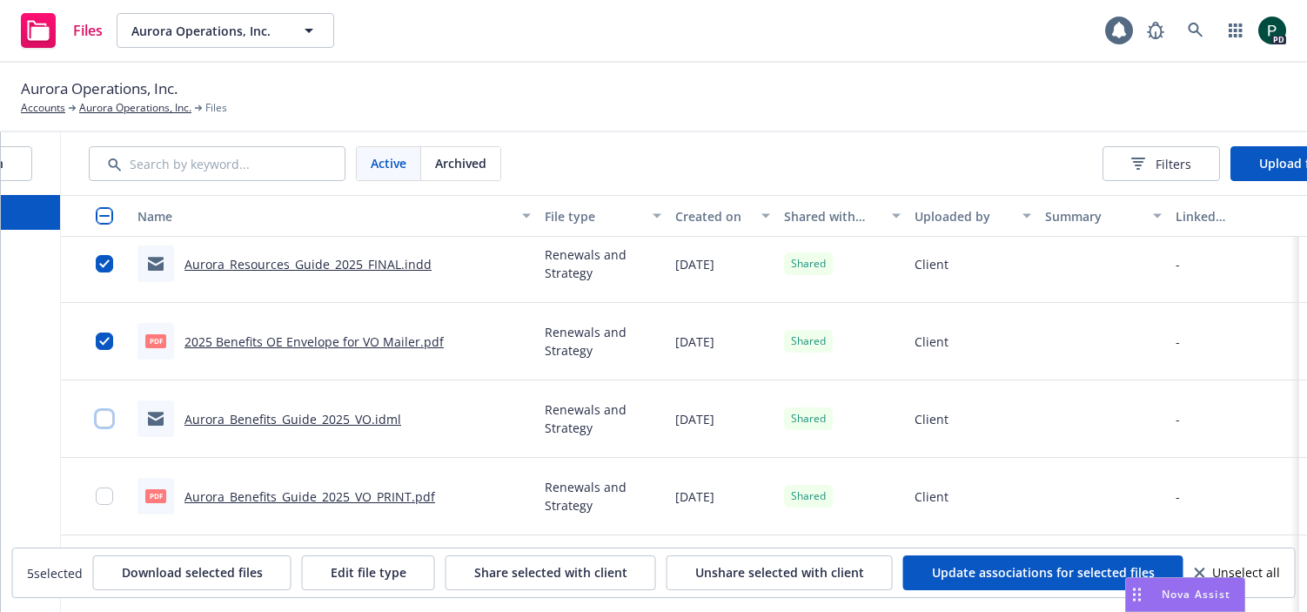
click at [104, 425] on input "checkbox" at bounding box center [104, 418] width 17 height 17
click at [105, 499] on input "checkbox" at bounding box center [104, 495] width 17 height 17
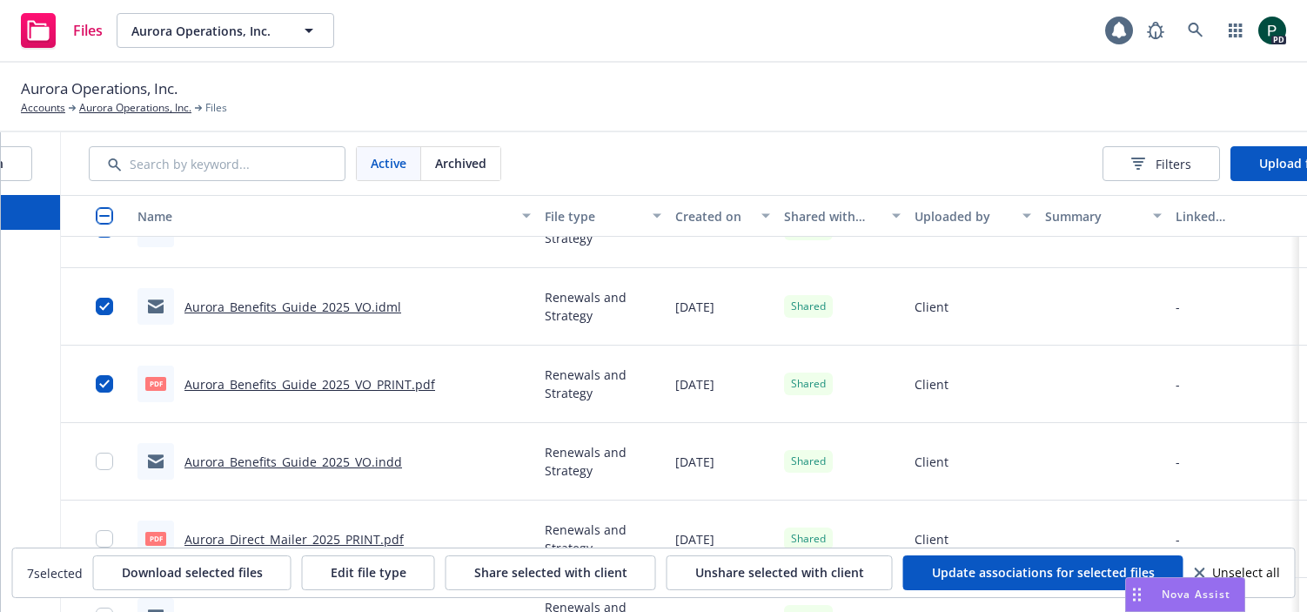
scroll to position [670, 0]
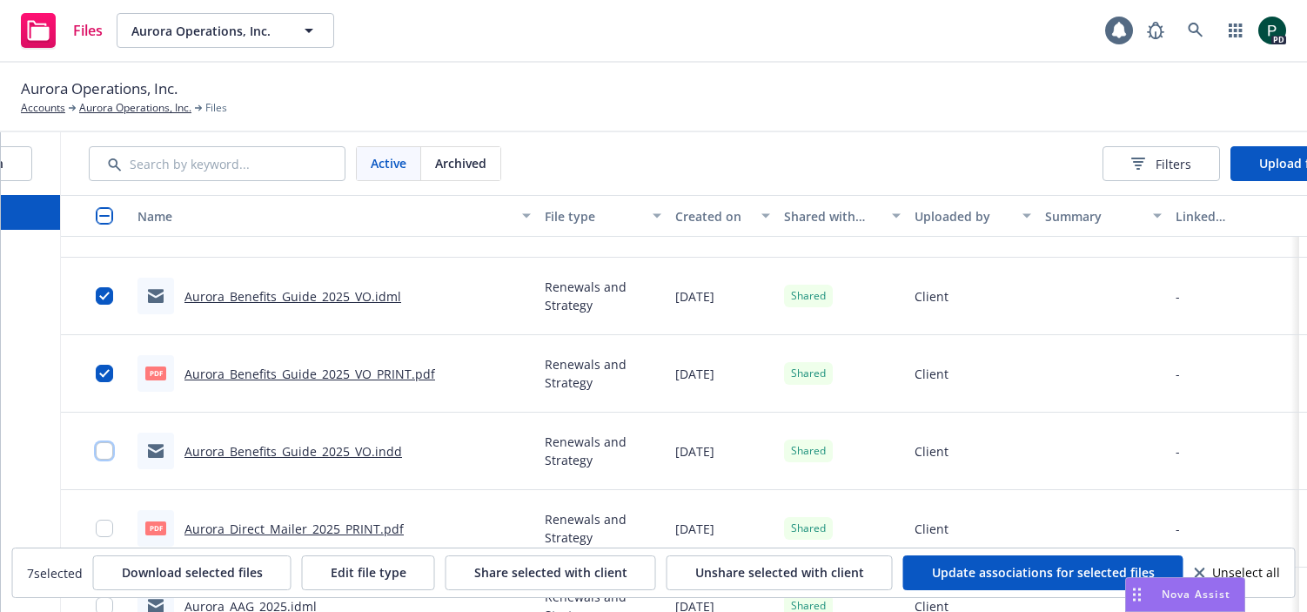
click at [104, 447] on input "checkbox" at bounding box center [104, 450] width 17 height 17
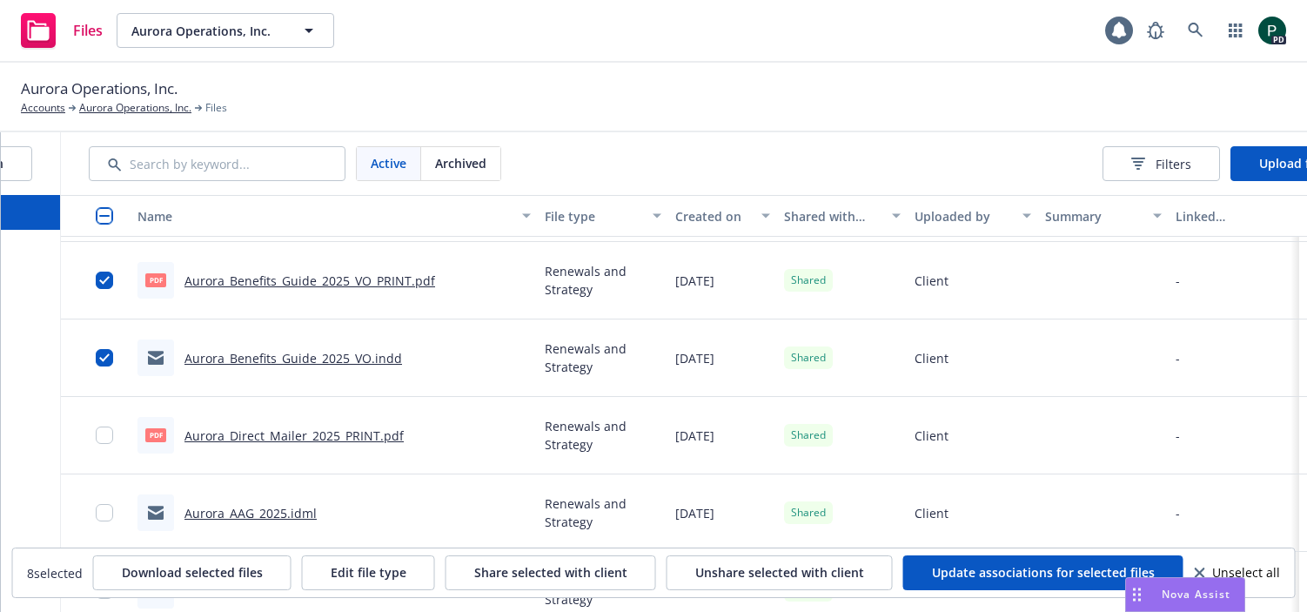
scroll to position [765, 0]
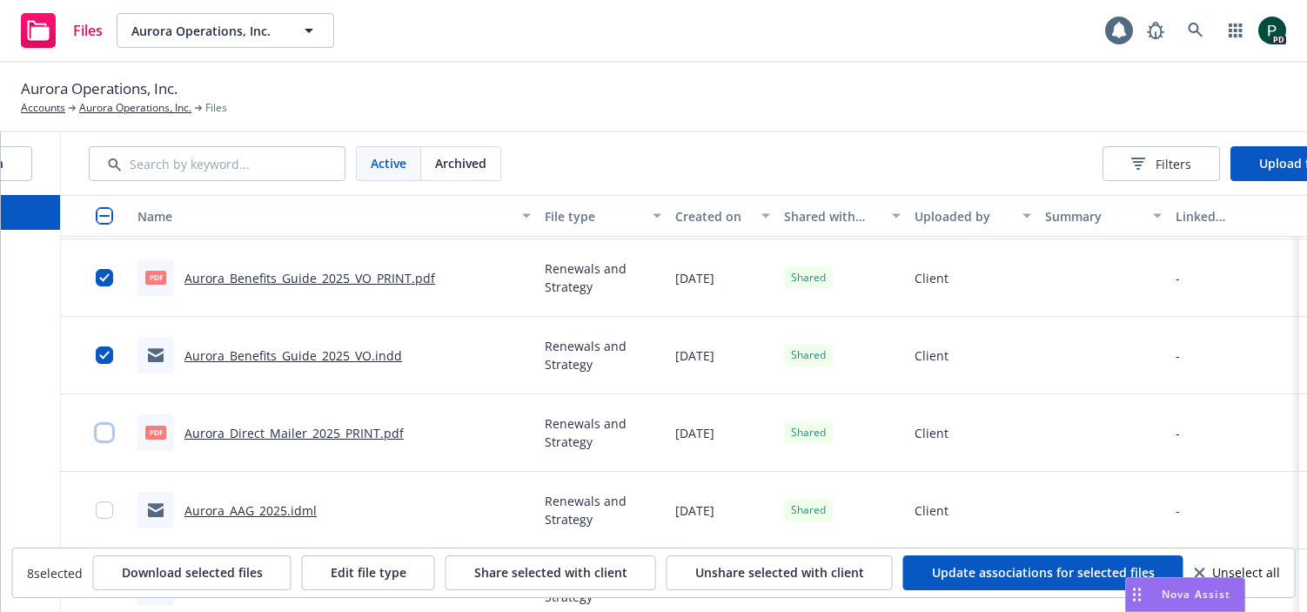
click at [104, 431] on input "checkbox" at bounding box center [104, 432] width 17 height 17
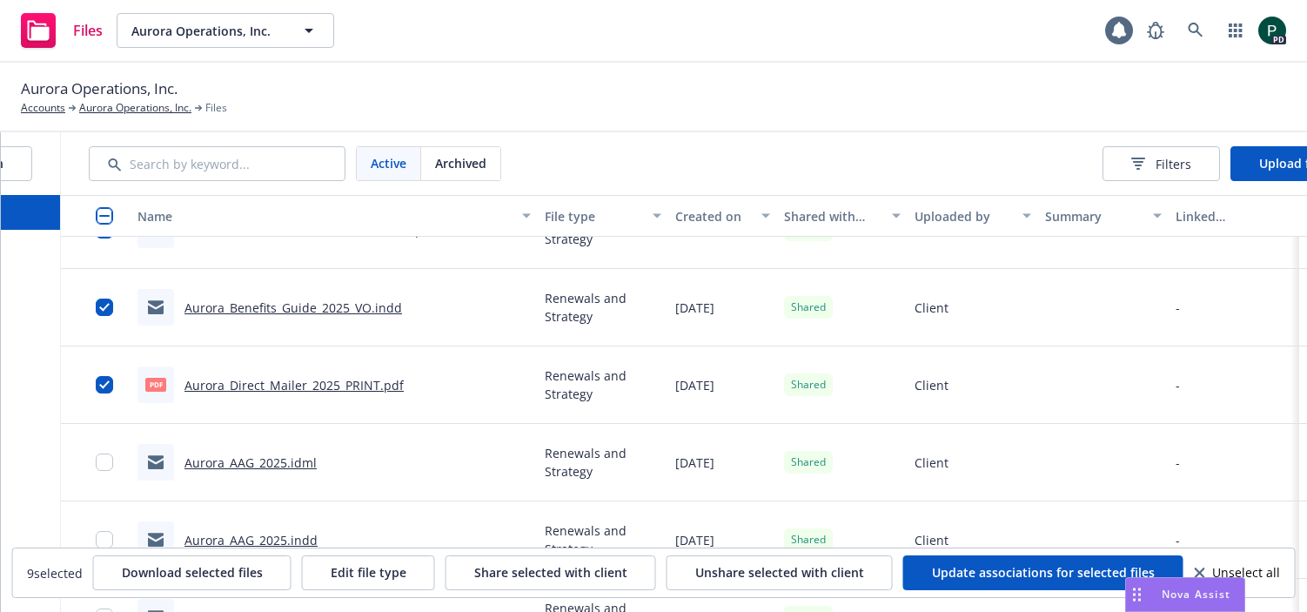
scroll to position [825, 0]
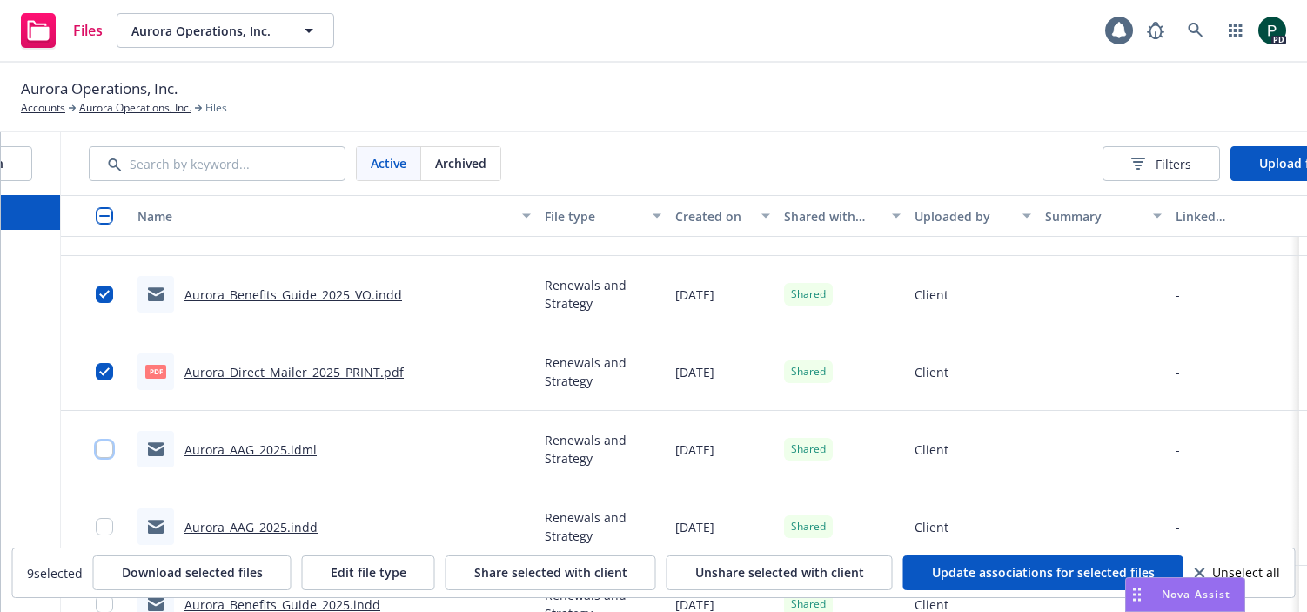
click at [100, 448] on input "checkbox" at bounding box center [104, 448] width 17 height 17
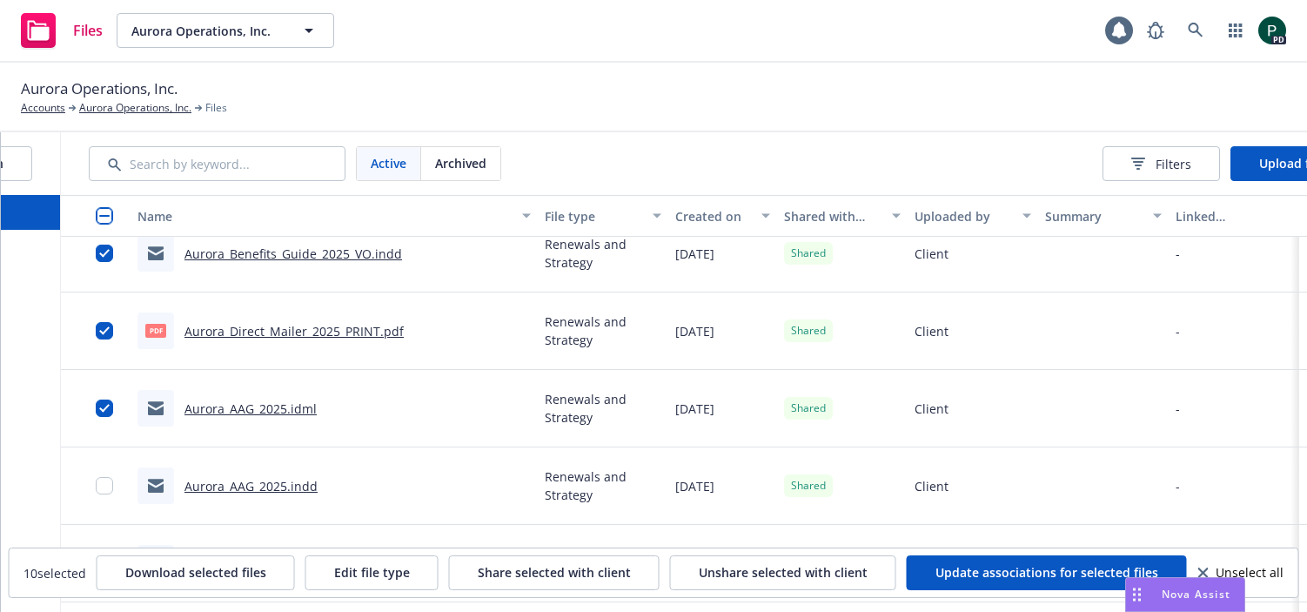
scroll to position [876, 0]
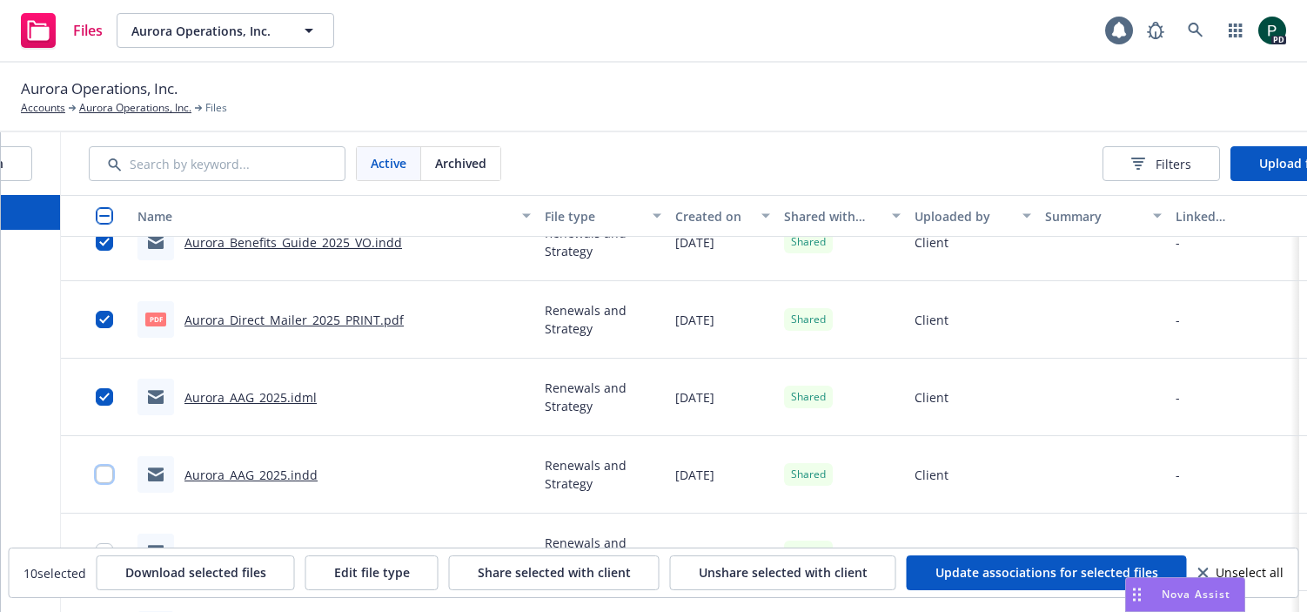
drag, startPoint x: 104, startPoint y: 477, endPoint x: 134, endPoint y: 472, distance: 30.0
click at [104, 477] on input "checkbox" at bounding box center [104, 473] width 17 height 17
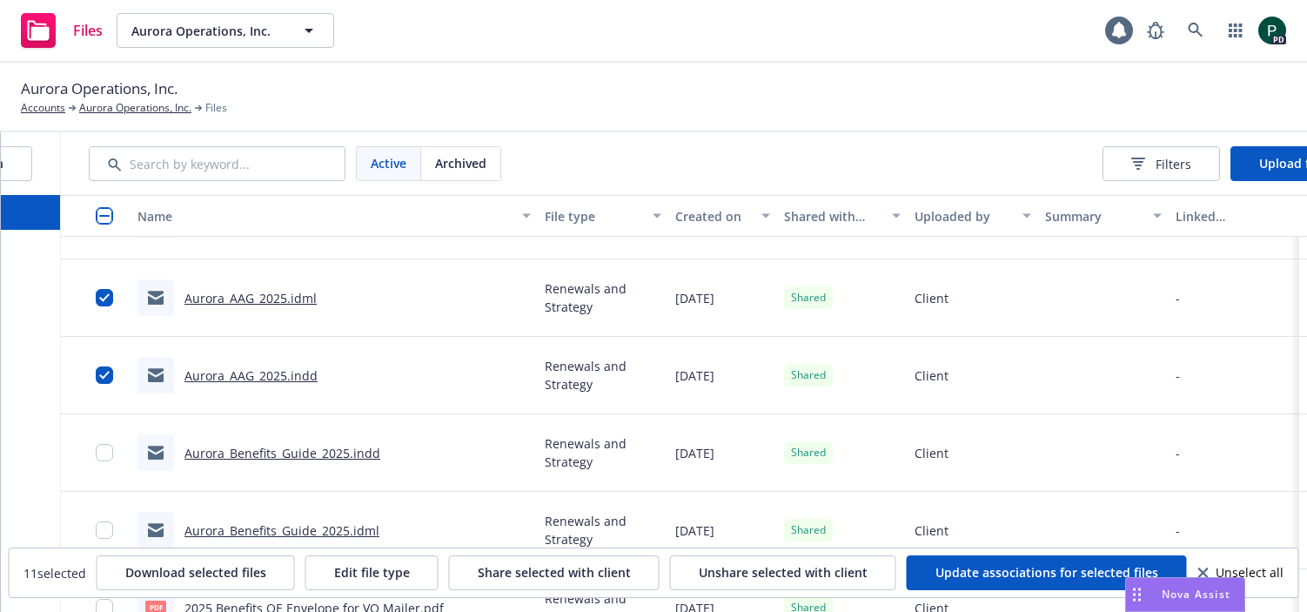
scroll to position [990, 0]
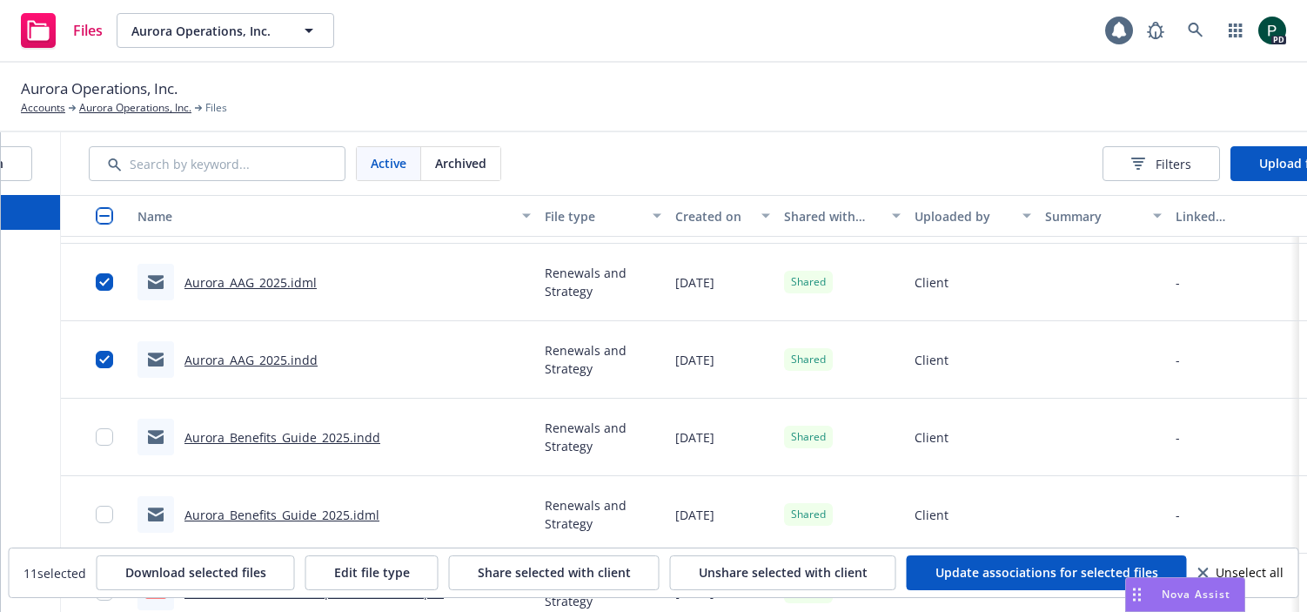
drag, startPoint x: 111, startPoint y: 449, endPoint x: 140, endPoint y: 458, distance: 30.0
click at [111, 449] on div at bounding box center [110, 437] width 28 height 56
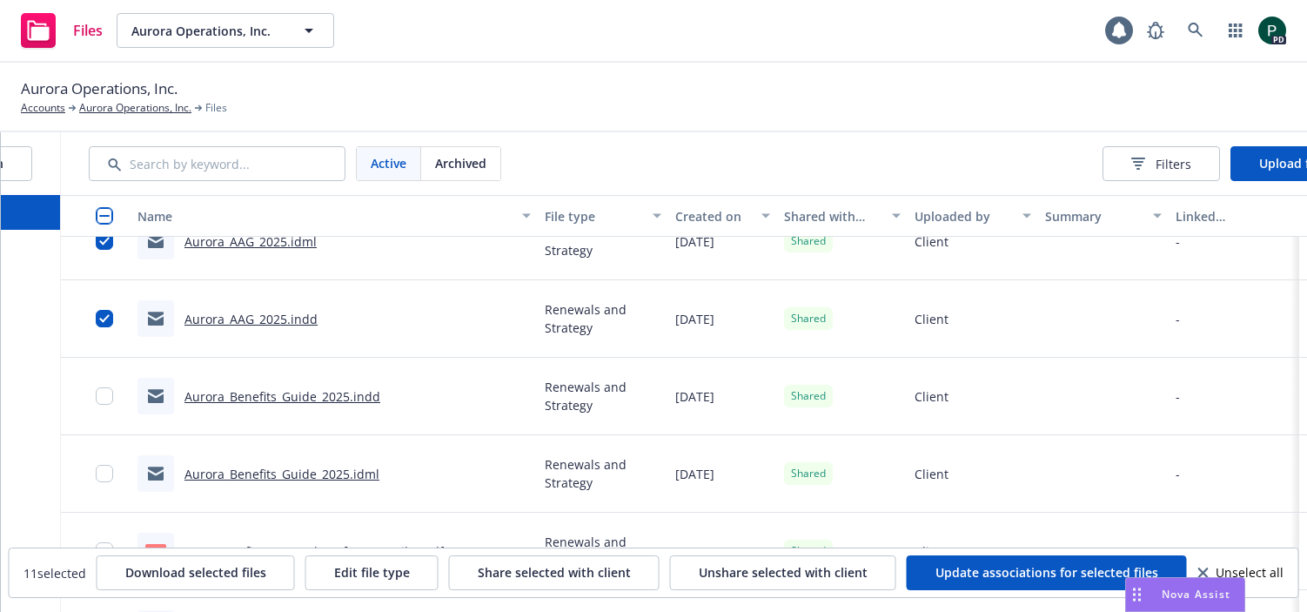
scroll to position [1040, 0]
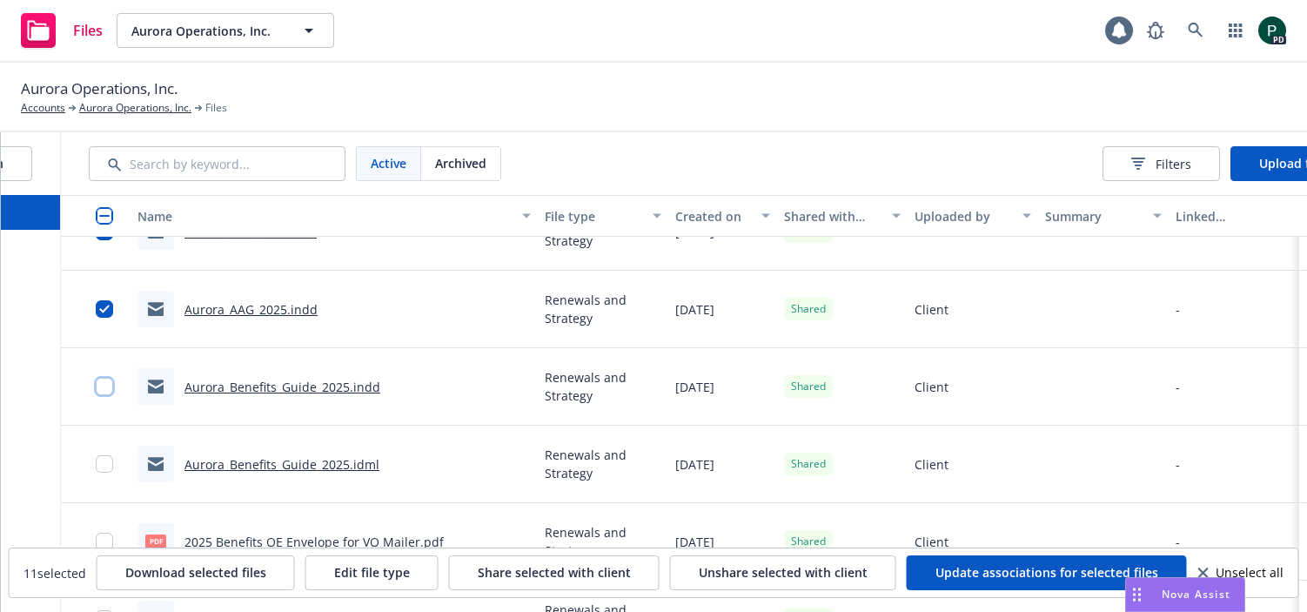
drag, startPoint x: 106, startPoint y: 385, endPoint x: 104, endPoint y: 425, distance: 41.0
click at [106, 385] on input "checkbox" at bounding box center [104, 386] width 17 height 17
click at [106, 462] on input "checkbox" at bounding box center [104, 463] width 17 height 17
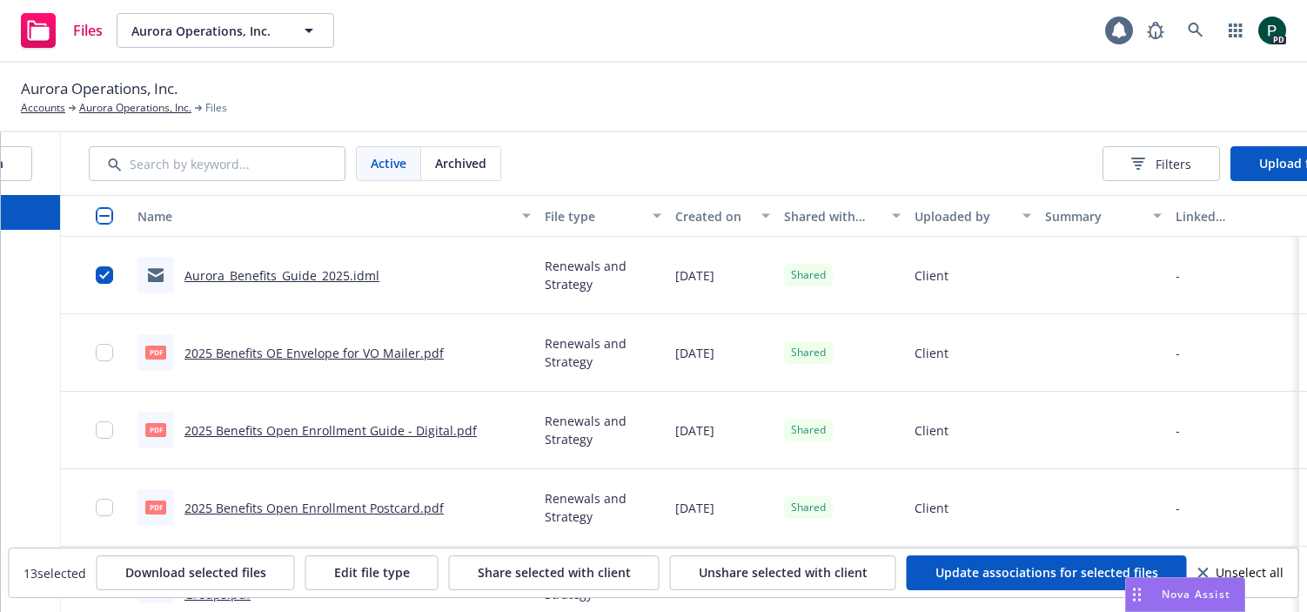
scroll to position [1232, 0]
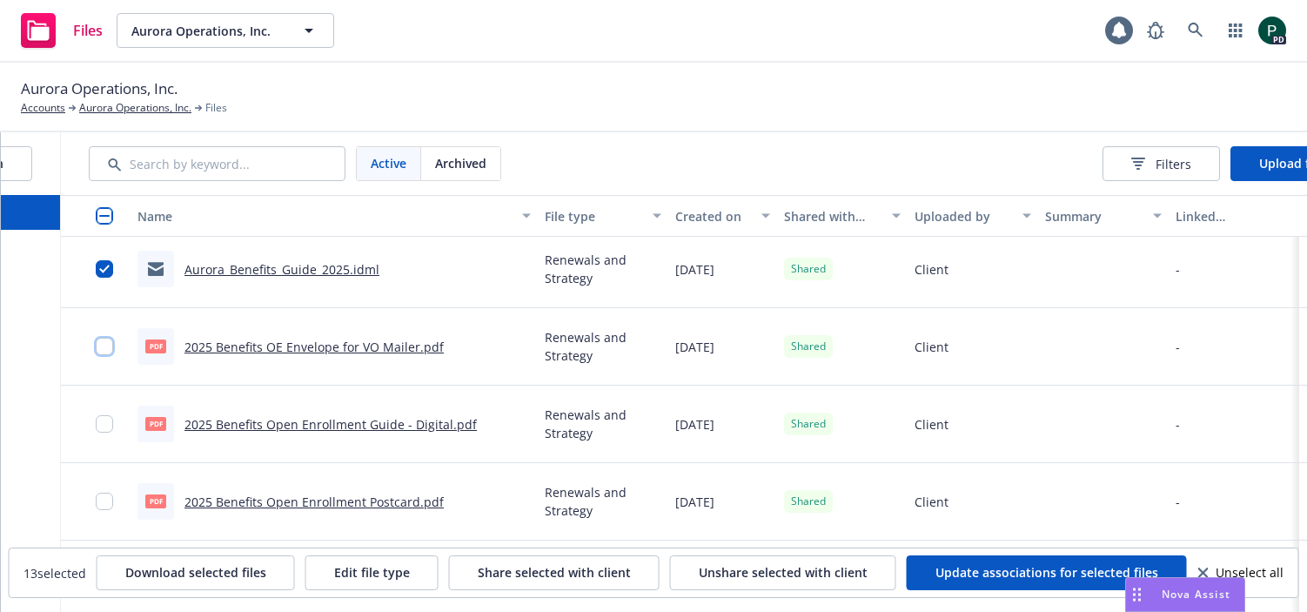
click at [108, 353] on input "checkbox" at bounding box center [104, 346] width 17 height 17
click at [103, 435] on div at bounding box center [110, 424] width 28 height 56
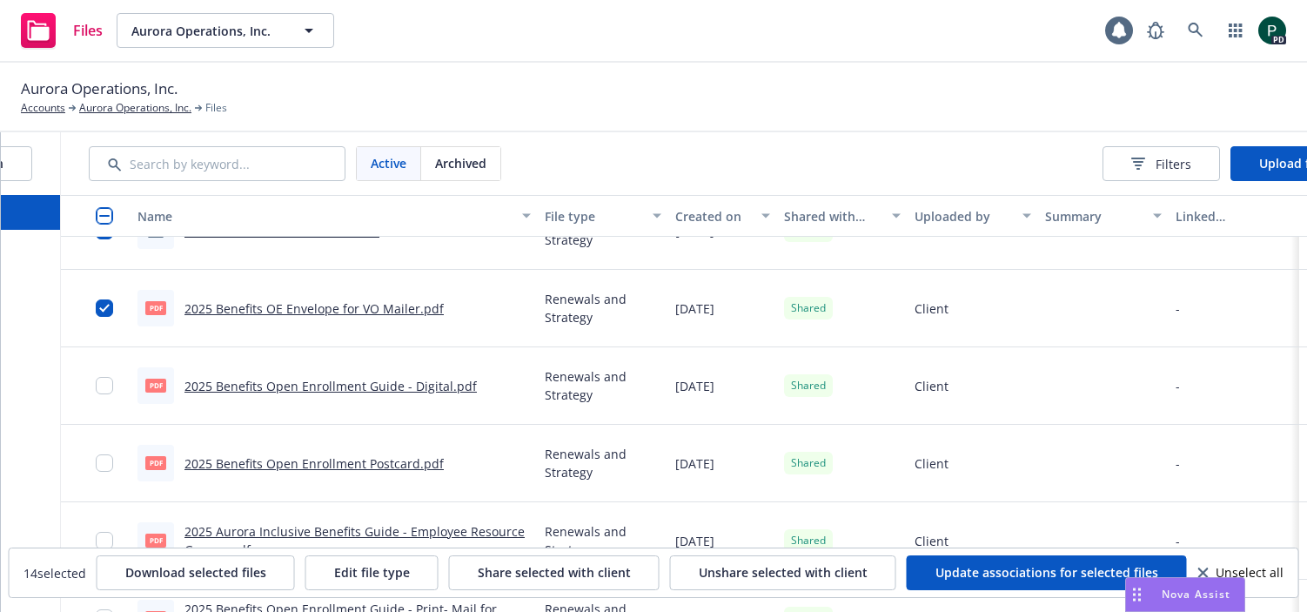
scroll to position [1279, 0]
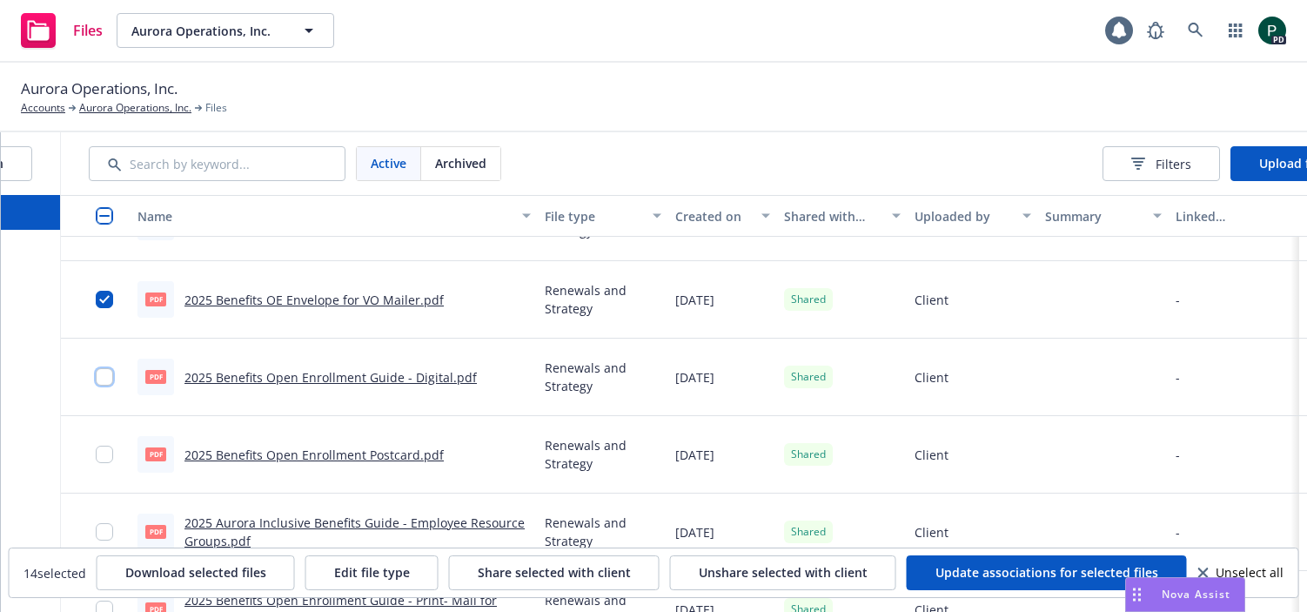
drag, startPoint x: 104, startPoint y: 377, endPoint x: 110, endPoint y: 422, distance: 45.6
click at [104, 377] on input "checkbox" at bounding box center [104, 376] width 17 height 17
click at [109, 454] on input "checkbox" at bounding box center [104, 453] width 17 height 17
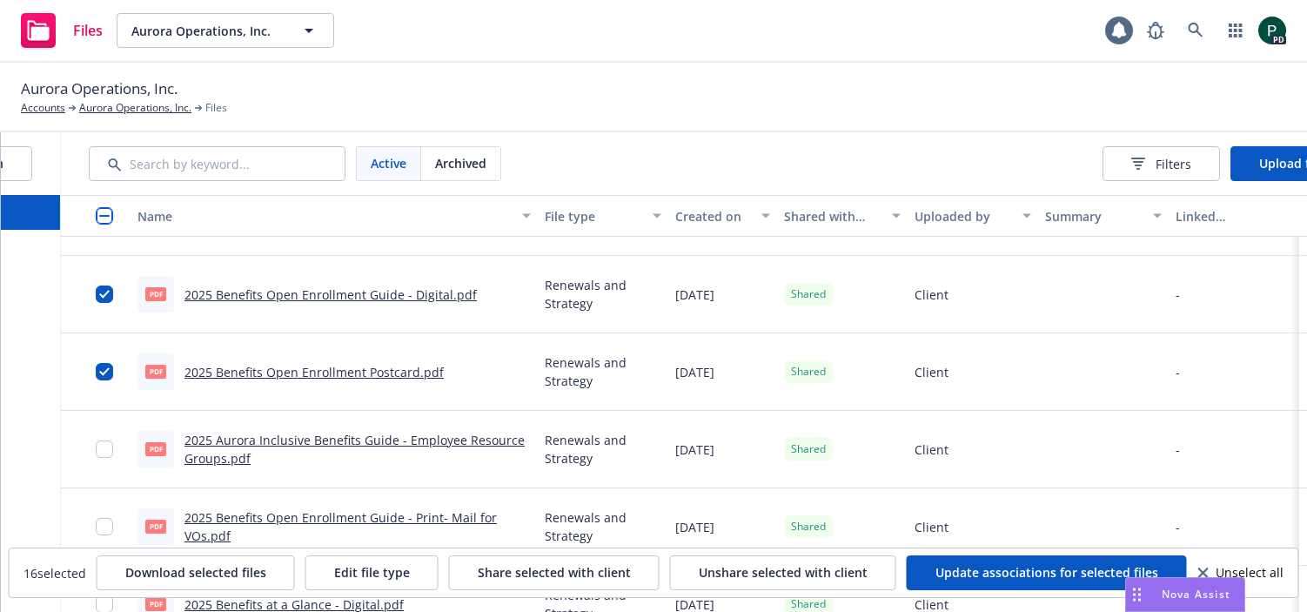
scroll to position [1369, 0]
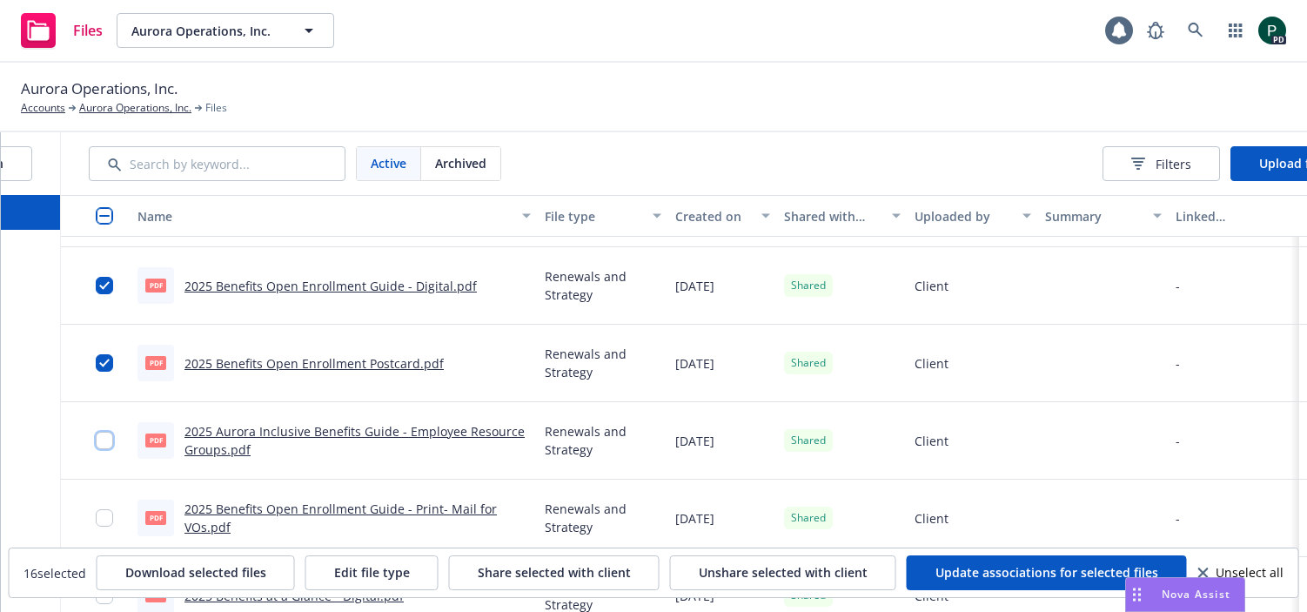
drag, startPoint x: 97, startPoint y: 442, endPoint x: 99, endPoint y: 451, distance: 9.1
click at [97, 441] on div at bounding box center [96, 440] width 70 height 77
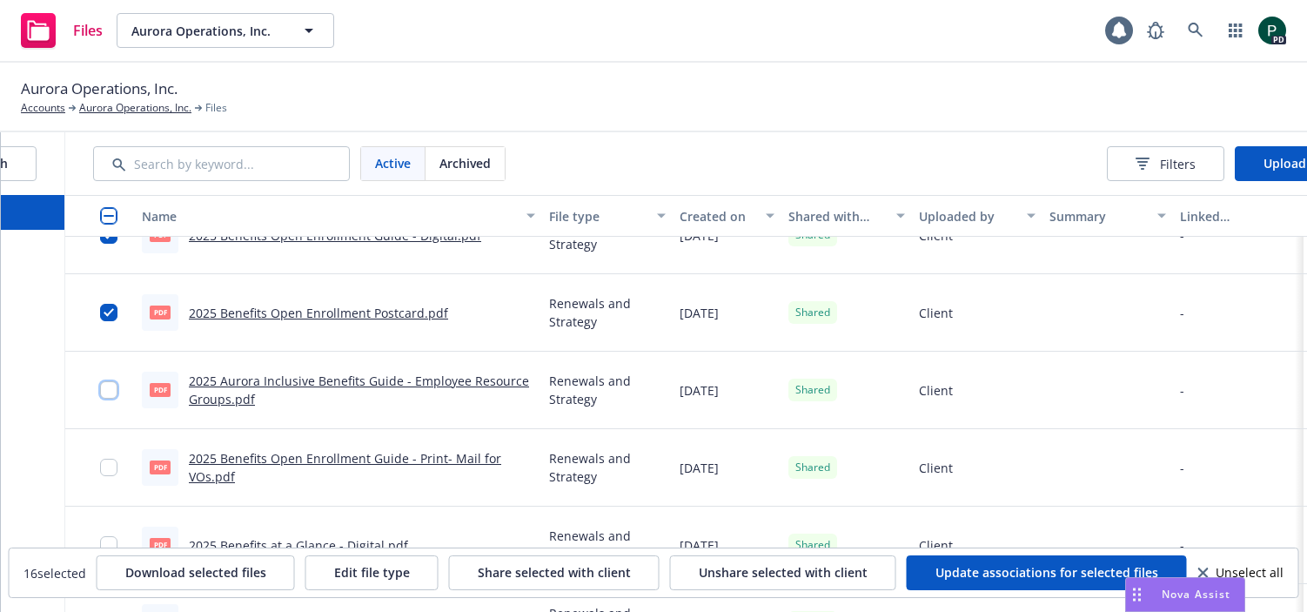
drag, startPoint x: 107, startPoint y: 391, endPoint x: 110, endPoint y: 433, distance: 41.9
click at [107, 391] on input "checkbox" at bounding box center [108, 389] width 17 height 17
click at [116, 465] on input "checkbox" at bounding box center [108, 466] width 17 height 17
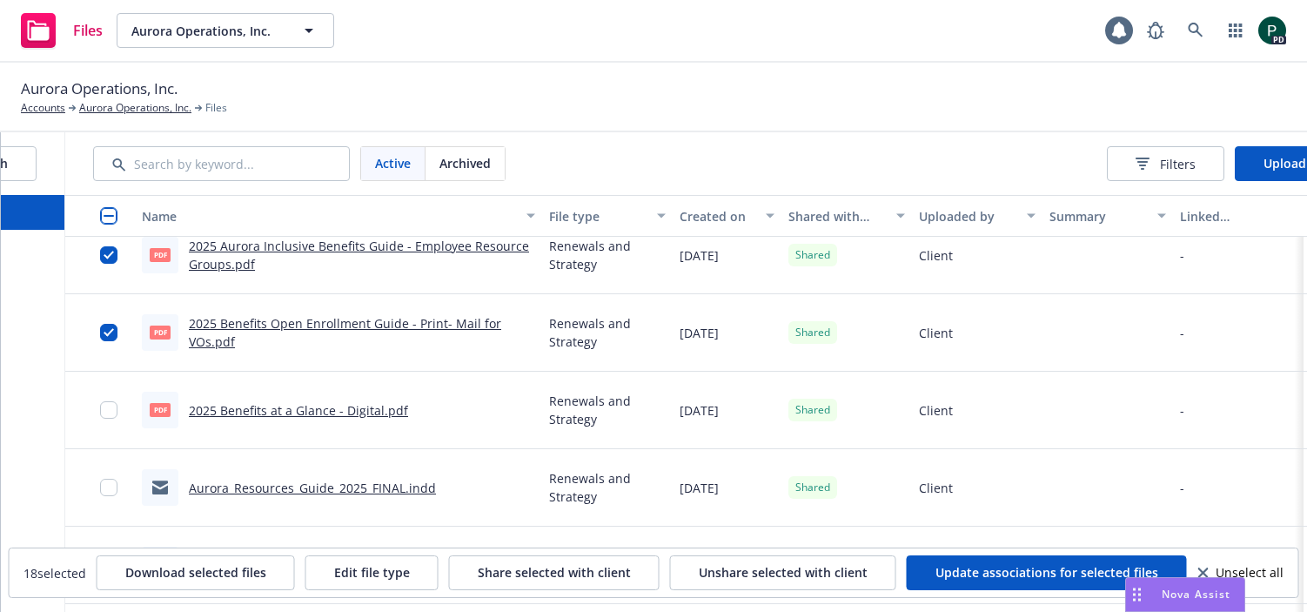
scroll to position [1556, 0]
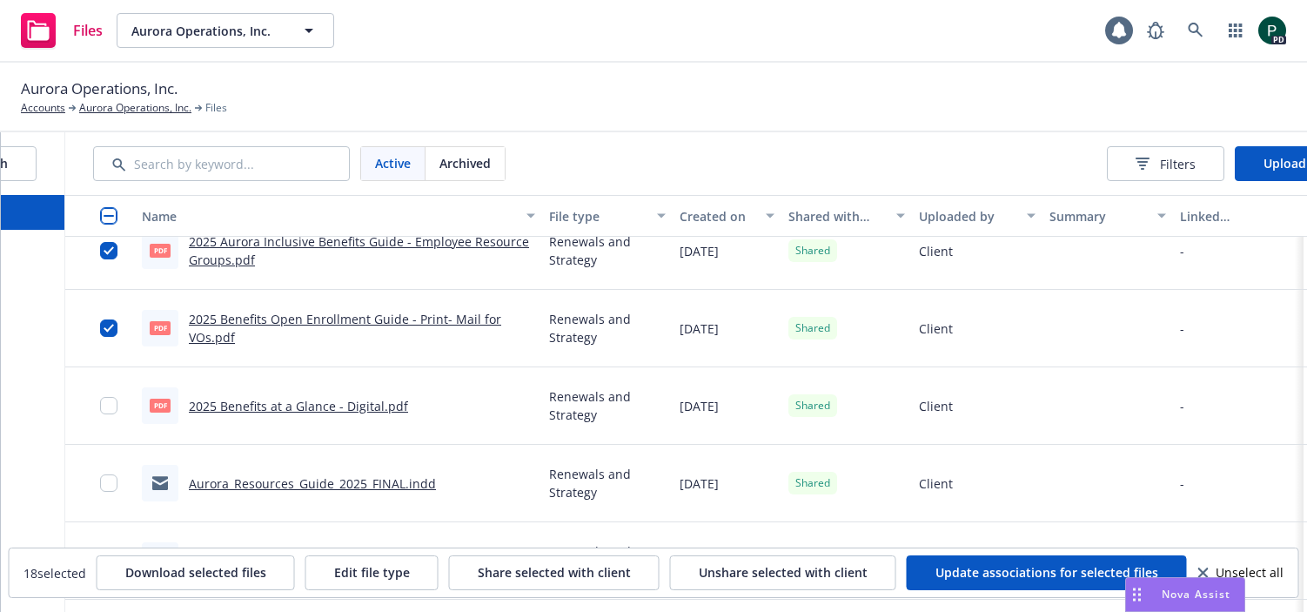
click at [107, 416] on div at bounding box center [114, 406] width 28 height 56
drag, startPoint x: 106, startPoint y: 402, endPoint x: 115, endPoint y: 452, distance: 51.2
click at [106, 403] on input "checkbox" at bounding box center [108, 405] width 17 height 17
click at [108, 483] on input "checkbox" at bounding box center [108, 482] width 17 height 17
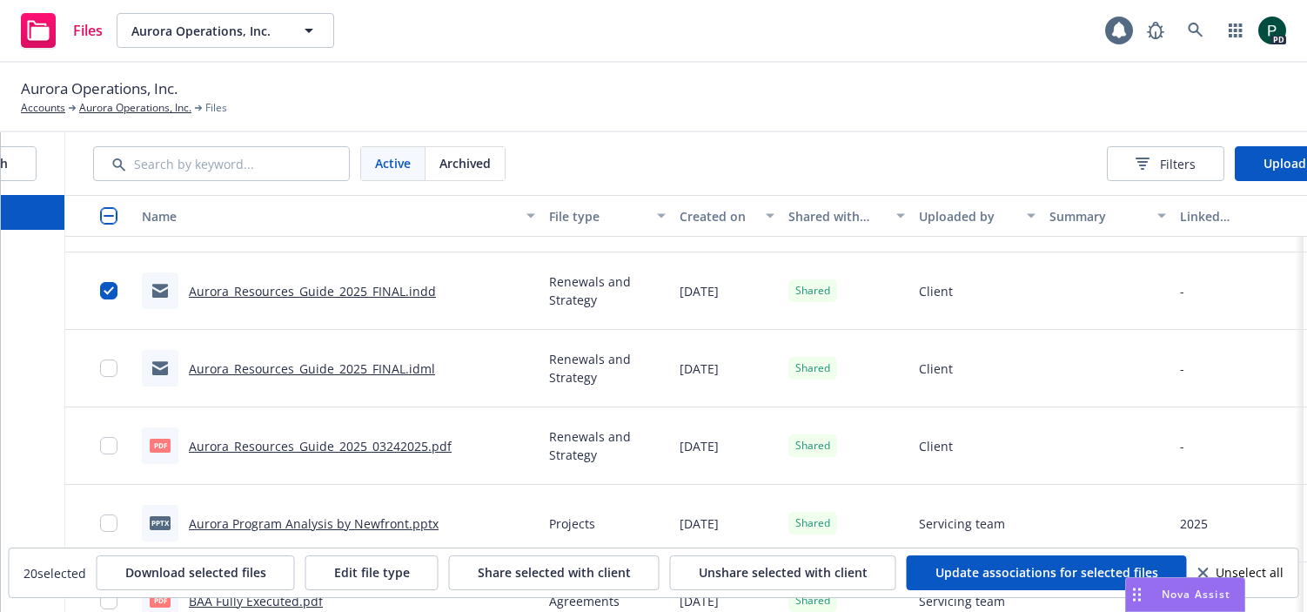
scroll to position [1752, 0]
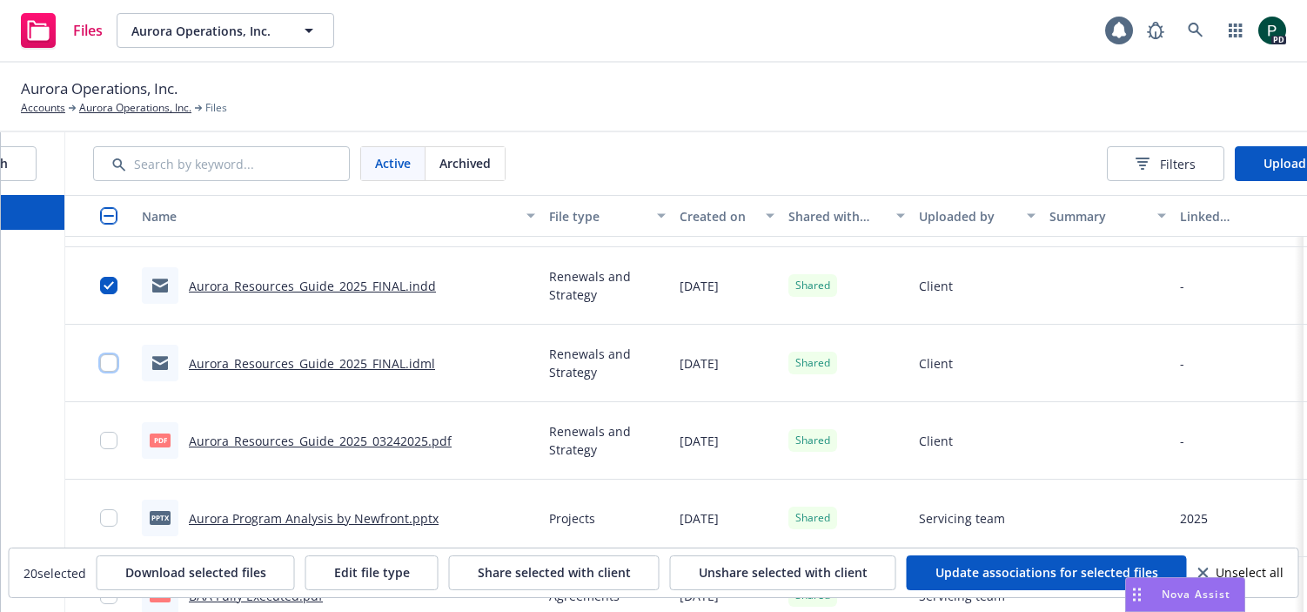
click at [105, 367] on input "checkbox" at bounding box center [108, 362] width 17 height 17
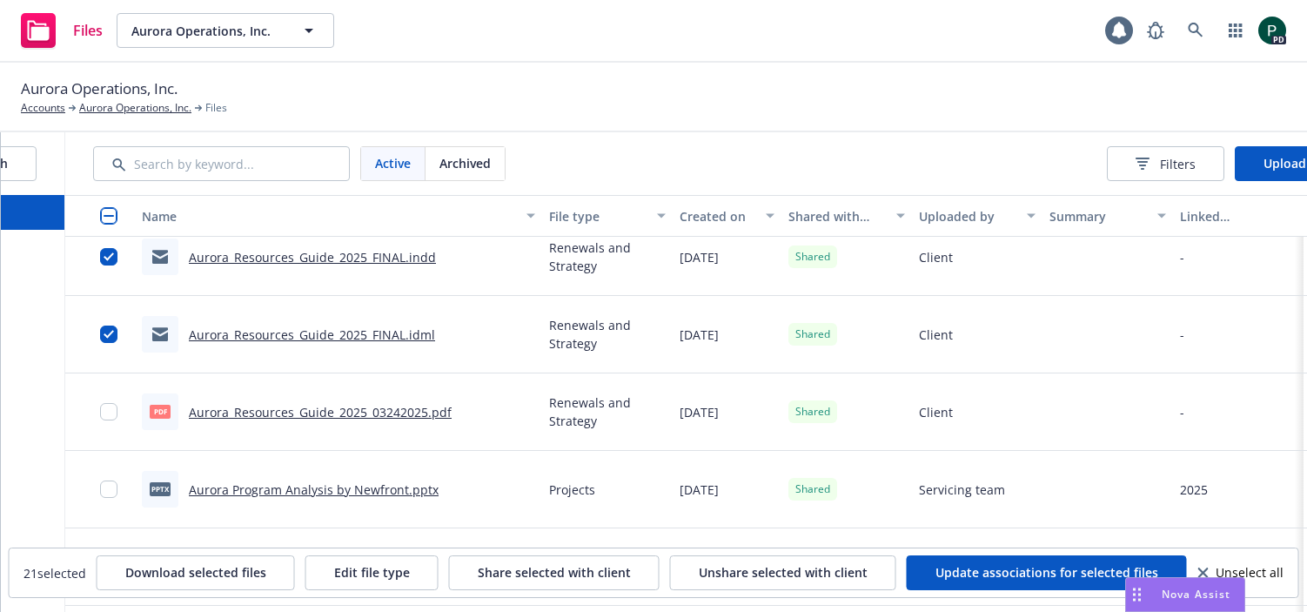
scroll to position [1784, 0]
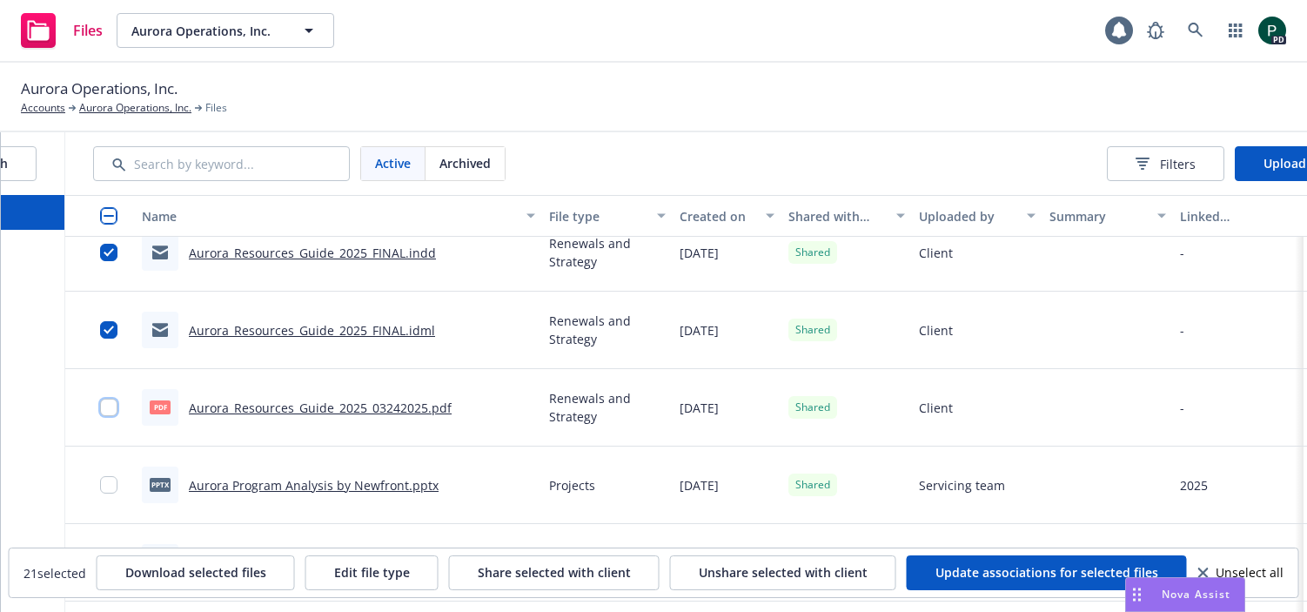
click at [110, 404] on input "checkbox" at bounding box center [108, 406] width 17 height 17
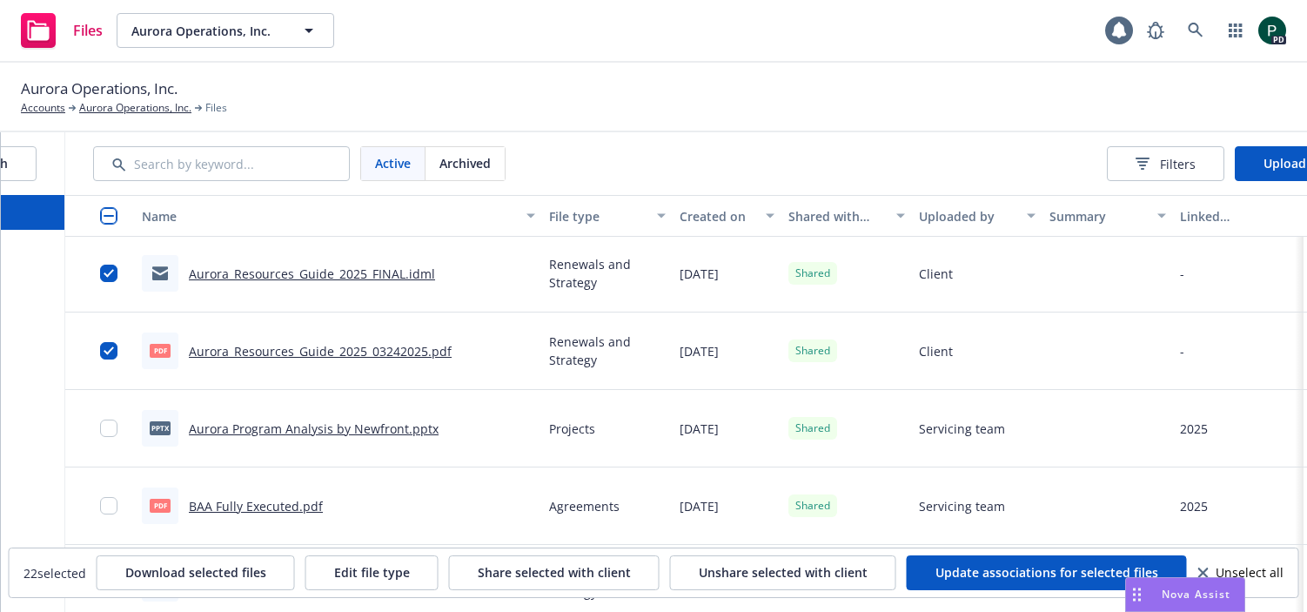
scroll to position [1844, 0]
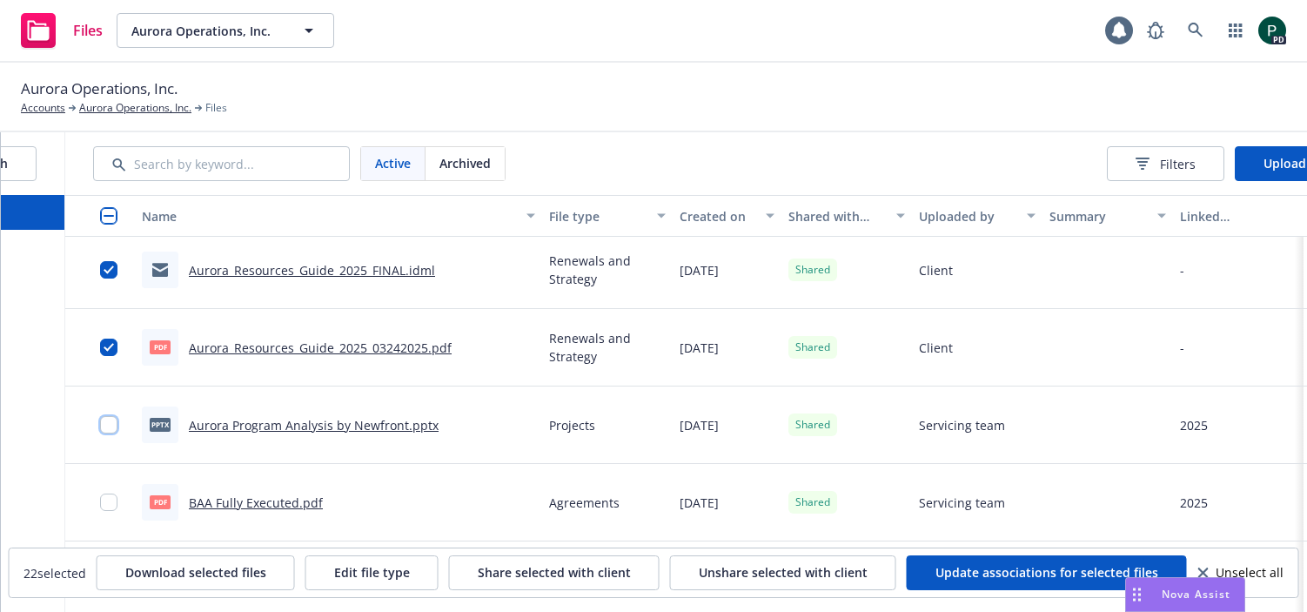
click at [108, 423] on input "checkbox" at bounding box center [108, 424] width 17 height 17
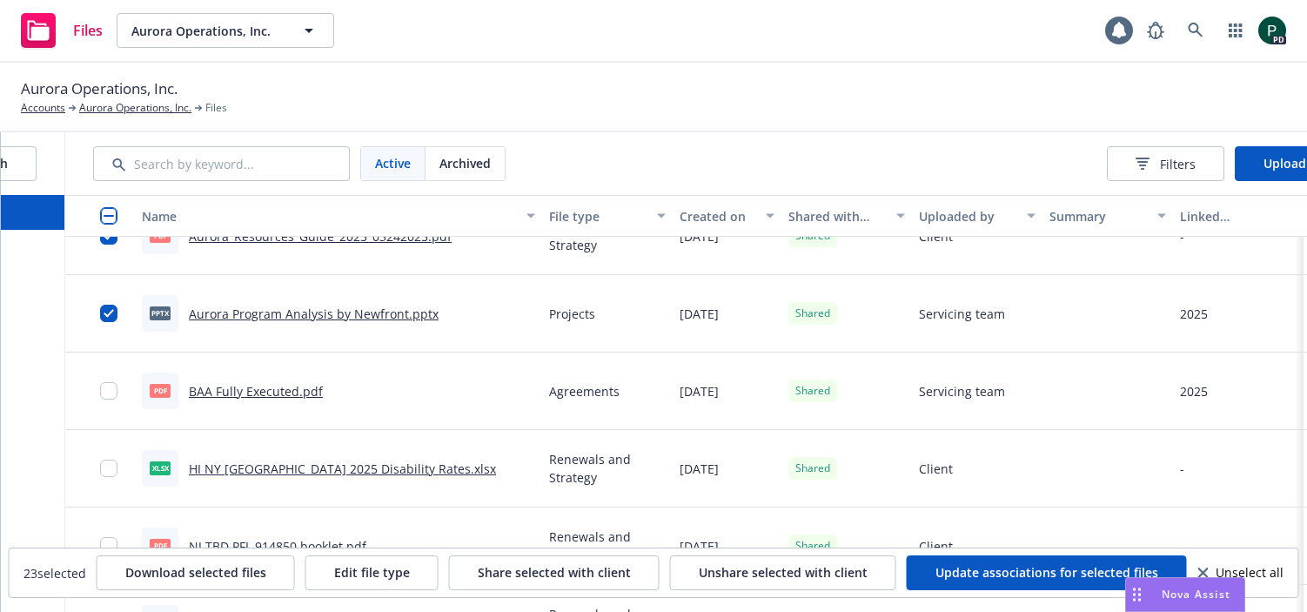
scroll to position [1959, 0]
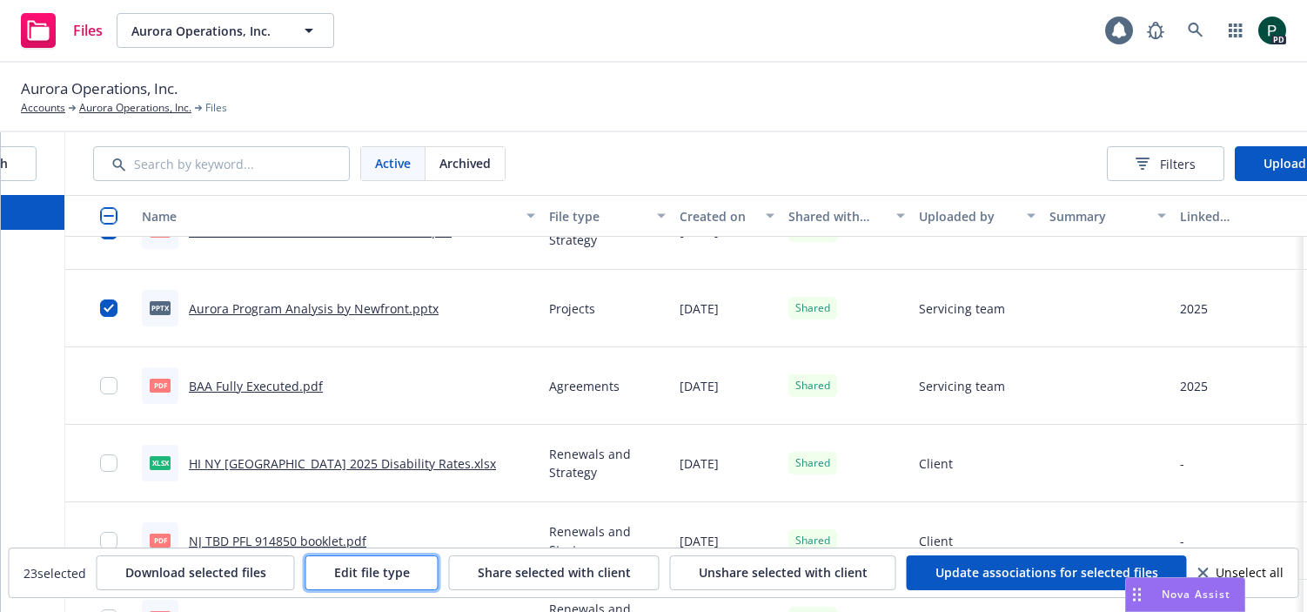
click at [376, 577] on span "Edit file type" at bounding box center [372, 572] width 76 height 17
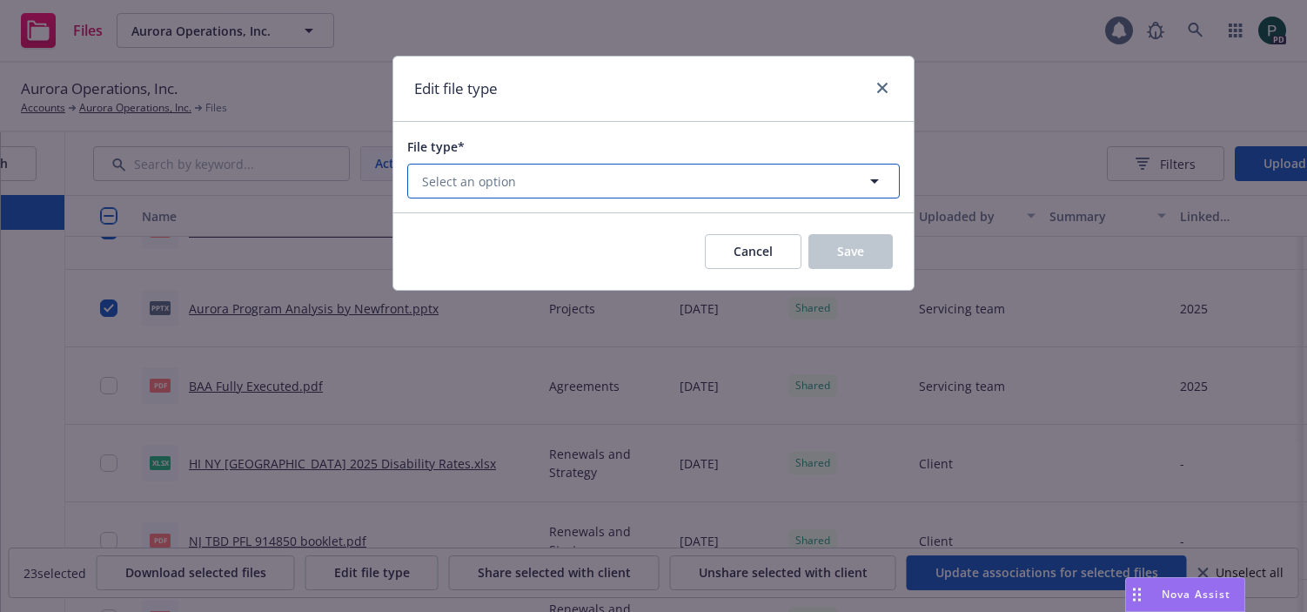
click at [719, 174] on button "Select an option" at bounding box center [653, 181] width 492 height 35
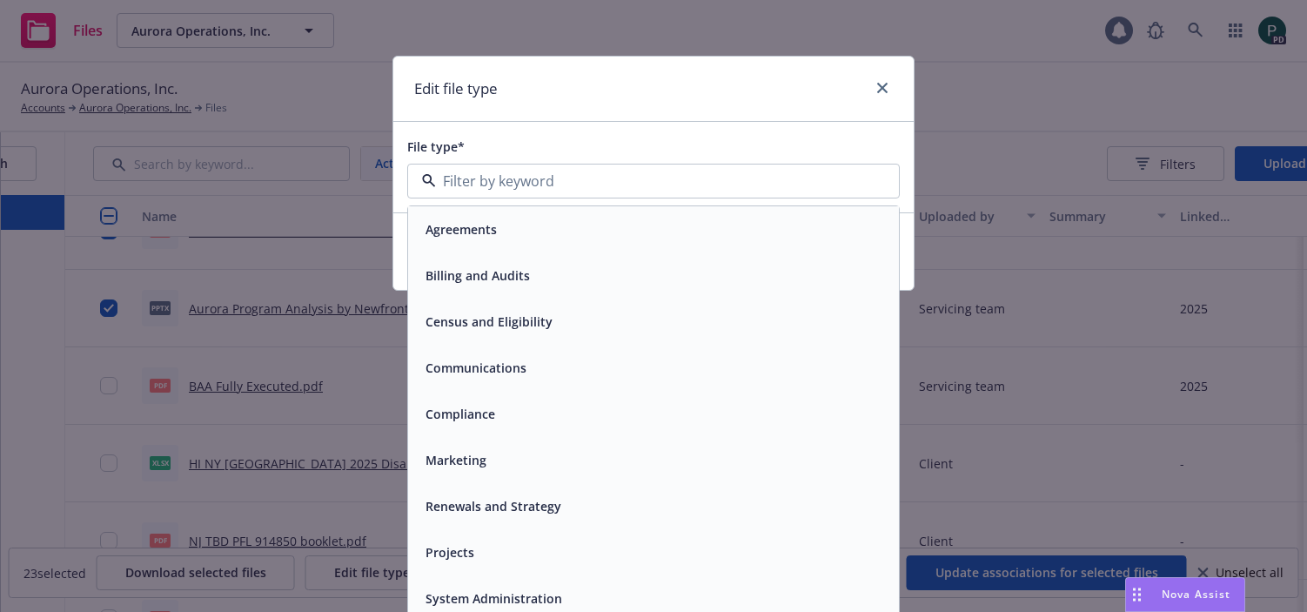
click at [567, 366] on div "Communications" at bounding box center [653, 367] width 470 height 25
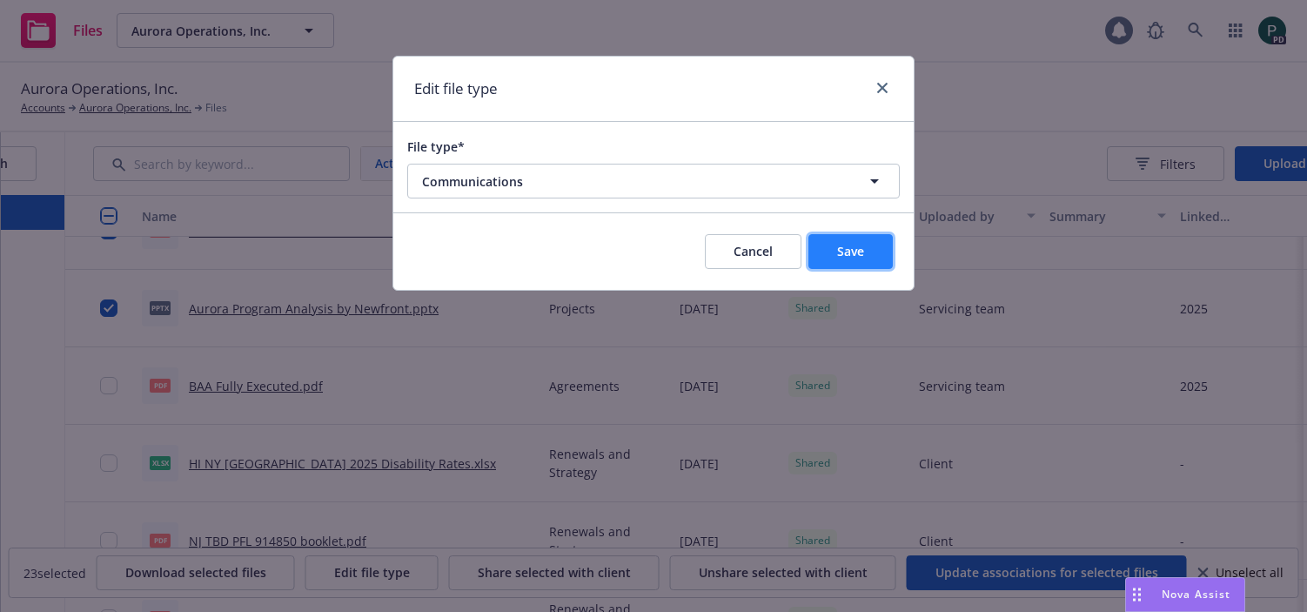
click at [869, 258] on button "Save" at bounding box center [850, 251] width 84 height 35
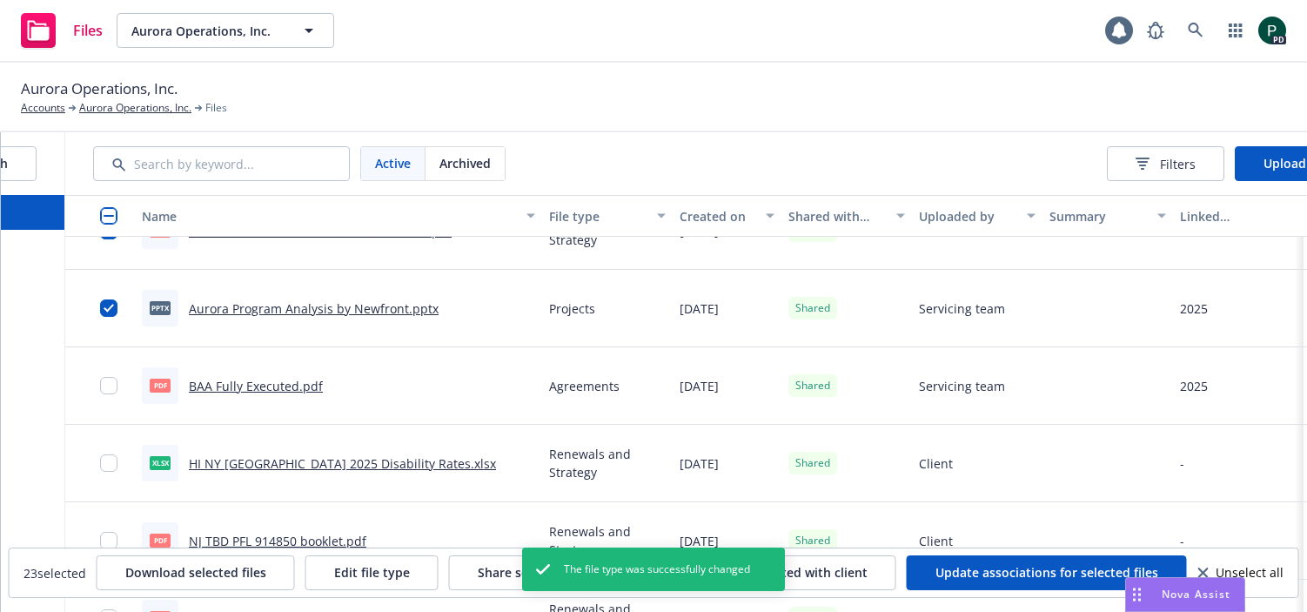
scroll to position [0, 286]
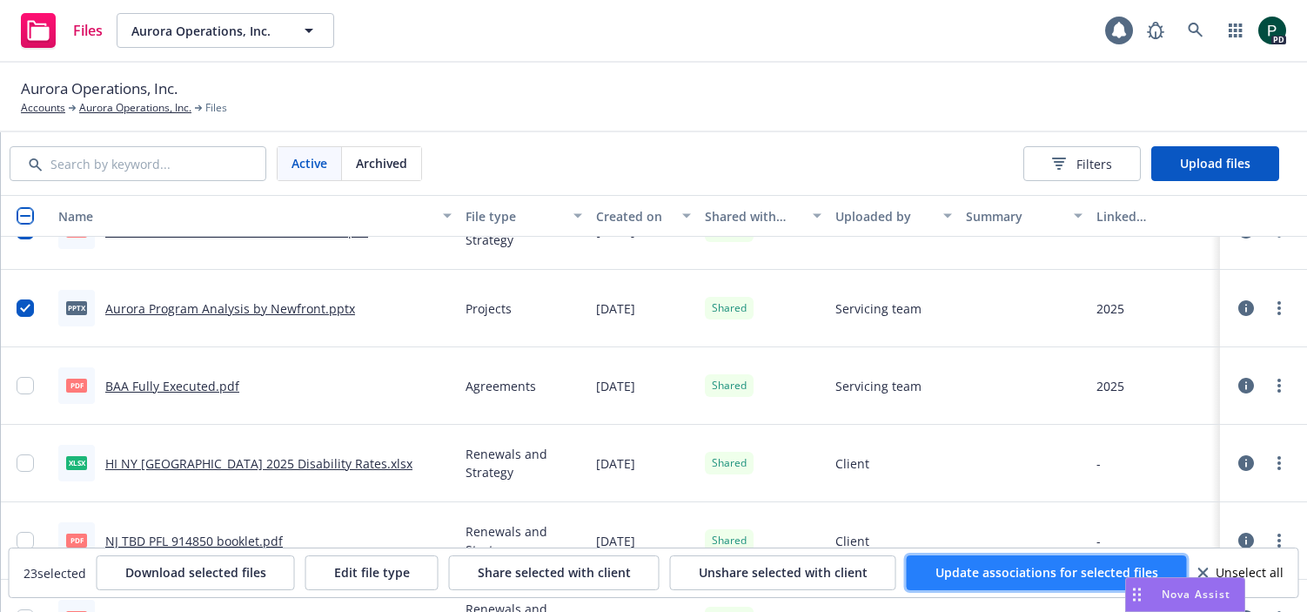
click at [989, 575] on span "Update associations for selected files" at bounding box center [1046, 572] width 223 height 17
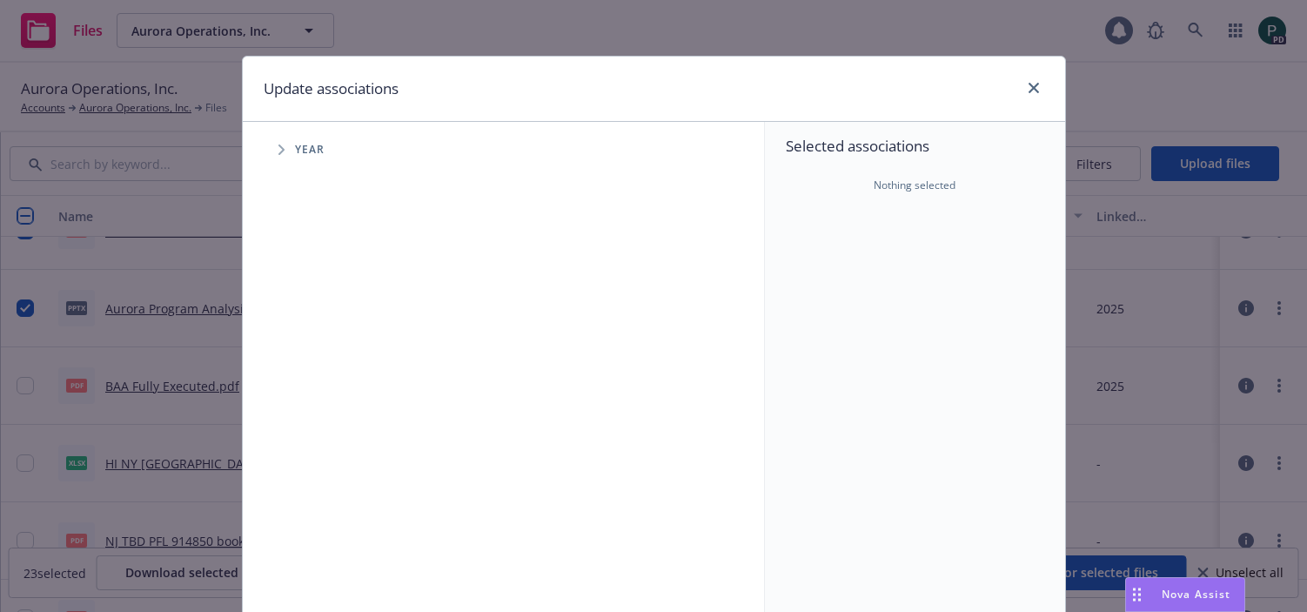
scroll to position [0, 0]
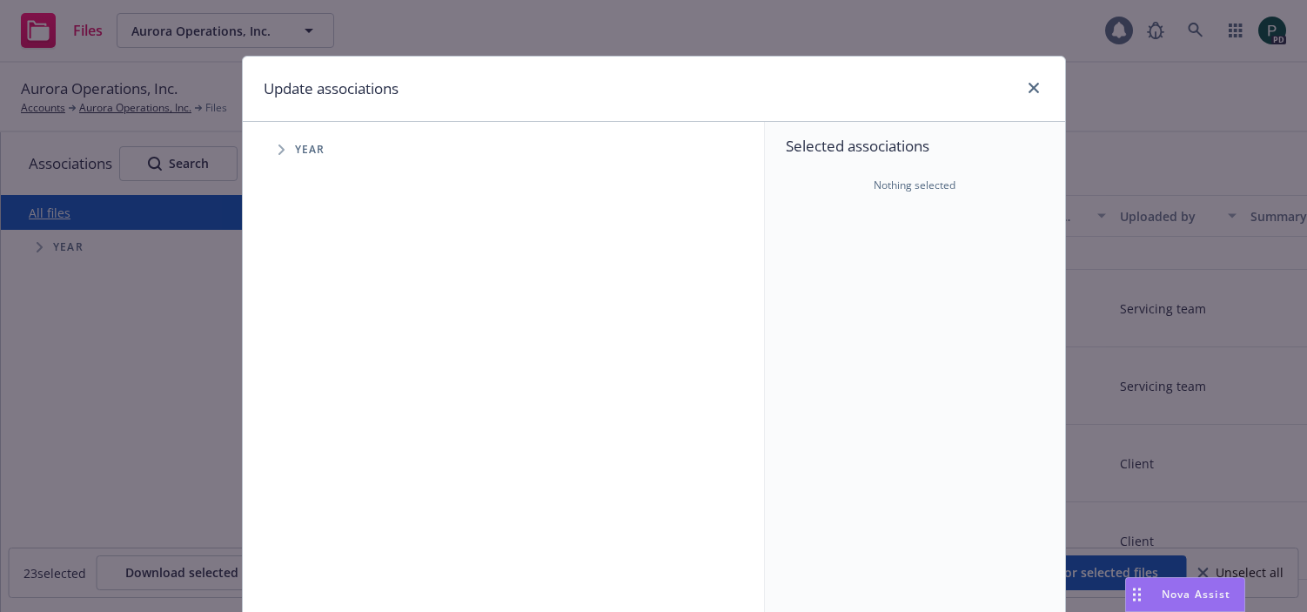
click at [282, 151] on icon "Tree Example" at bounding box center [281, 149] width 6 height 10
click at [325, 392] on input "Tree Example" at bounding box center [325, 387] width 17 height 17
checkbox input "true"
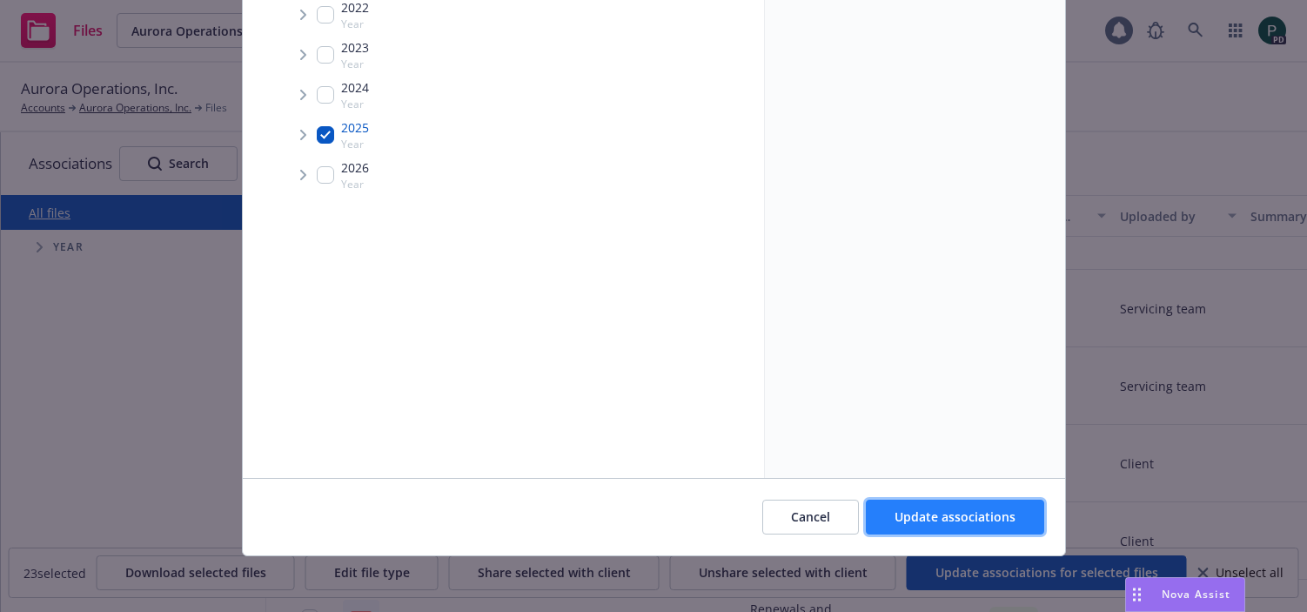
click at [934, 519] on span "Update associations" at bounding box center [954, 516] width 121 height 17
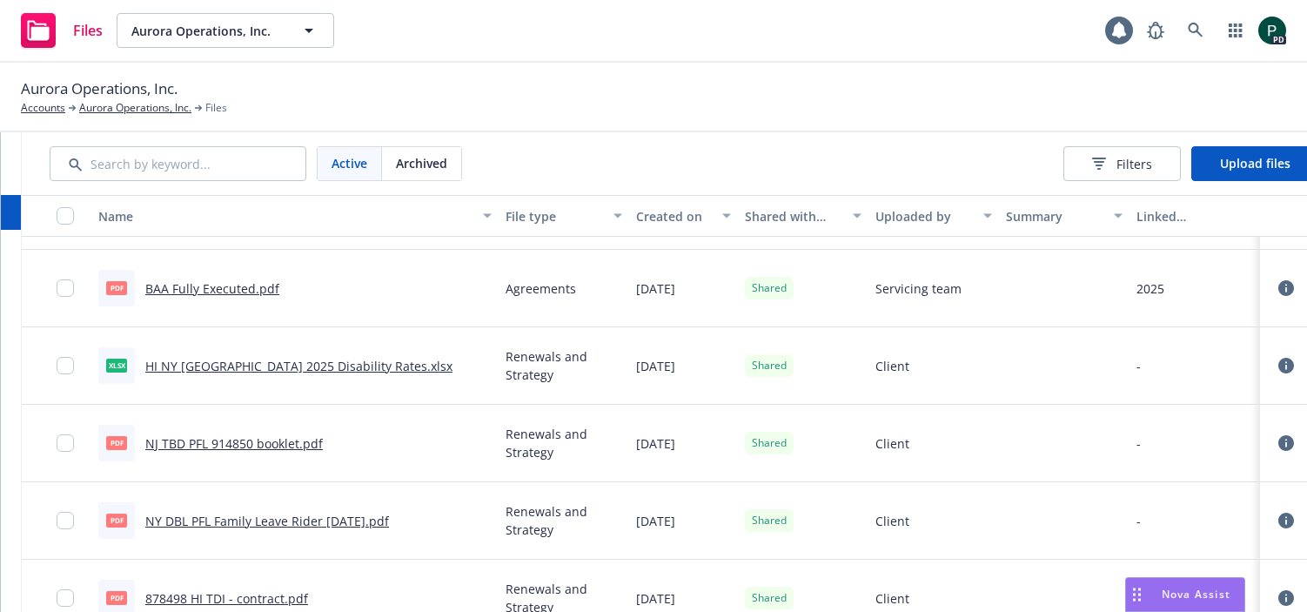
scroll to position [0, 286]
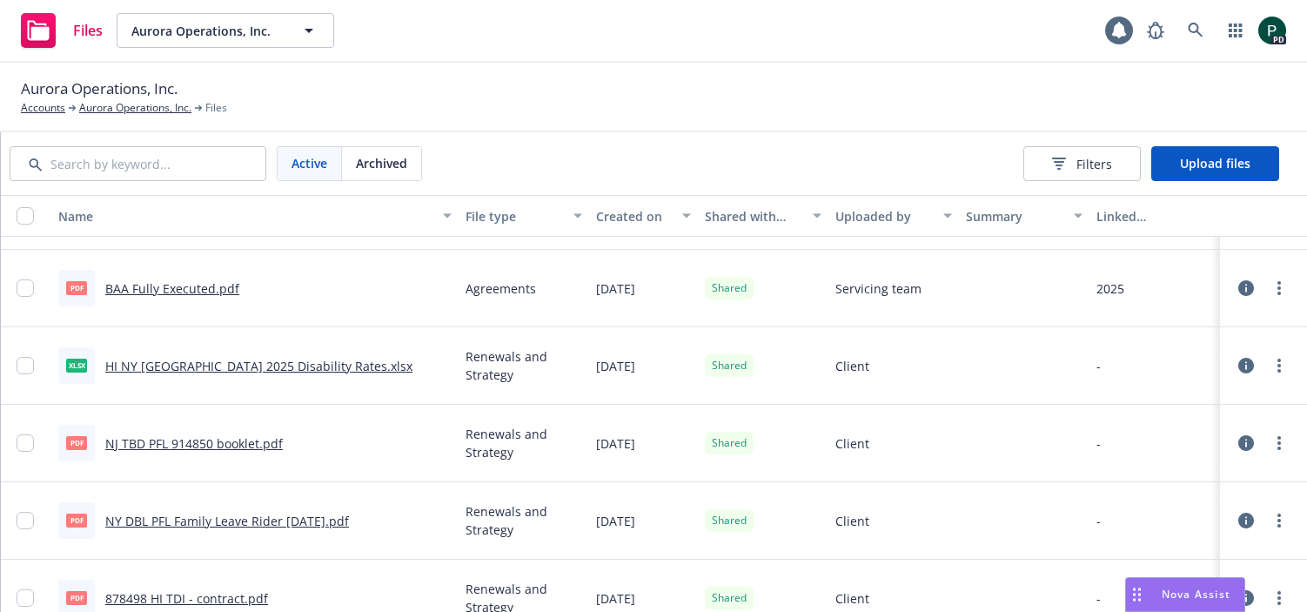
click at [1248, 291] on icon at bounding box center [1246, 288] width 16 height 16
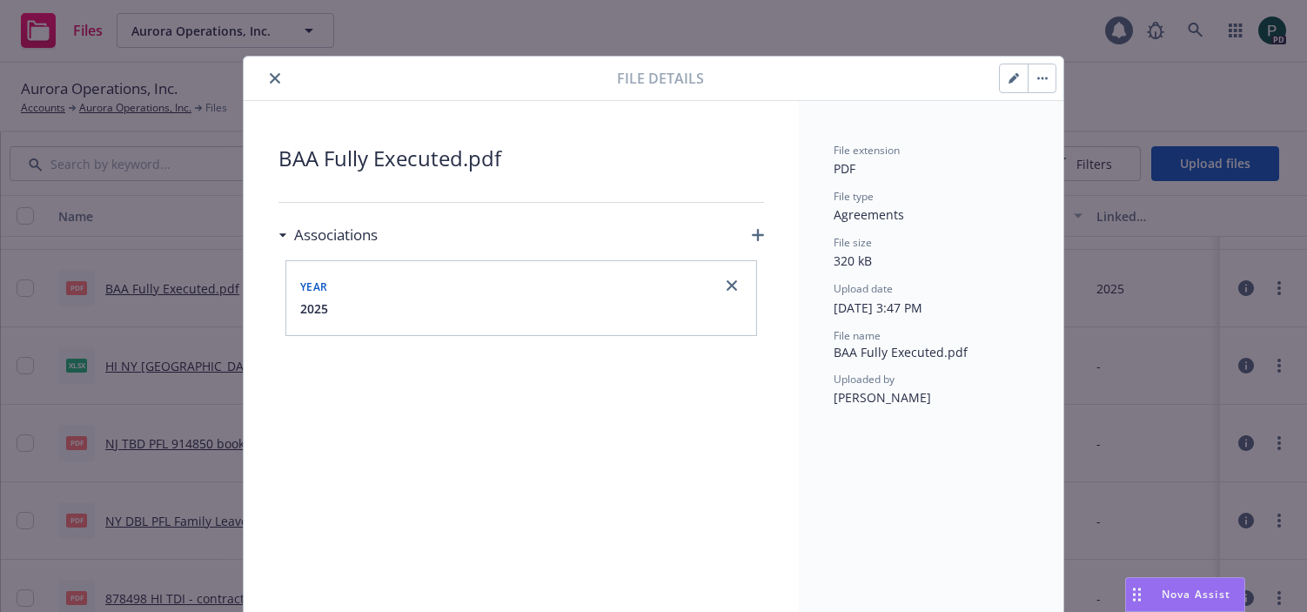
click at [764, 233] on div "BAA Fully Executed.pdf Associations Year [DATE]" at bounding box center [521, 404] width 555 height 606
click at [761, 236] on icon "button" at bounding box center [758, 235] width 12 height 12
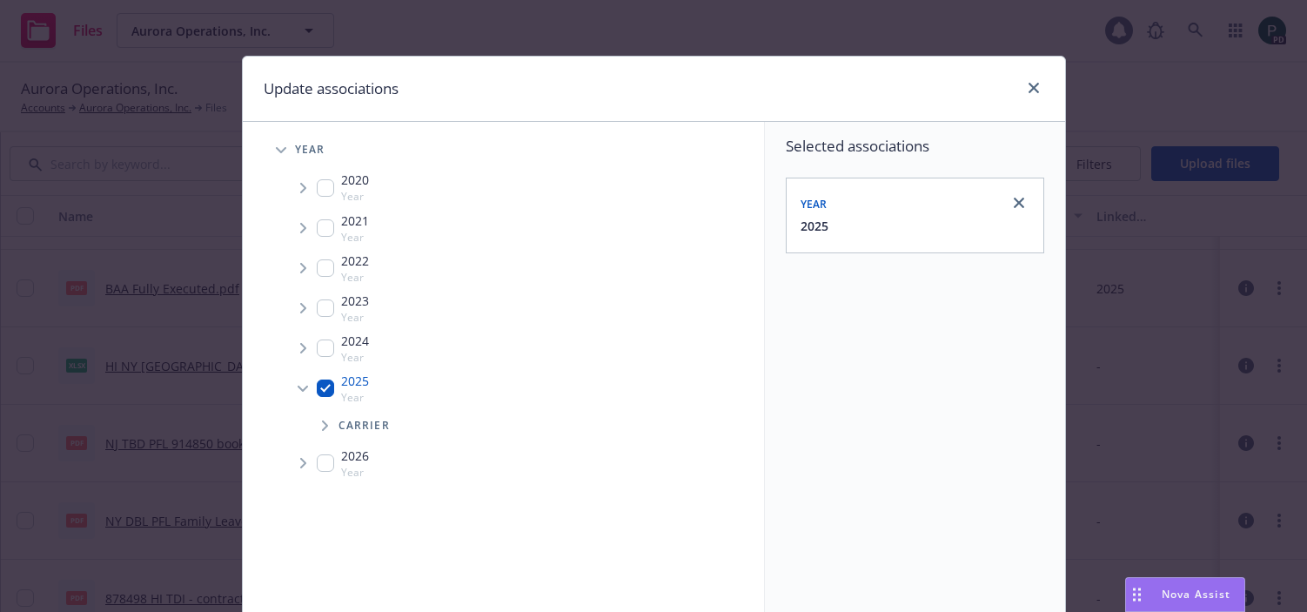
click at [331, 430] on span "Tree Example" at bounding box center [325, 426] width 28 height 28
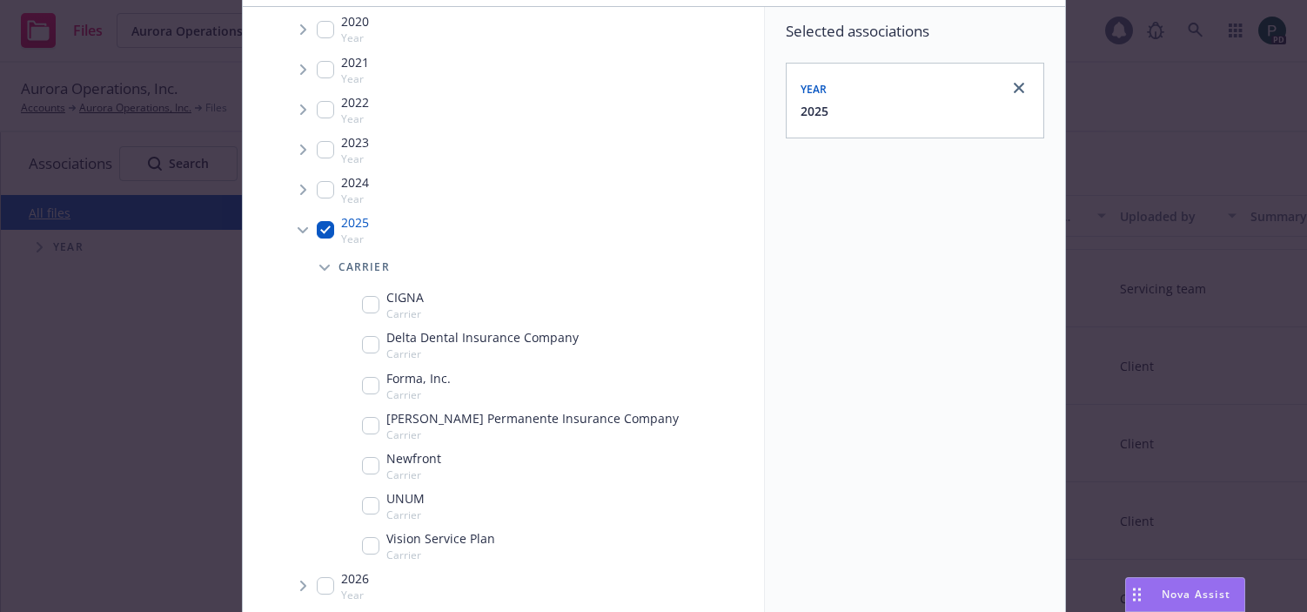
scroll to position [117, 0]
click at [365, 465] on input "Tree Example" at bounding box center [370, 463] width 17 height 17
checkbox input "true"
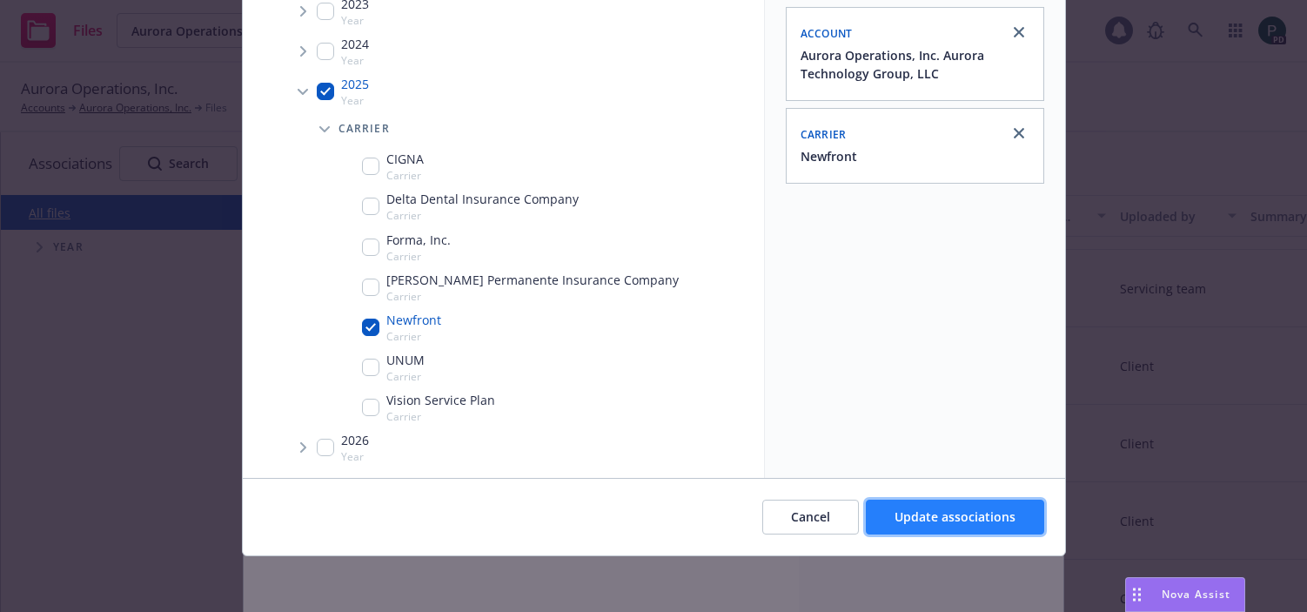
click at [922, 512] on span "Update associations" at bounding box center [954, 516] width 121 height 17
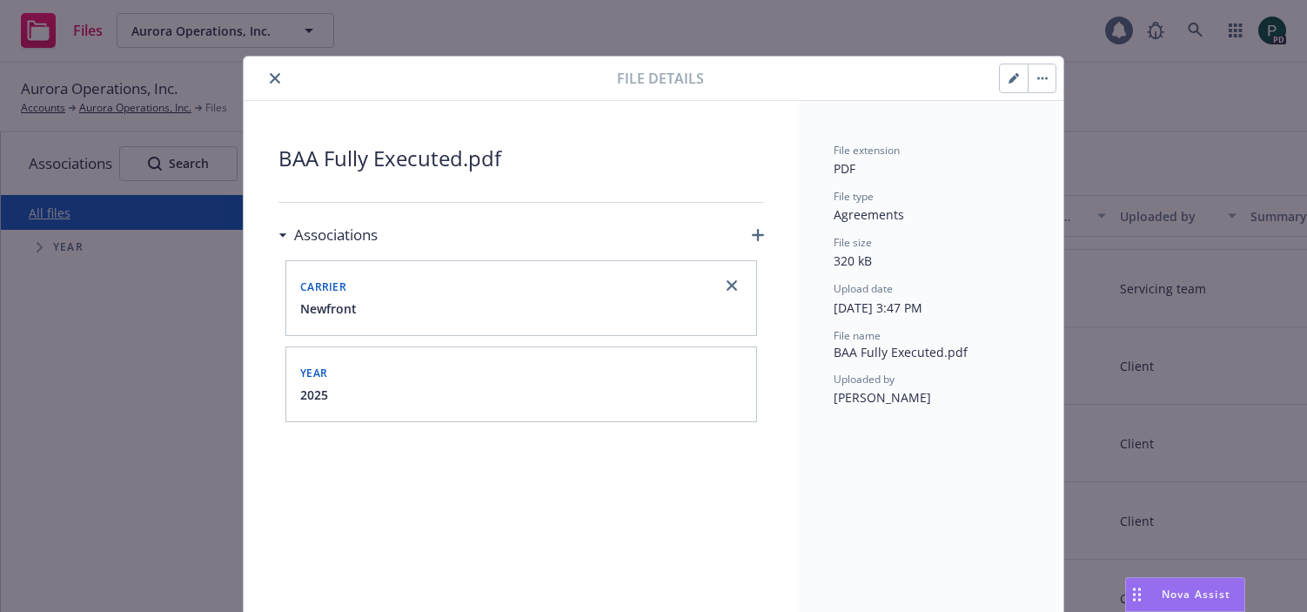
drag, startPoint x: 280, startPoint y: 77, endPoint x: 306, endPoint y: 123, distance: 53.0
click at [280, 77] on button "close" at bounding box center [274, 78] width 21 height 21
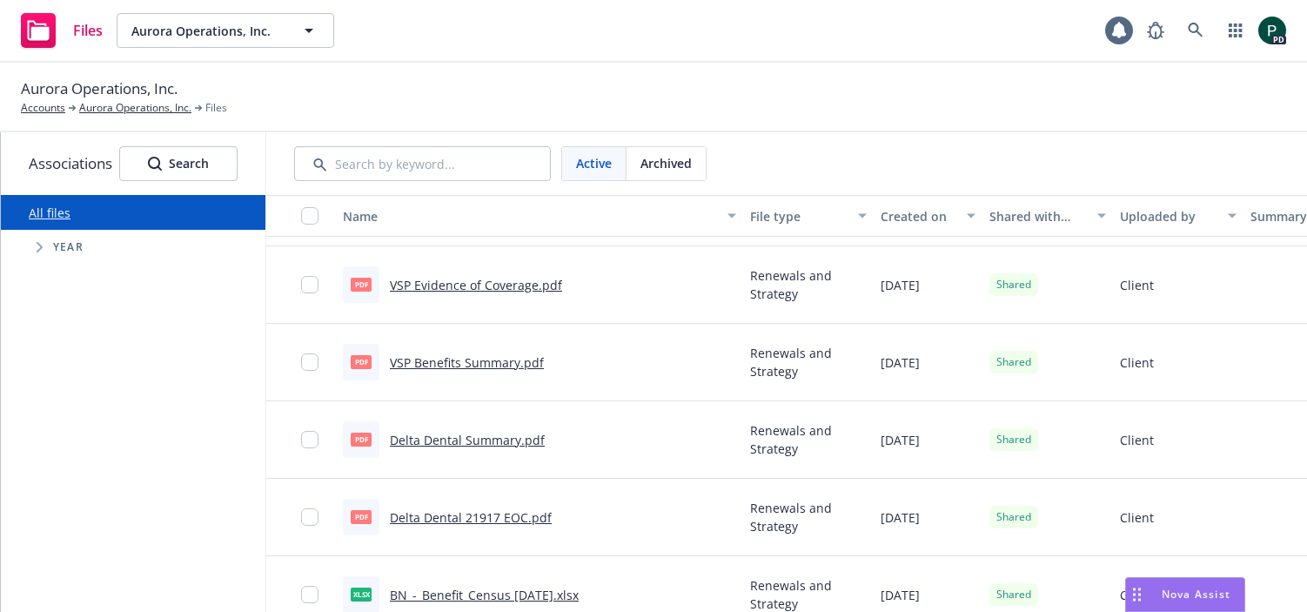
scroll to position [2616, 0]
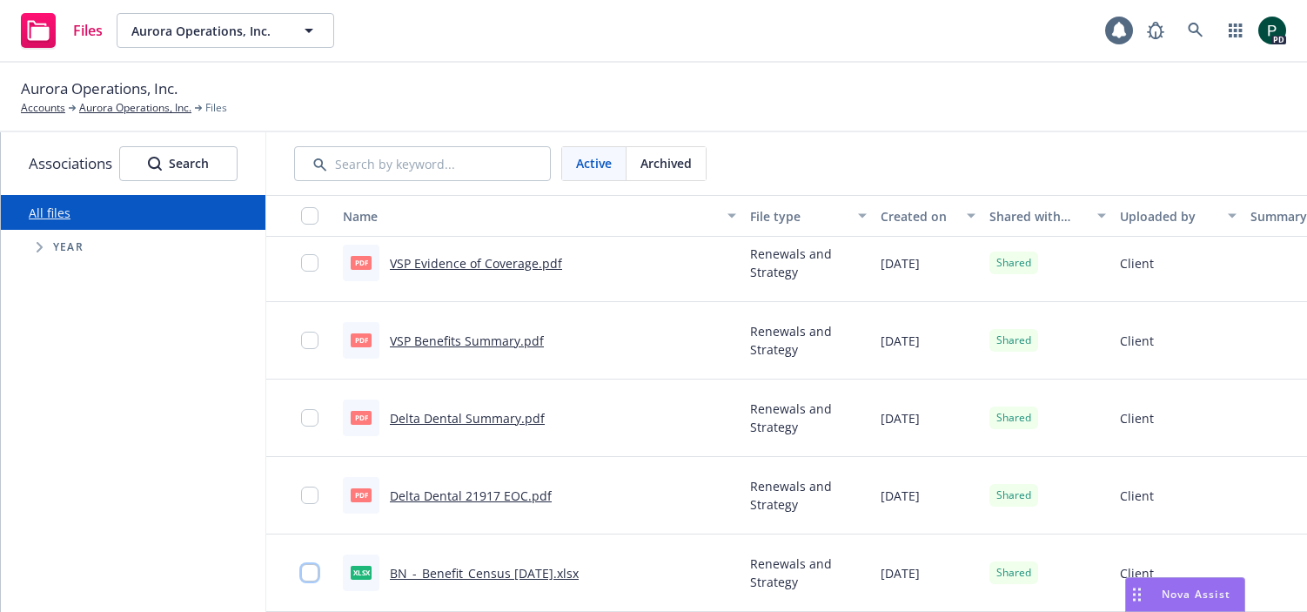
click at [311, 570] on input "checkbox" at bounding box center [309, 572] width 17 height 17
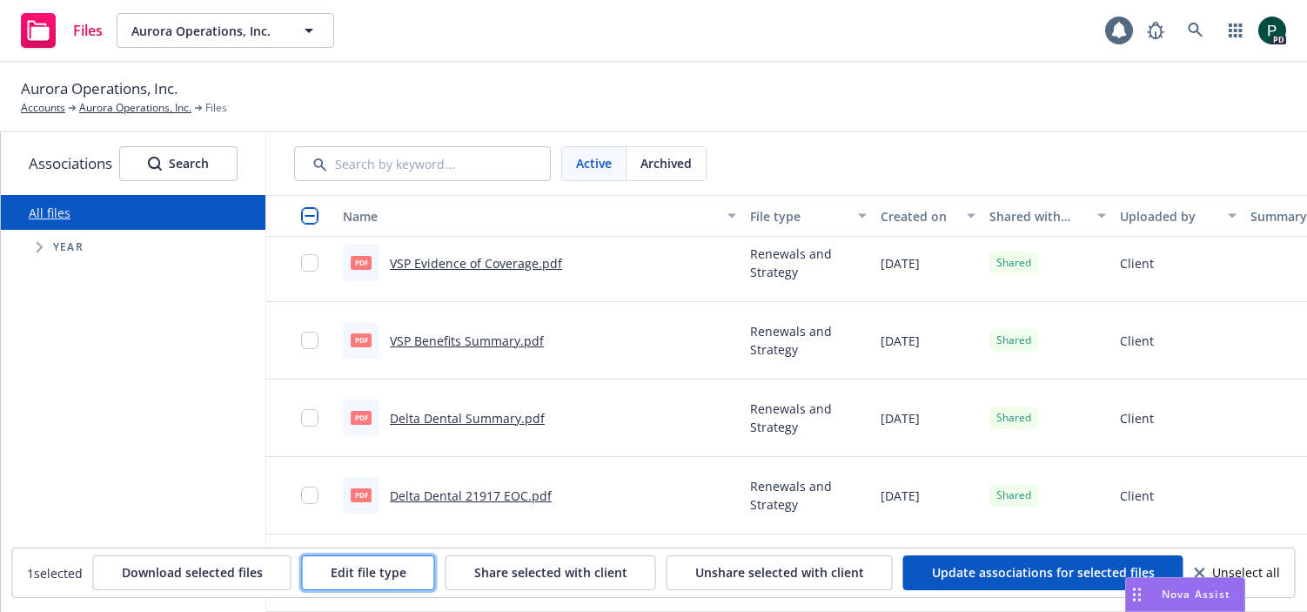
click at [382, 576] on span "Edit file type" at bounding box center [369, 572] width 76 height 17
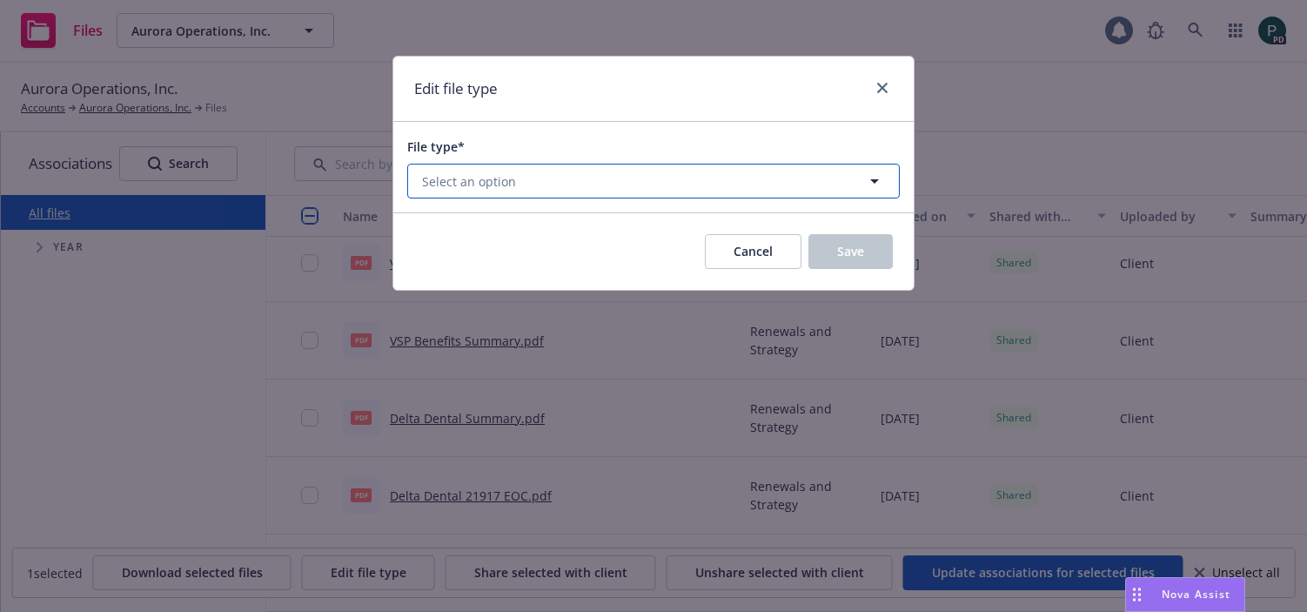
click at [528, 187] on button "Select an option" at bounding box center [653, 181] width 492 height 35
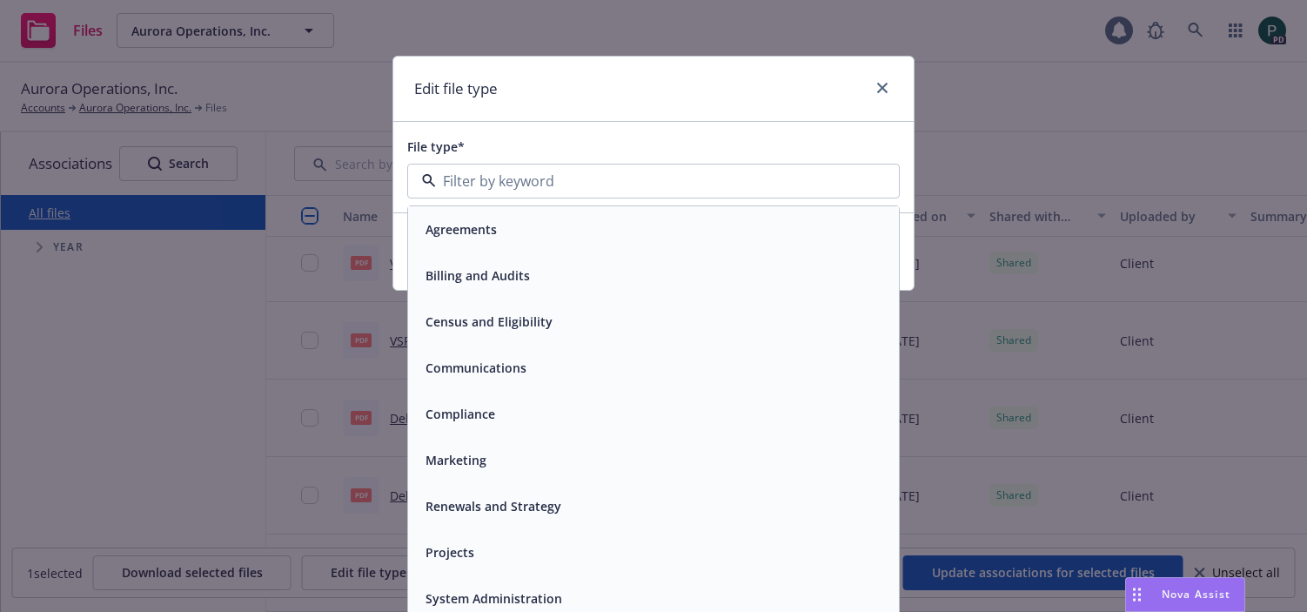
scroll to position [10, 0]
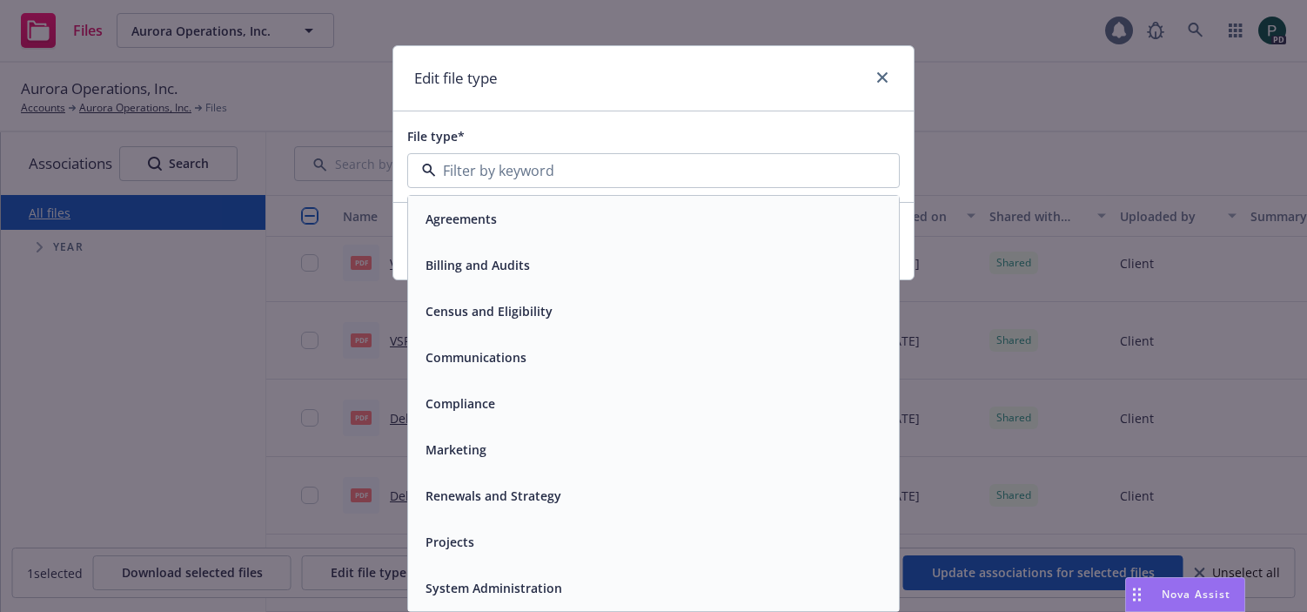
click at [528, 322] on div "Census and Eligibility" at bounding box center [486, 310] width 137 height 25
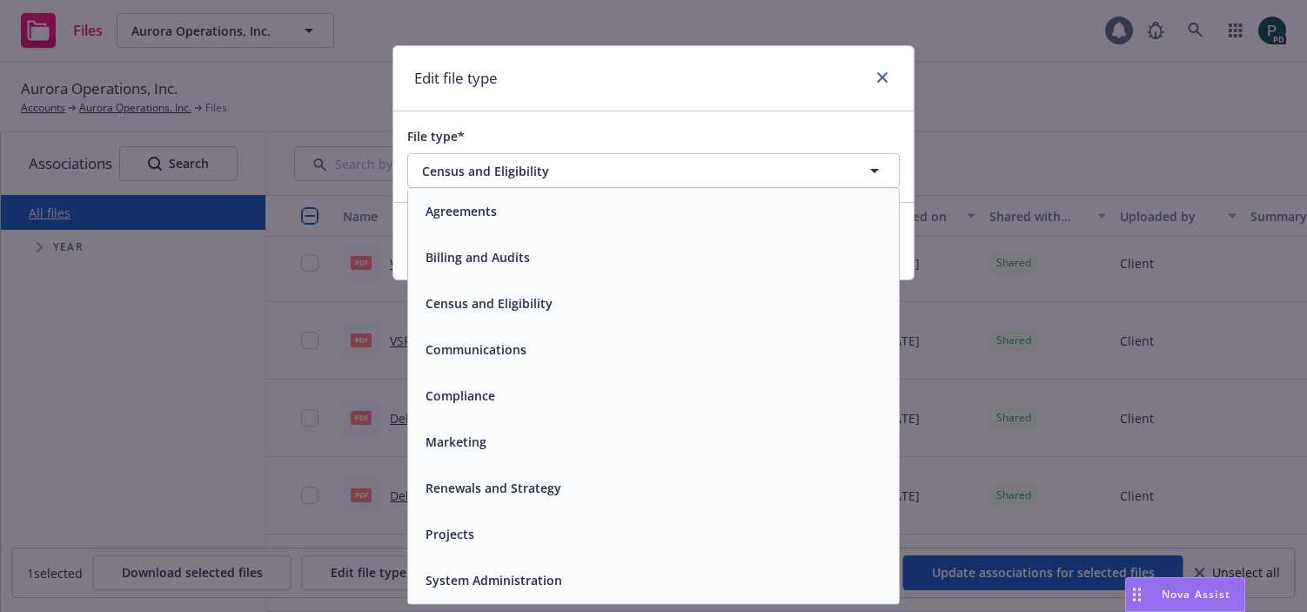
scroll to position [0, 0]
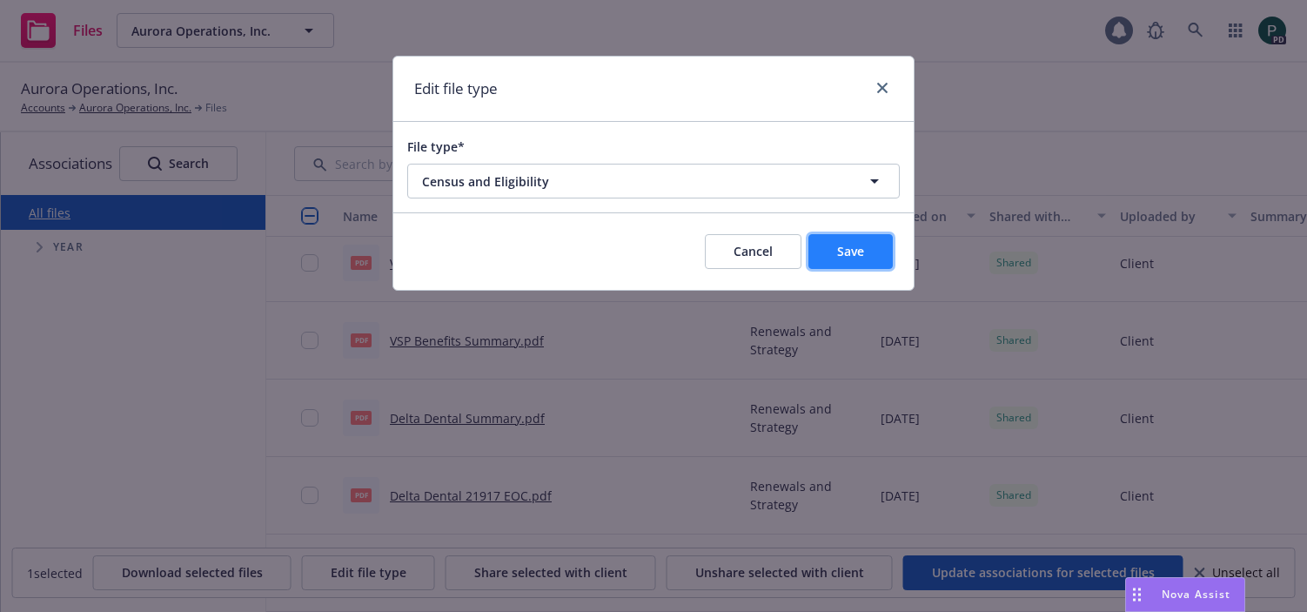
click at [832, 258] on button "Save" at bounding box center [850, 251] width 84 height 35
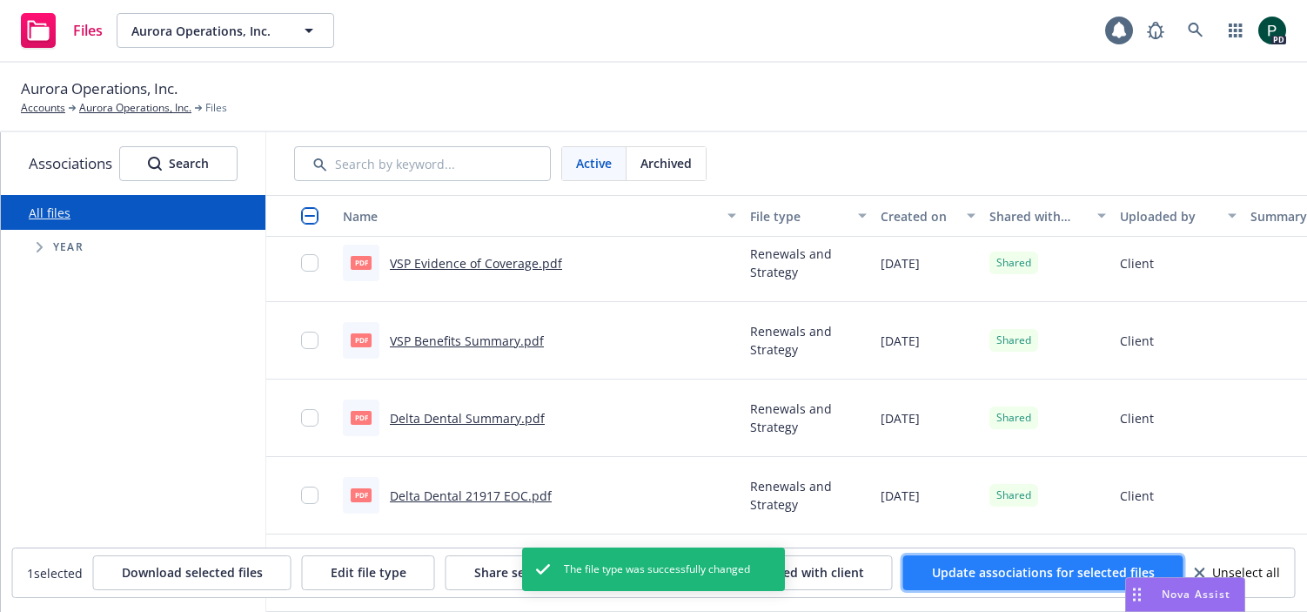
click at [1020, 569] on span "Update associations for selected files" at bounding box center [1043, 572] width 223 height 17
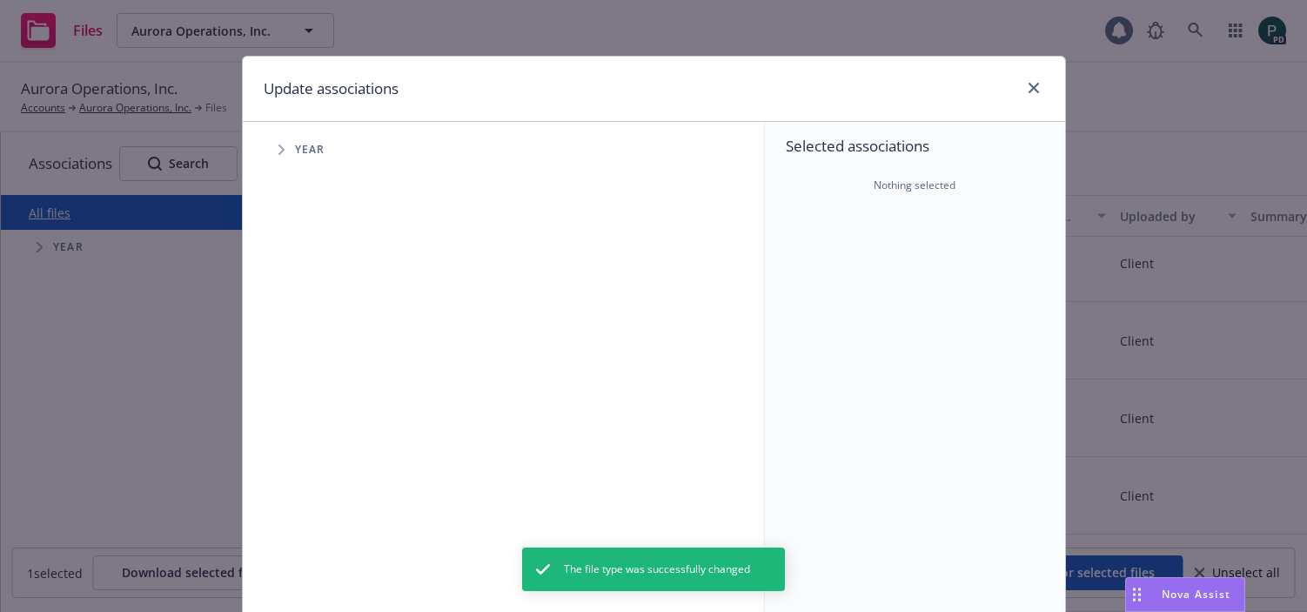
click at [284, 157] on span "Tree Example" at bounding box center [281, 150] width 28 height 28
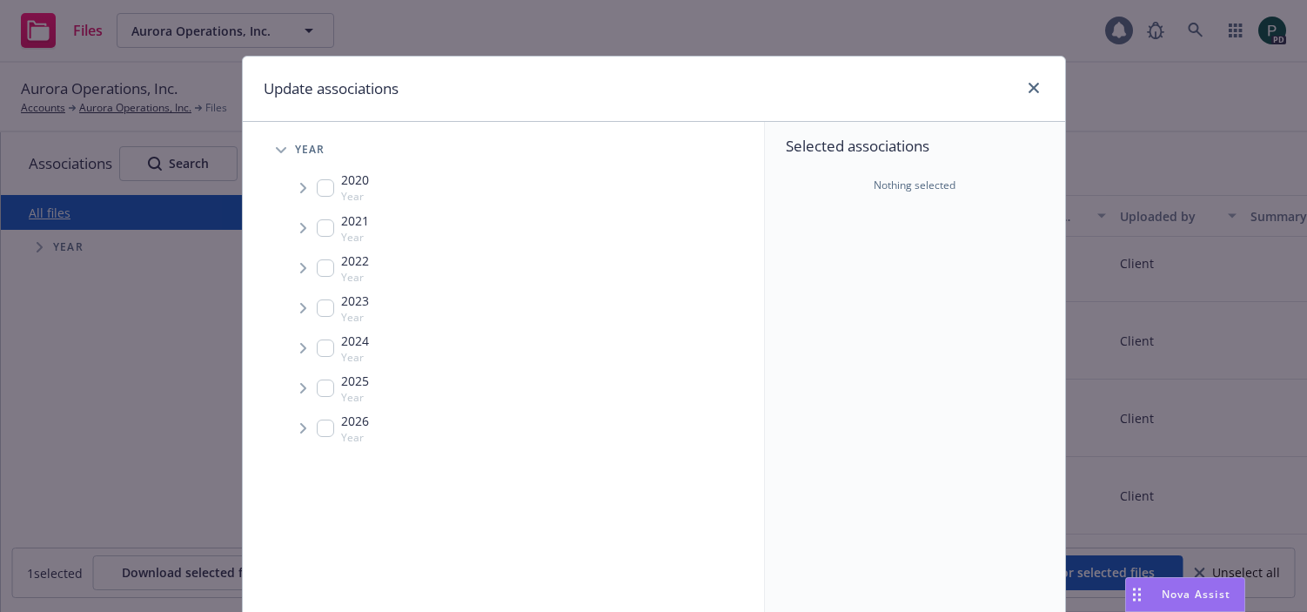
click at [323, 391] on input "Tree Example" at bounding box center [325, 387] width 17 height 17
checkbox input "true"
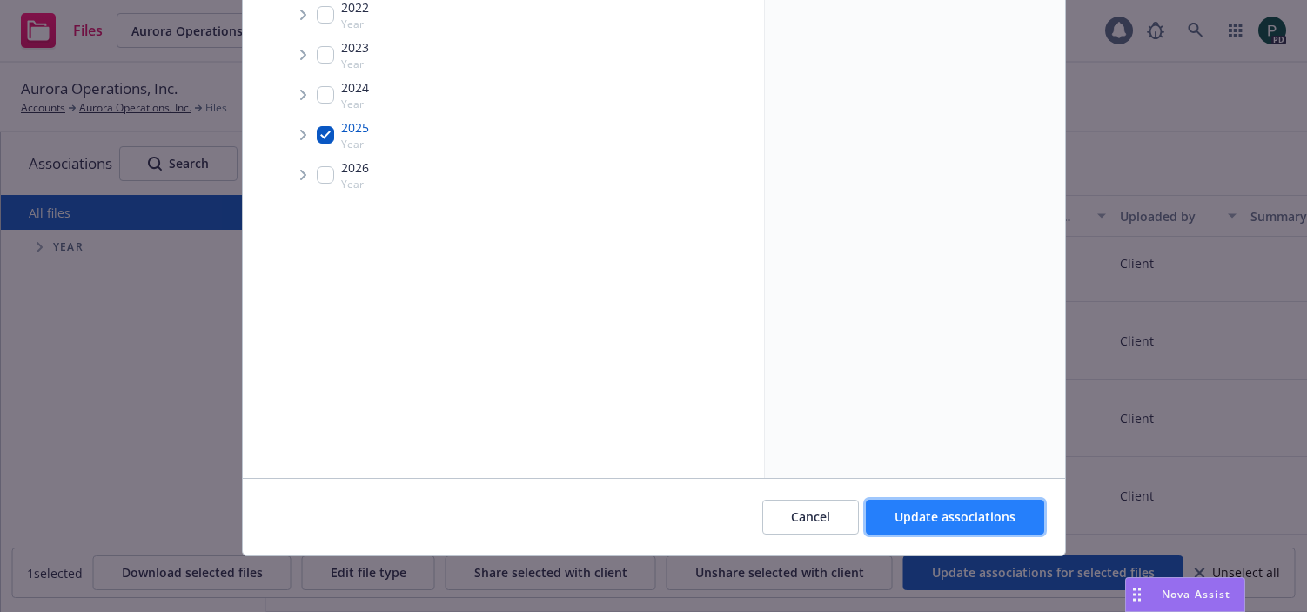
click at [968, 515] on span "Update associations" at bounding box center [954, 516] width 121 height 17
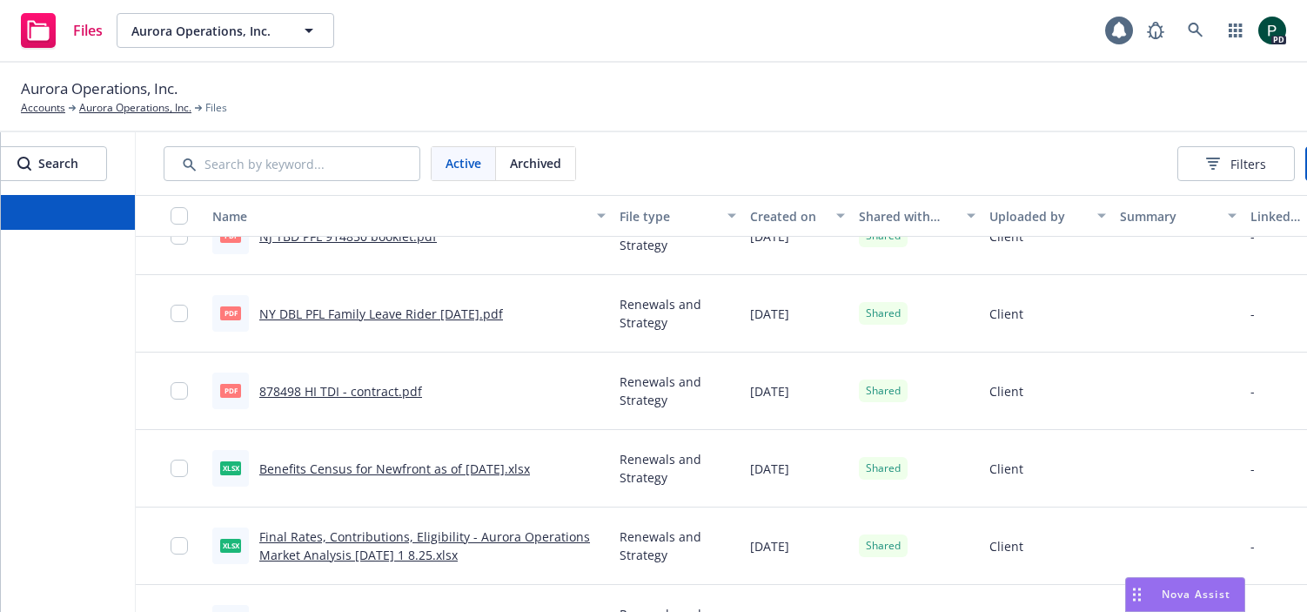
scroll to position [2616, 0]
